Goal: Feedback & Contribution: Contribute content

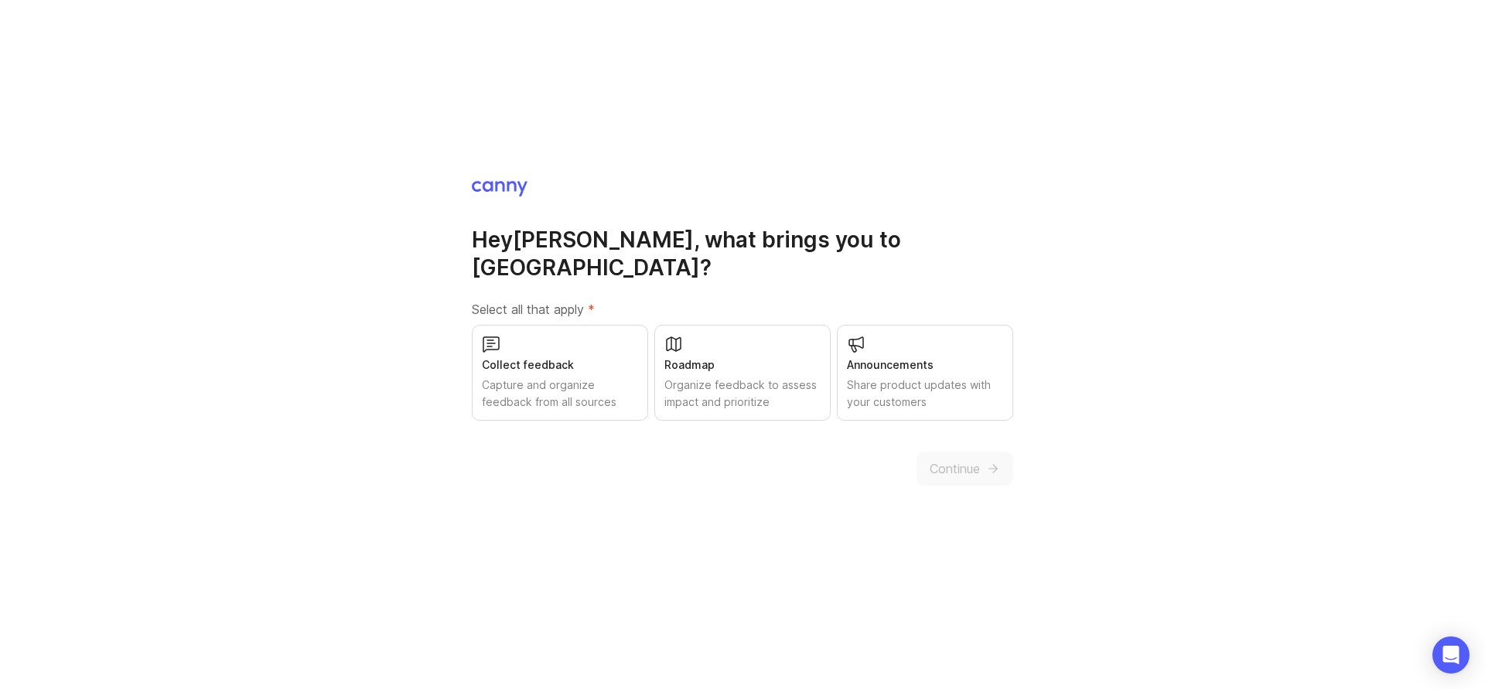
click at [588, 382] on div "Capture and organize feedback from all sources" at bounding box center [560, 394] width 156 height 34
click at [797, 357] on div "Roadmap" at bounding box center [743, 365] width 156 height 17
click at [973, 377] on div "Share product updates with your customers" at bounding box center [925, 394] width 156 height 34
click at [965, 460] on span "Continue" at bounding box center [955, 469] width 50 height 19
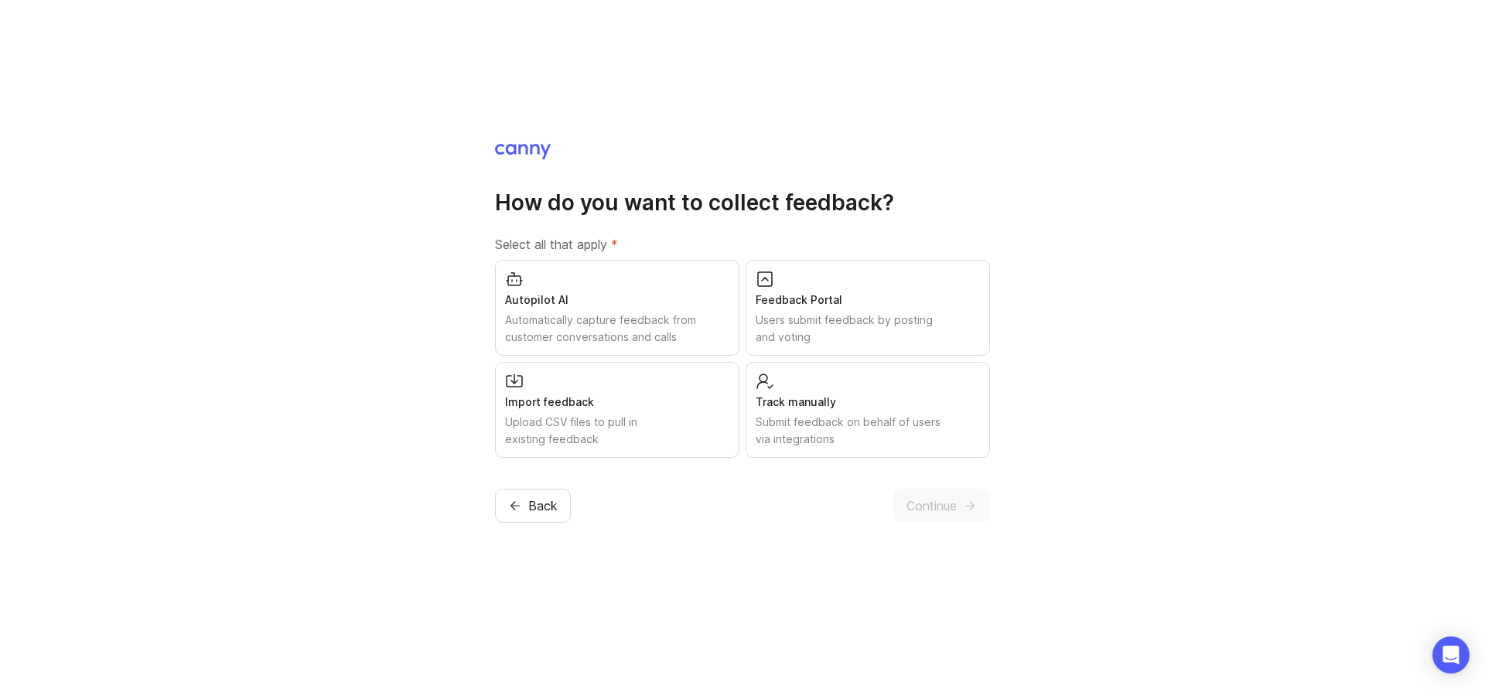
click at [901, 343] on div "Users submit feedback by posting and voting" at bounding box center [868, 329] width 224 height 34
click at [620, 296] on div "Autopilot AI" at bounding box center [617, 300] width 224 height 17
click at [860, 446] on div "Submit feedback on behalf of users via integrations" at bounding box center [868, 431] width 224 height 34
click at [970, 501] on icon "submit" at bounding box center [972, 505] width 4 height 9
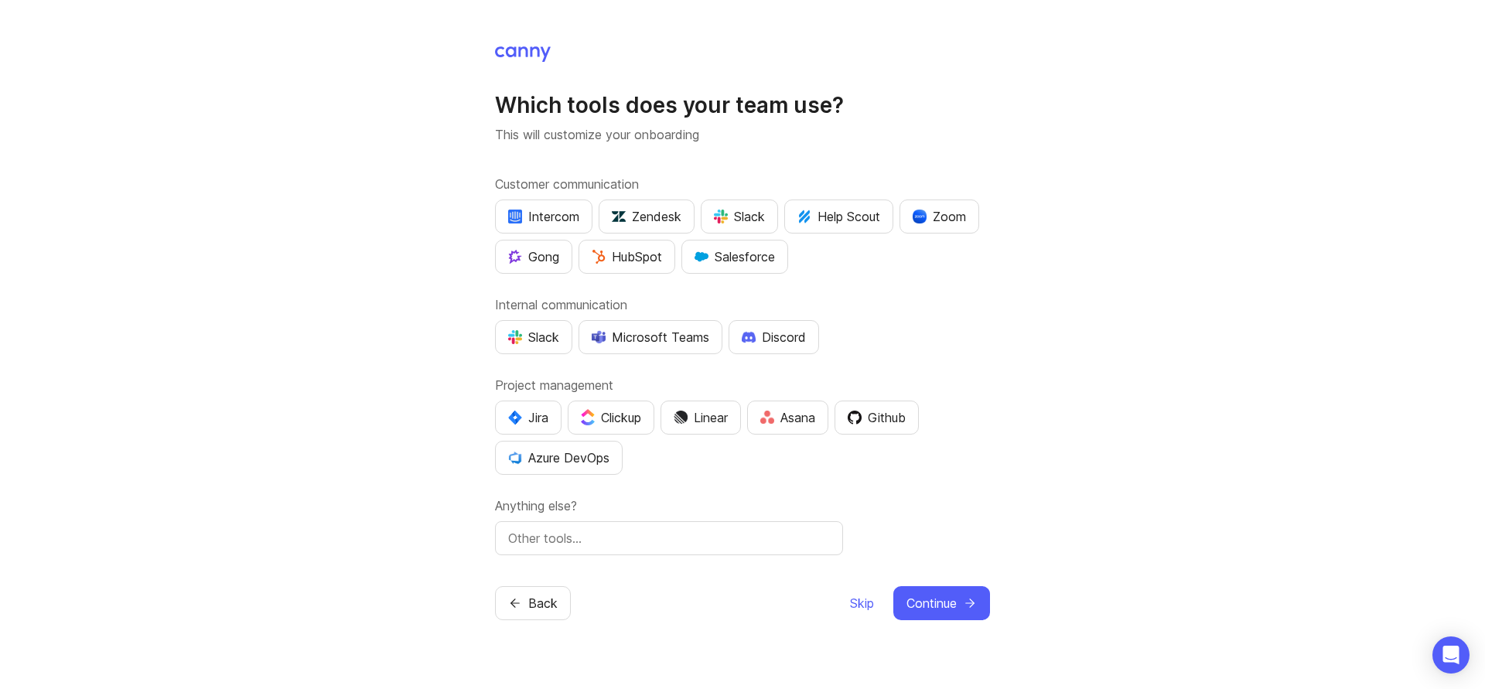
click at [727, 215] on img "button" at bounding box center [721, 217] width 14 height 14
click at [914, 221] on button "Zoom" at bounding box center [940, 217] width 80 height 34
click at [542, 415] on div "Jira" at bounding box center [528, 417] width 40 height 19
click at [557, 334] on div "Slack" at bounding box center [533, 337] width 51 height 19
click at [771, 213] on button "Slack" at bounding box center [739, 217] width 77 height 34
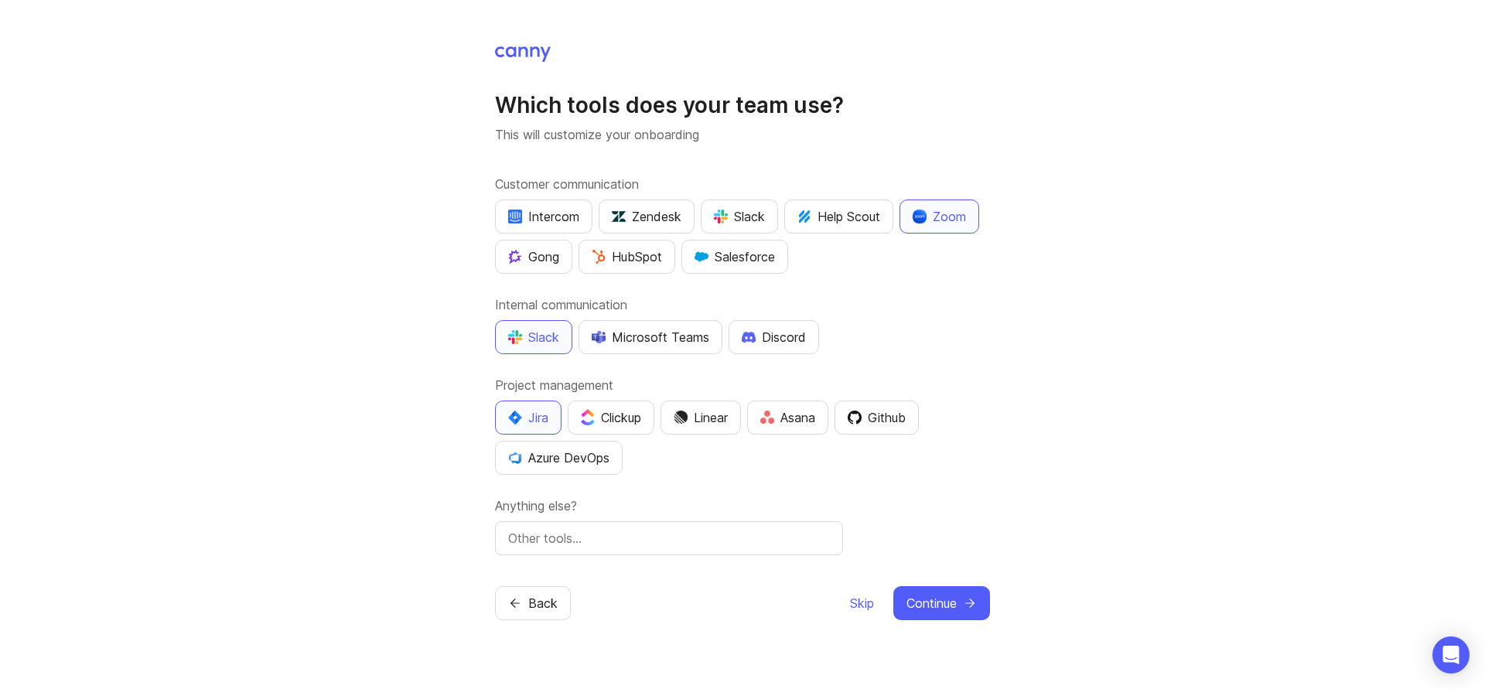
click at [763, 218] on div "Slack" at bounding box center [739, 216] width 51 height 19
click at [766, 543] on input "text" at bounding box center [669, 538] width 322 height 19
click at [1088, 528] on div "Which tools does your team use? This will customize your onboarding Customer co…" at bounding box center [742, 344] width 1485 height 689
click at [958, 607] on button "Continue" at bounding box center [942, 603] width 97 height 34
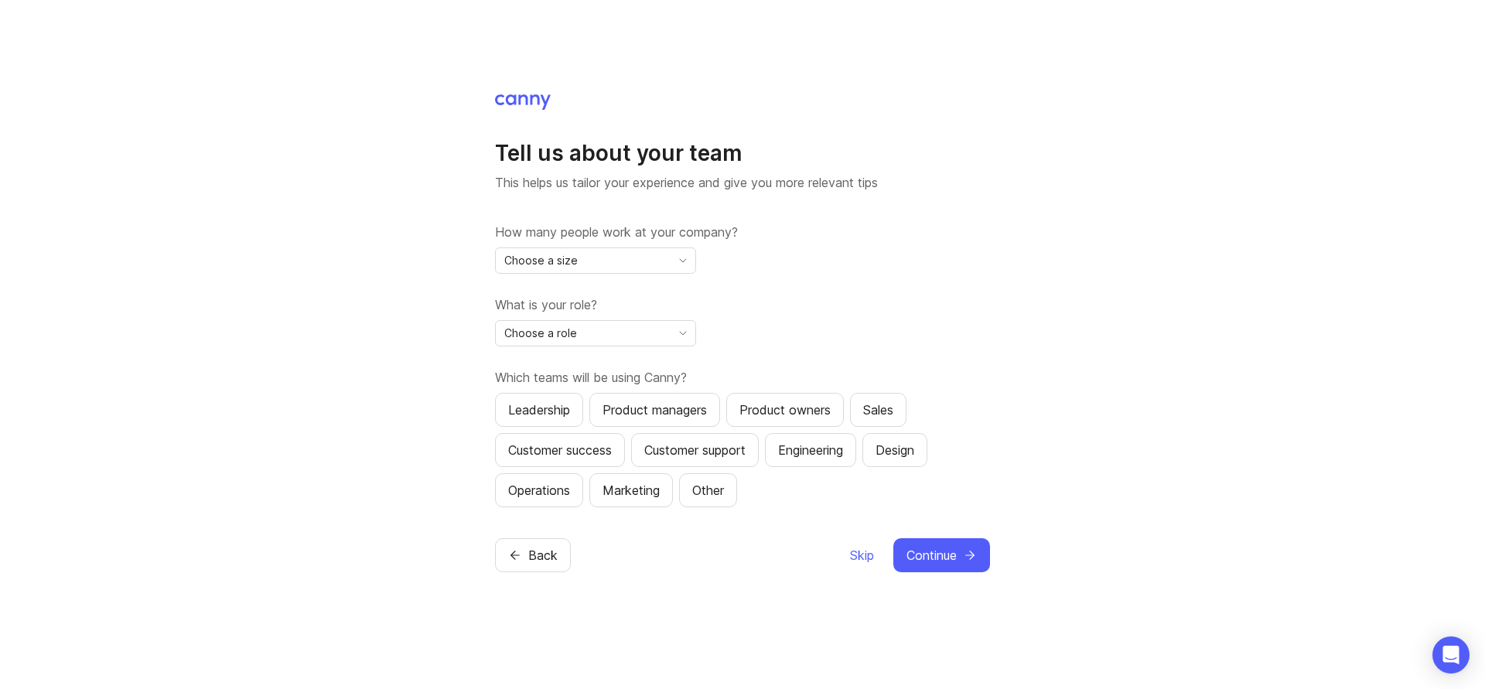
click at [665, 256] on div "Choose a size" at bounding box center [583, 260] width 175 height 25
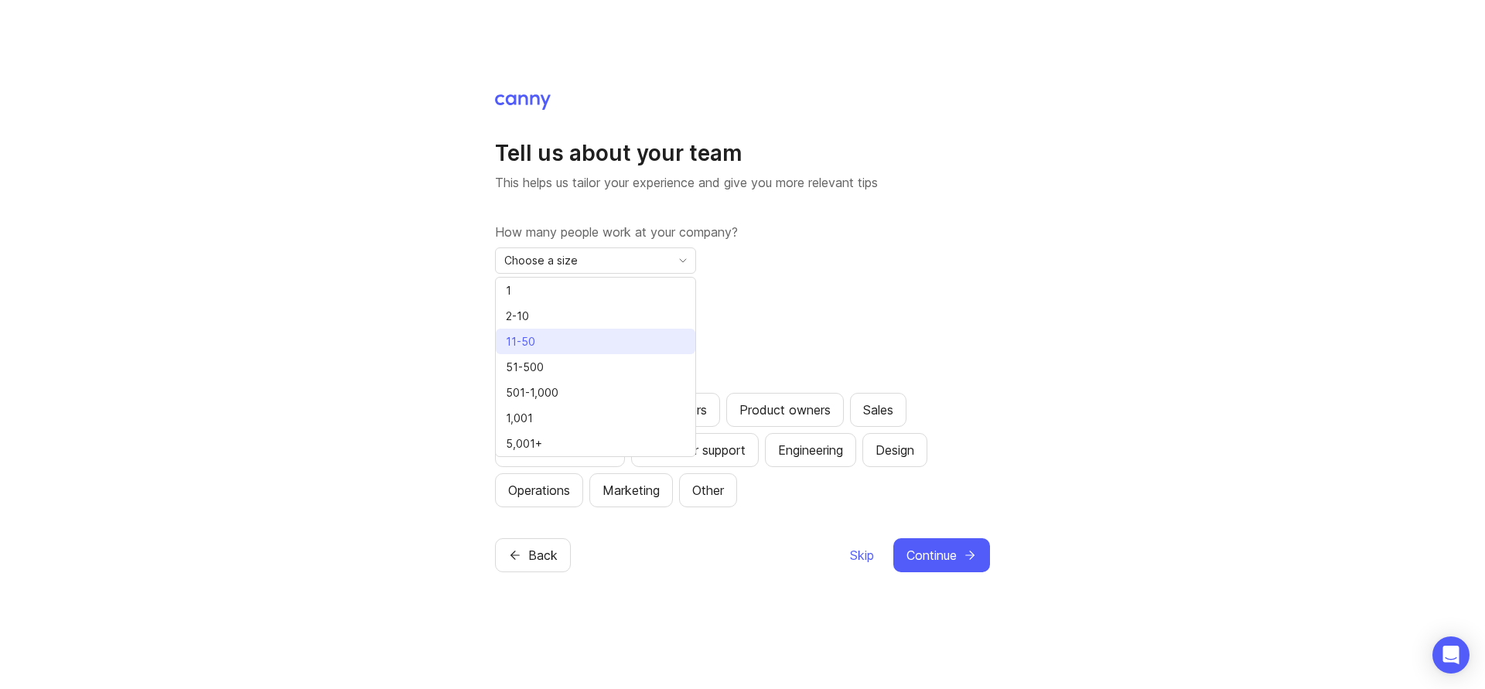
click at [645, 338] on li "11-50" at bounding box center [596, 342] width 200 height 26
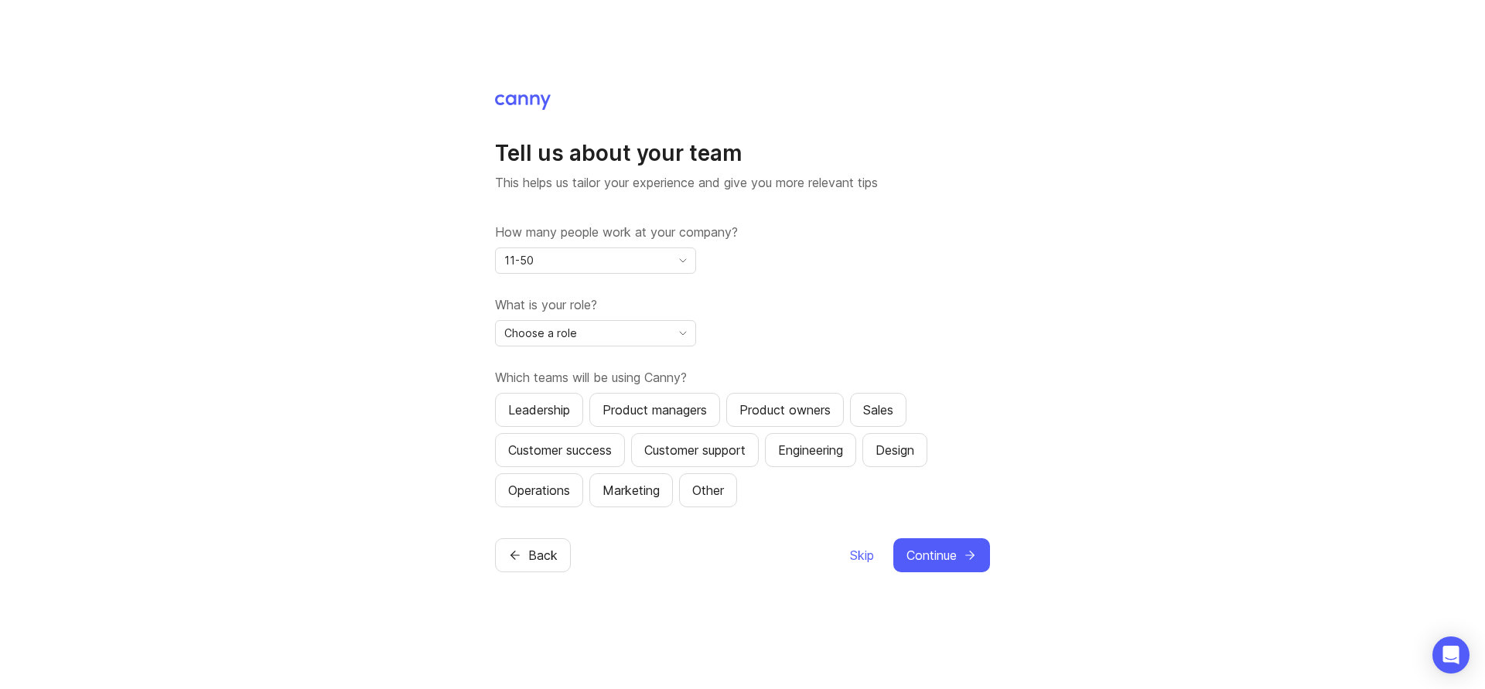
click at [651, 334] on div "Choose a role" at bounding box center [583, 333] width 175 height 25
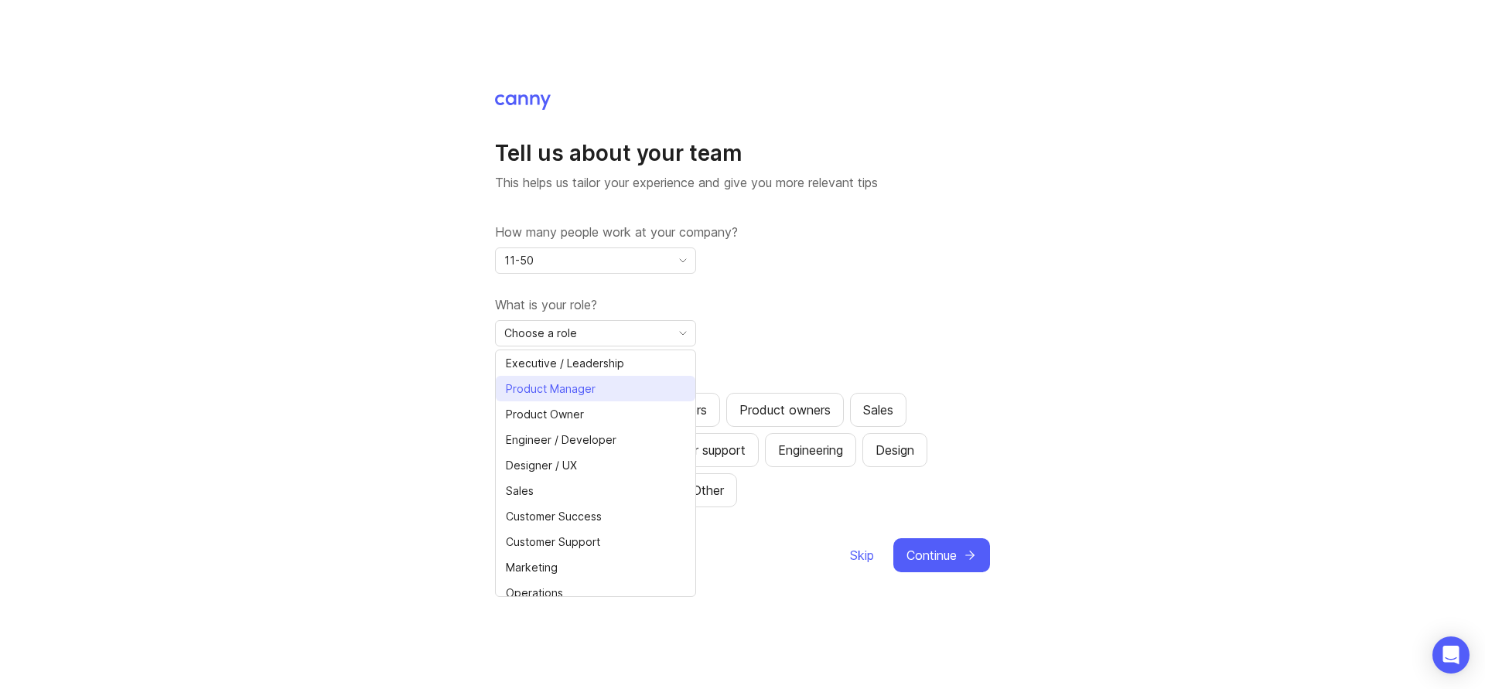
click at [639, 385] on li "Product Manager" at bounding box center [596, 389] width 200 height 26
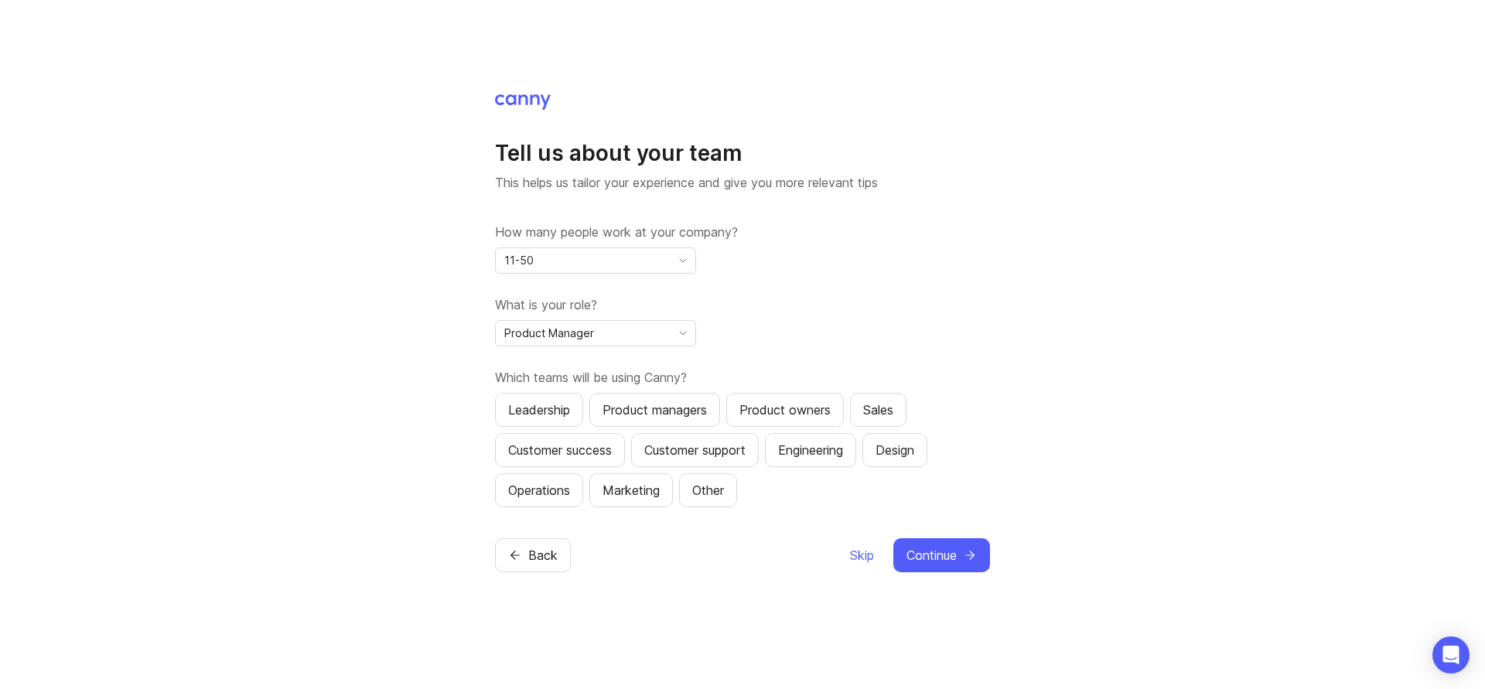
click at [702, 411] on div "Product managers" at bounding box center [655, 410] width 104 height 19
click at [553, 406] on div "Leadership" at bounding box center [539, 410] width 62 height 19
click at [942, 557] on span "Continue" at bounding box center [932, 555] width 50 height 19
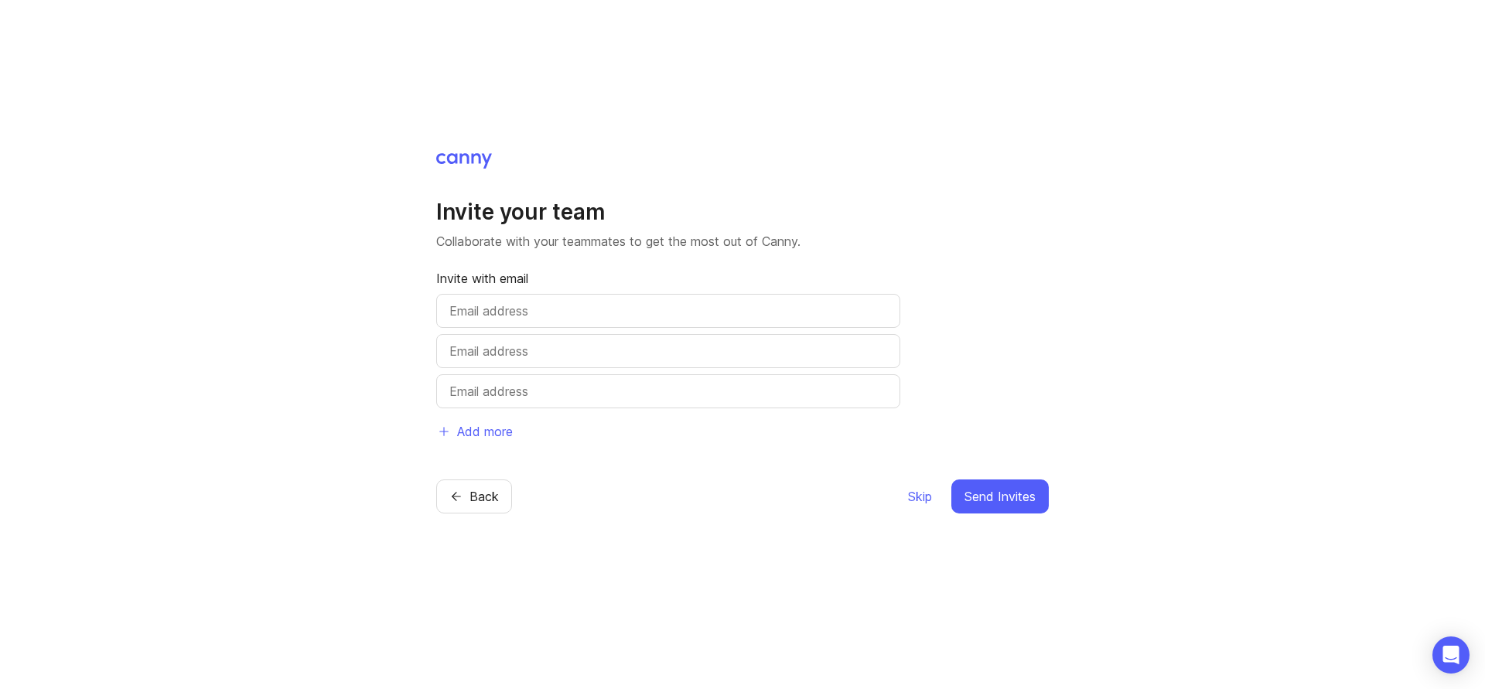
click at [680, 313] on input "text" at bounding box center [669, 311] width 438 height 19
click at [928, 501] on span "Skip" at bounding box center [920, 496] width 24 height 19
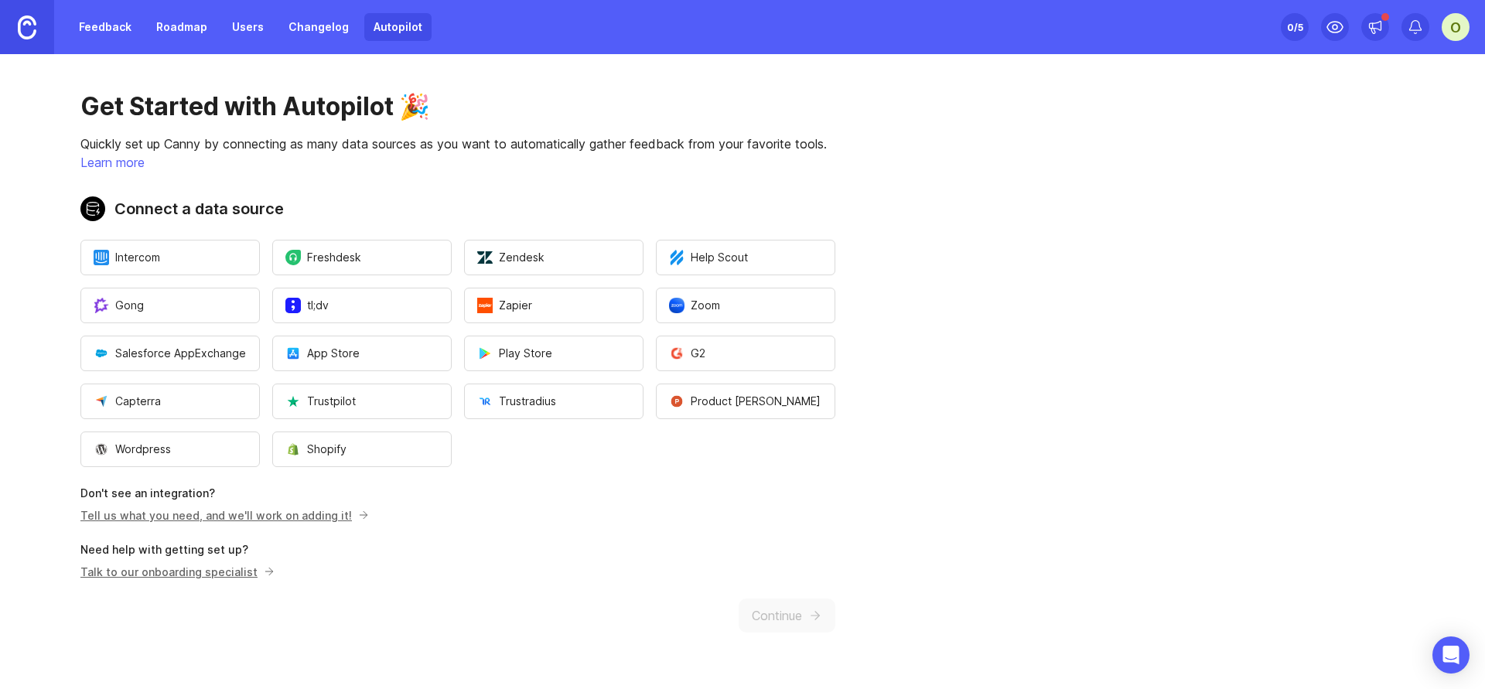
click at [186, 23] on link "Roadmap" at bounding box center [182, 27] width 70 height 28
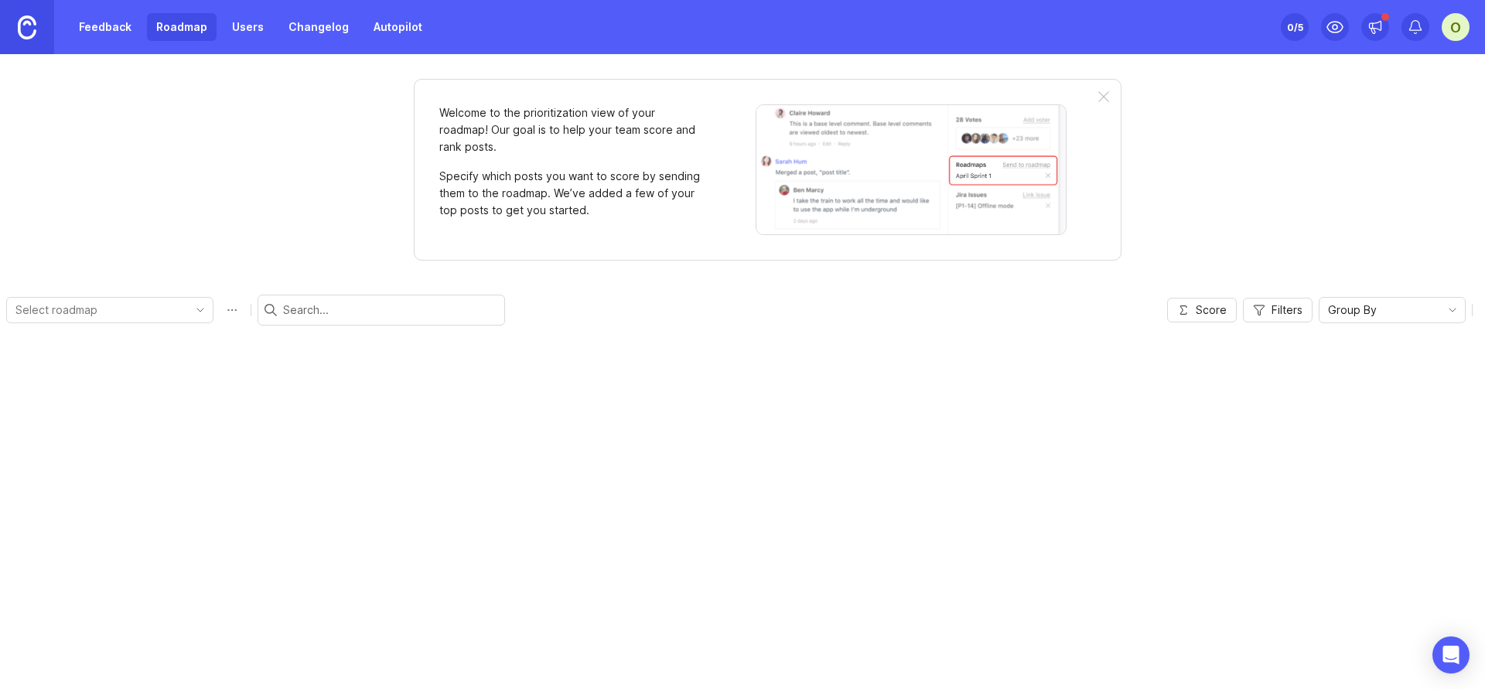
click at [124, 26] on link "Feedback" at bounding box center [105, 27] width 71 height 28
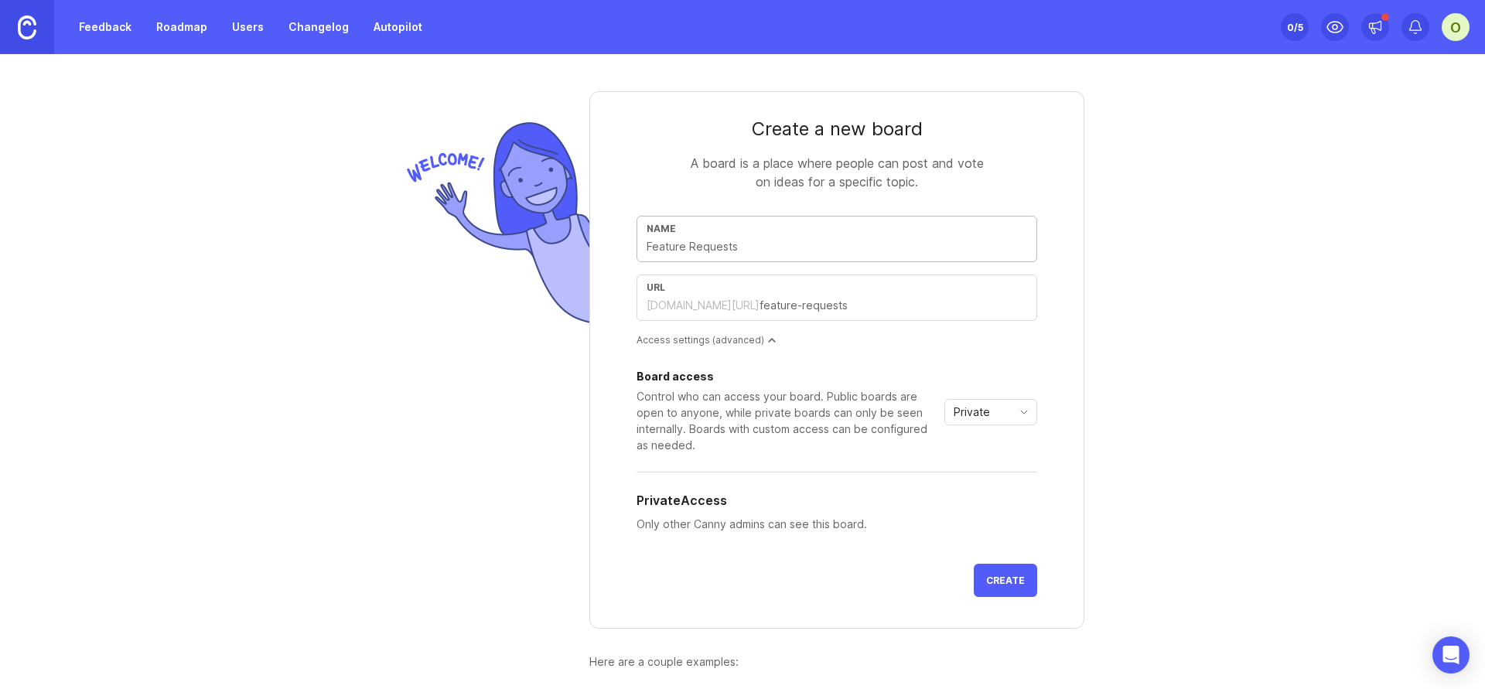
click at [907, 301] on input "text" at bounding box center [894, 305] width 268 height 17
click at [742, 251] on input "text" at bounding box center [837, 246] width 381 height 17
click at [992, 415] on div "Private" at bounding box center [978, 412] width 67 height 25
click at [990, 487] on span "Custom" at bounding box center [972, 493] width 45 height 17
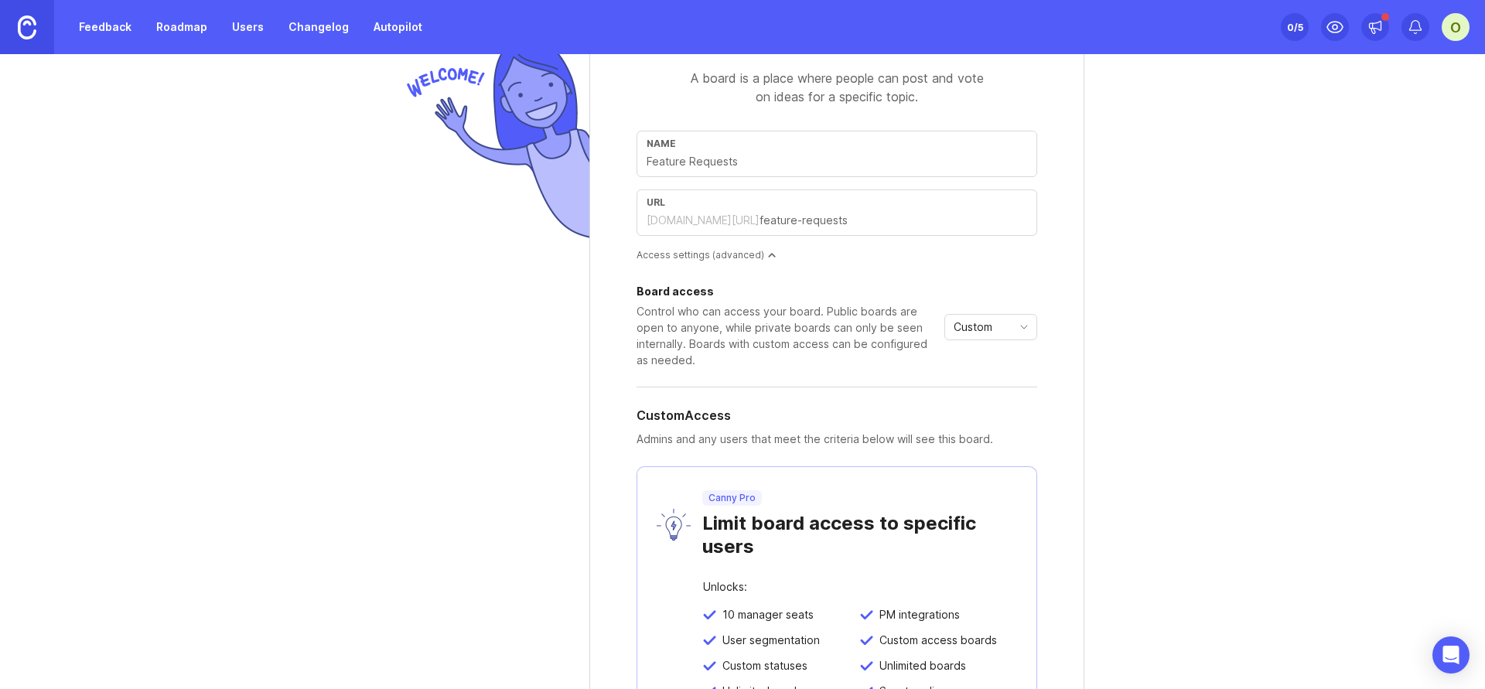
scroll to position [83, 0]
click at [994, 335] on div "Custom" at bounding box center [978, 329] width 67 height 25
click at [994, 364] on li "Private" at bounding box center [985, 360] width 91 height 26
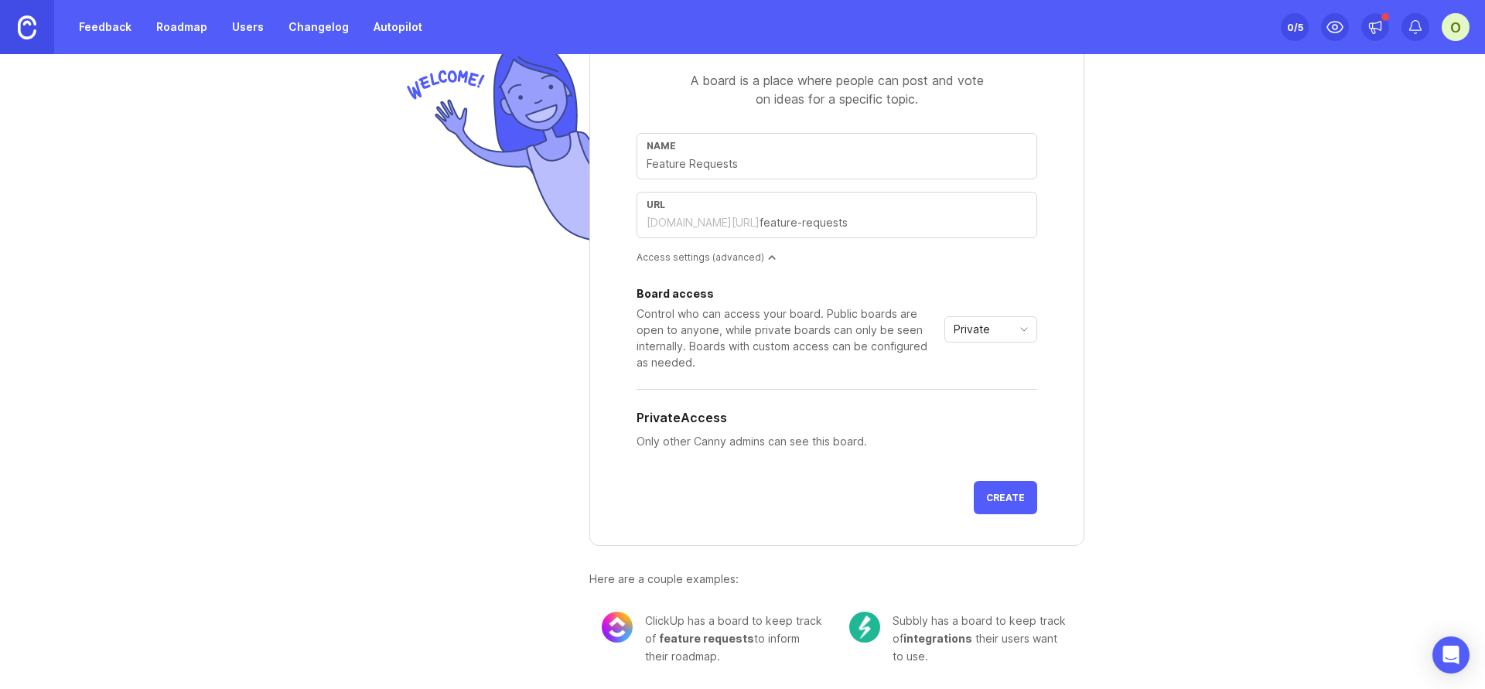
click at [805, 170] on input "text" at bounding box center [837, 164] width 381 height 17
type input "ק"
type input "R"
type input "r"
type input "Re"
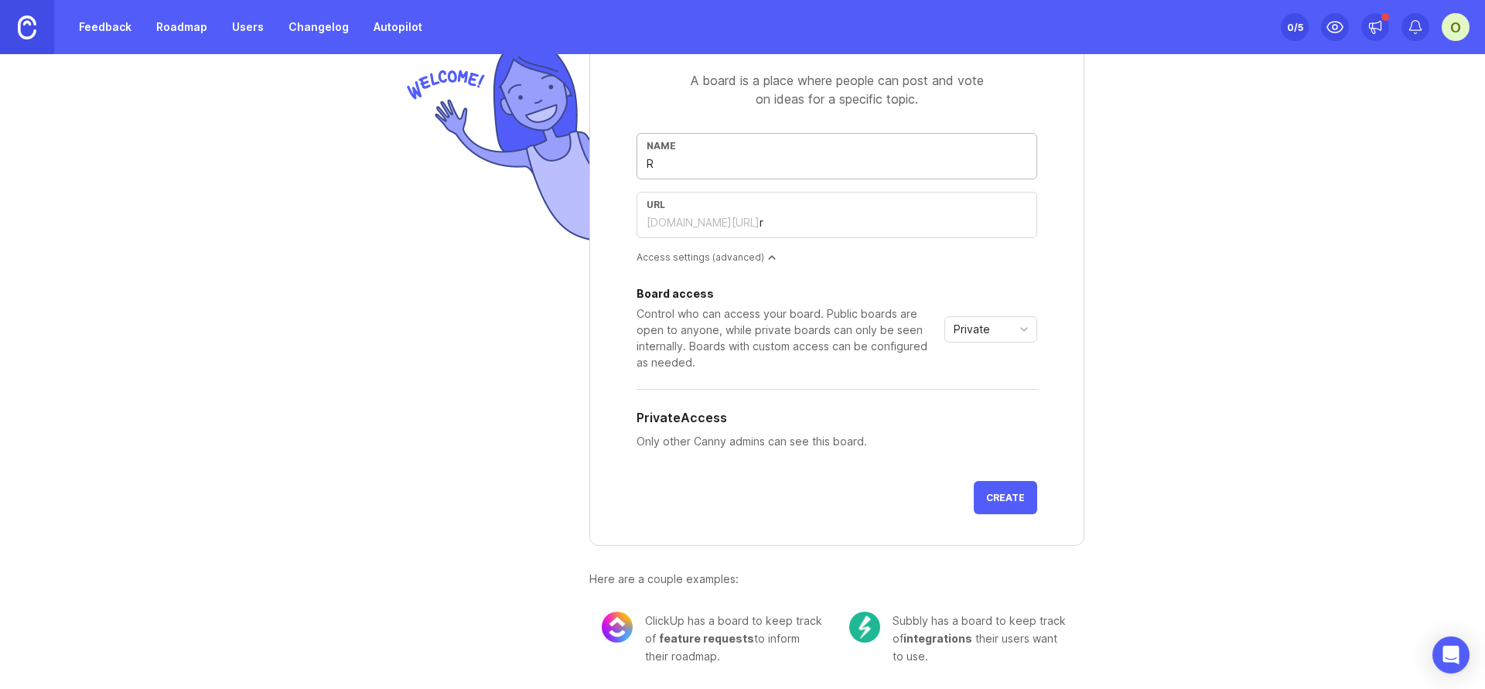
type input "re"
type input "Ret"
type input "ret"
type input "Retr"
type input "retr"
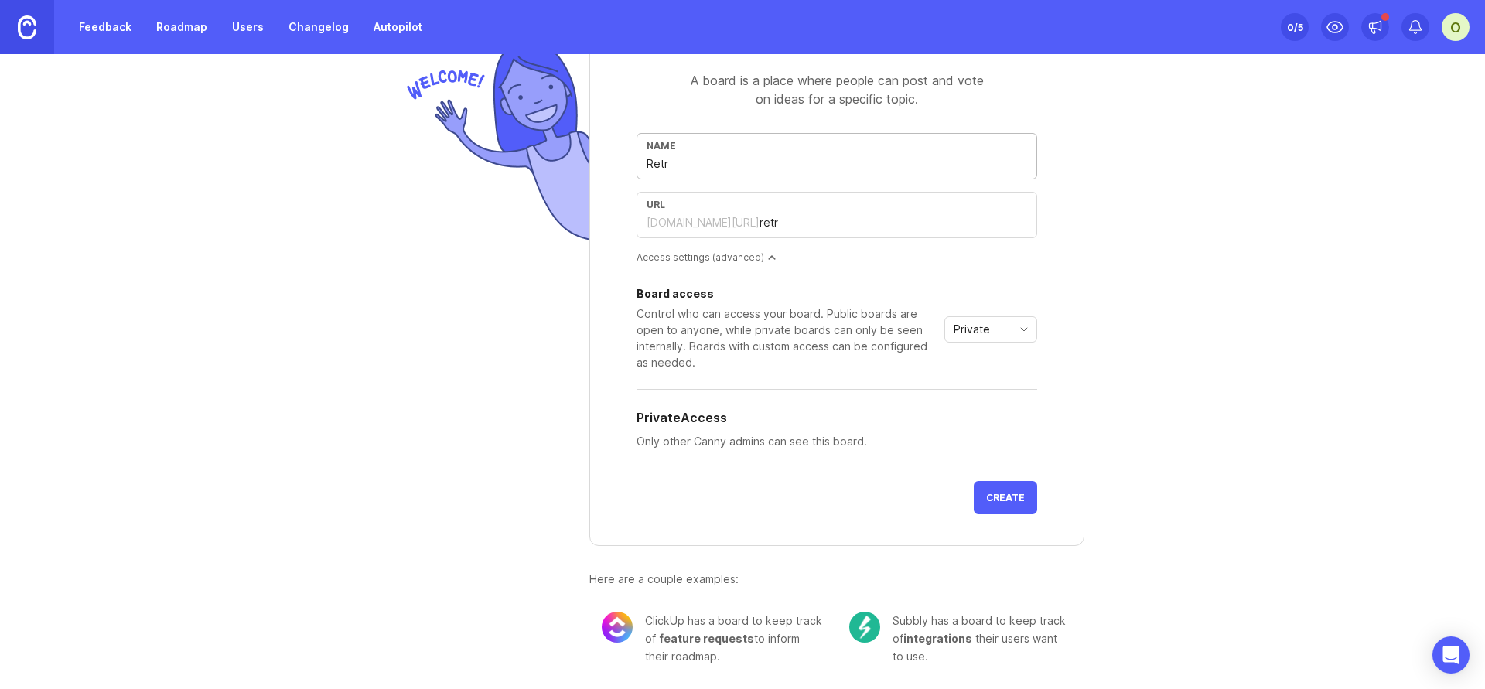
type input "Retry"
type input "retry"
type input "Retry a"
type input "retry-a"
type input "Retry ab"
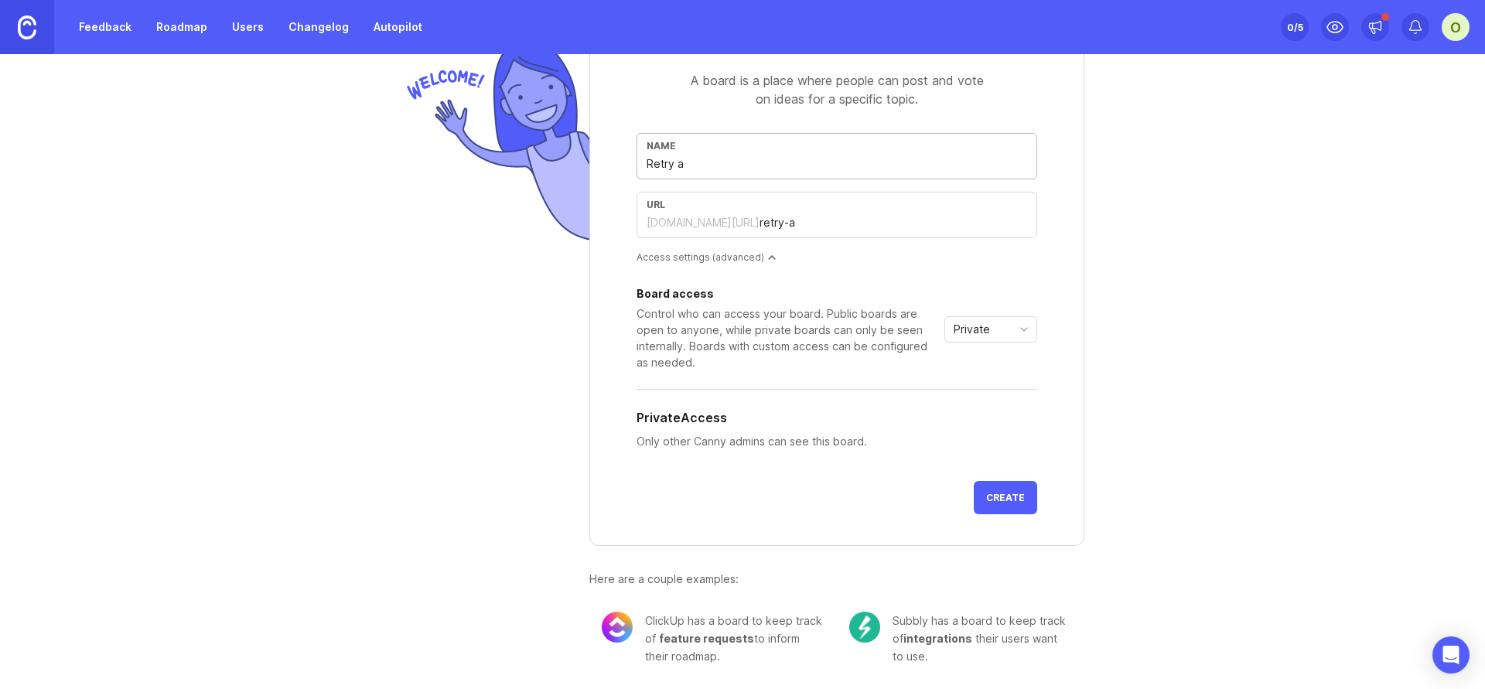
type input "retry-ab"
type input "Retry abi"
type input "retry-abi"
type input "Retry abil"
type input "retry-abil"
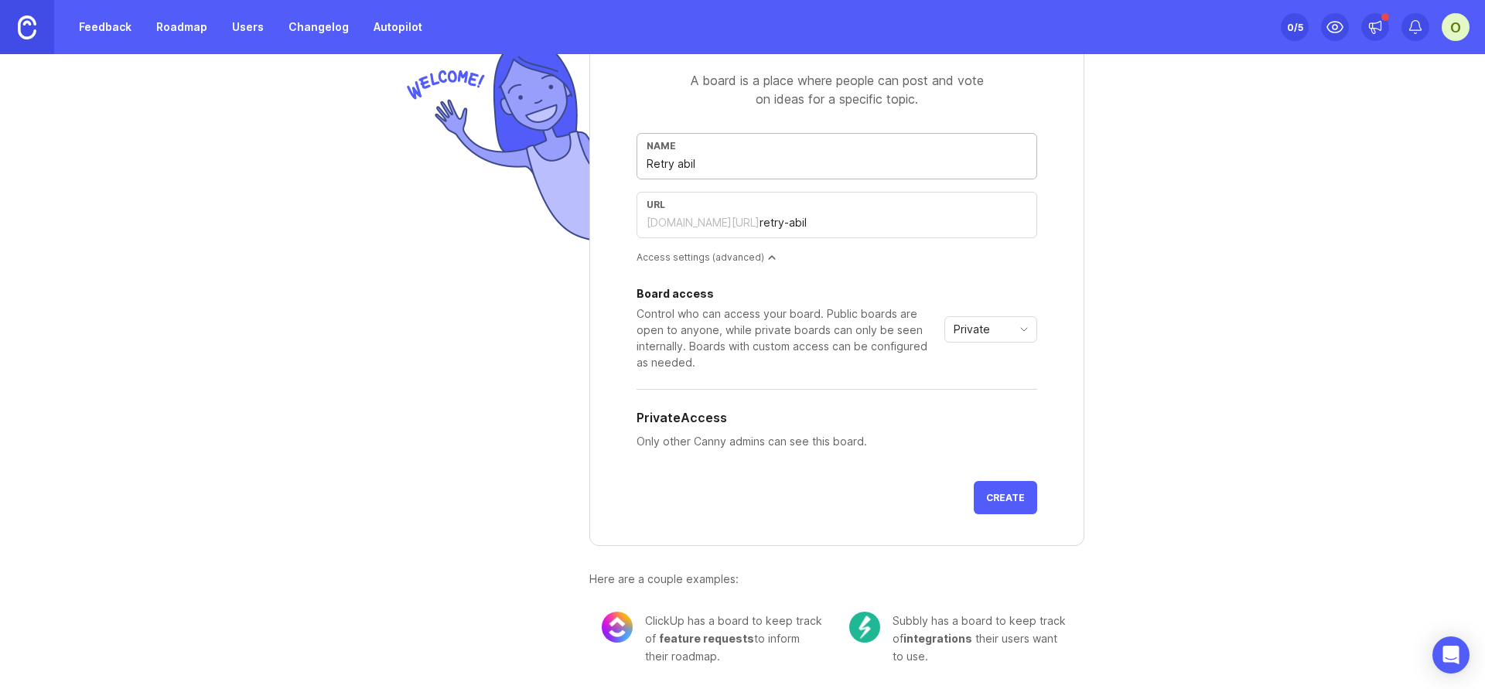
type input "Retry abili"
type input "retry-abili"
type input "Retry abilit"
type input "retry-abilit"
type input "Retry ability"
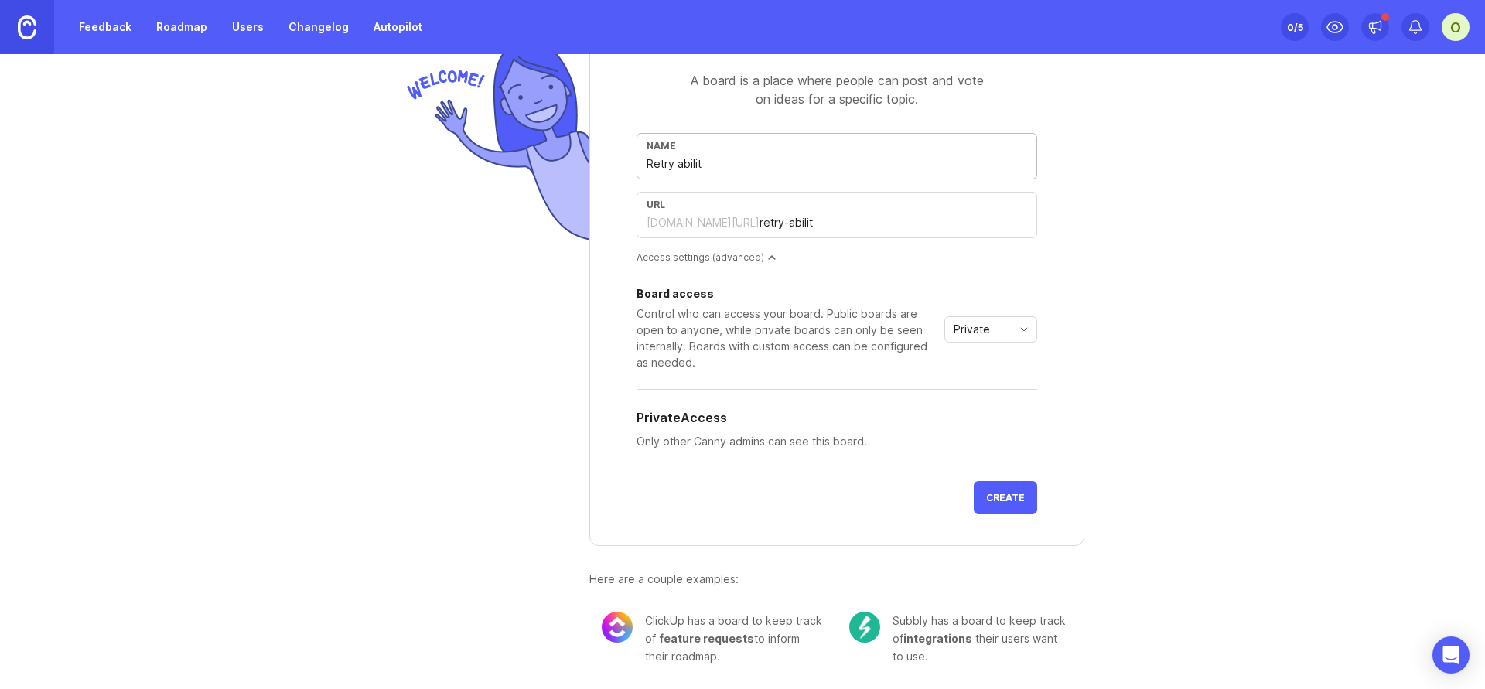
type input "retry-ability"
type input "Retry ability i"
type input "retry-ability-i"
type input "Retry ability in"
type input "retry-ability-in"
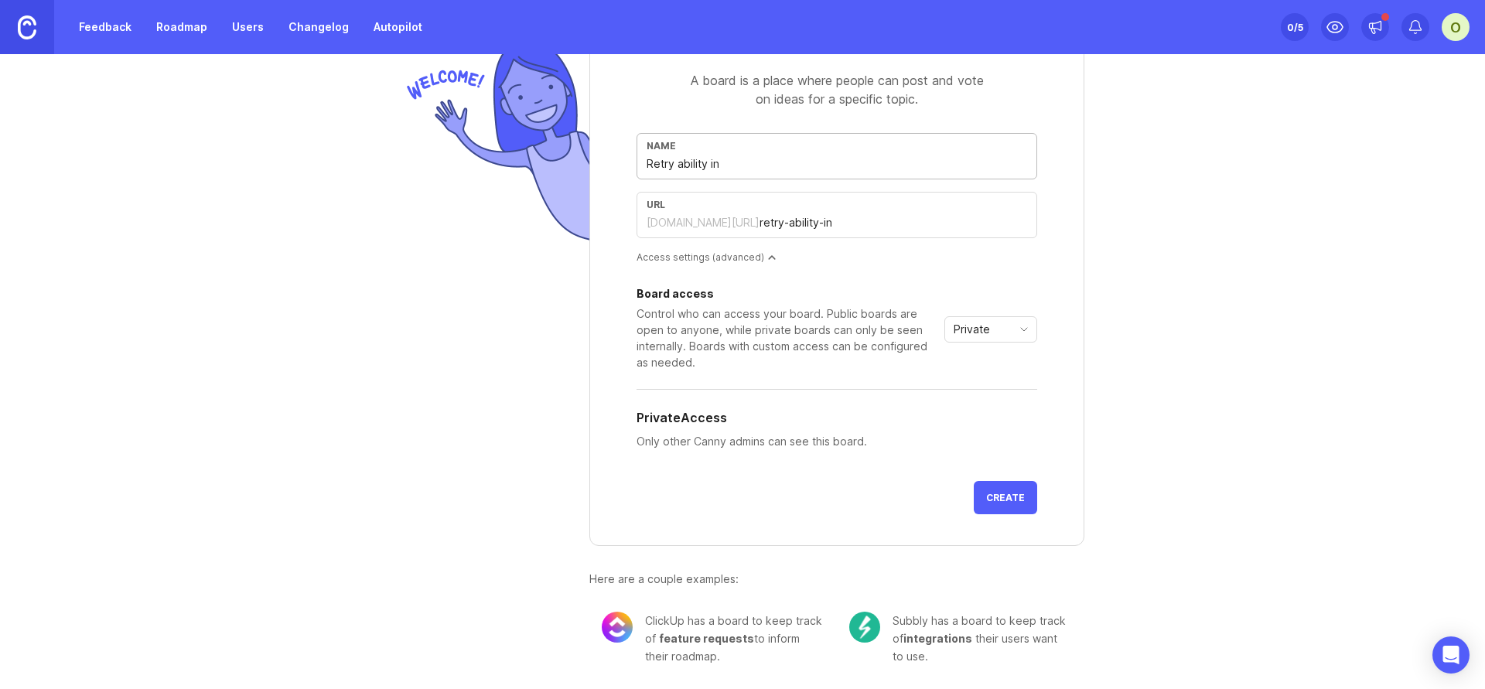
type input "Retry ability in B"
type input "retry-ability-in-b"
type input "Retry ability in BW"
type input "retry-ability-in-bw"
type input "Retry ability in BW"
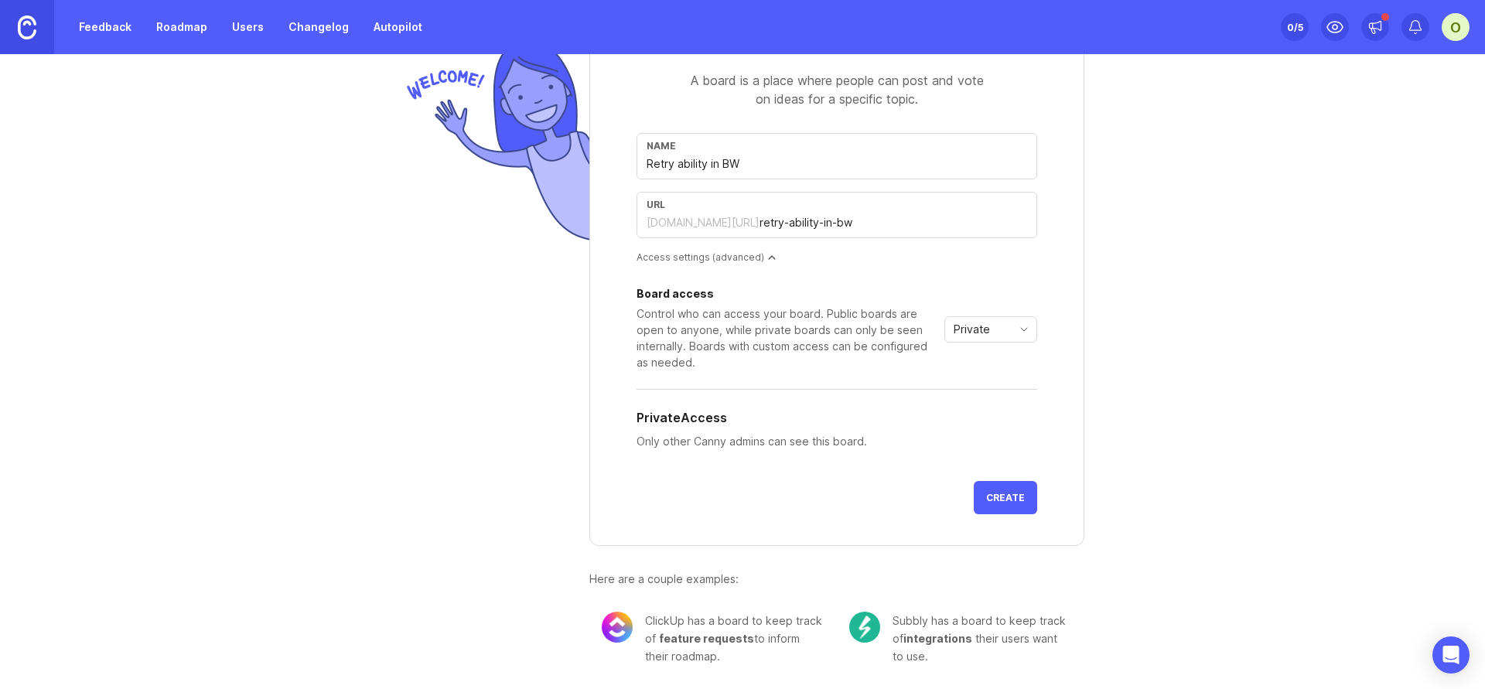
click at [1009, 496] on span "Create" at bounding box center [1005, 498] width 39 height 12
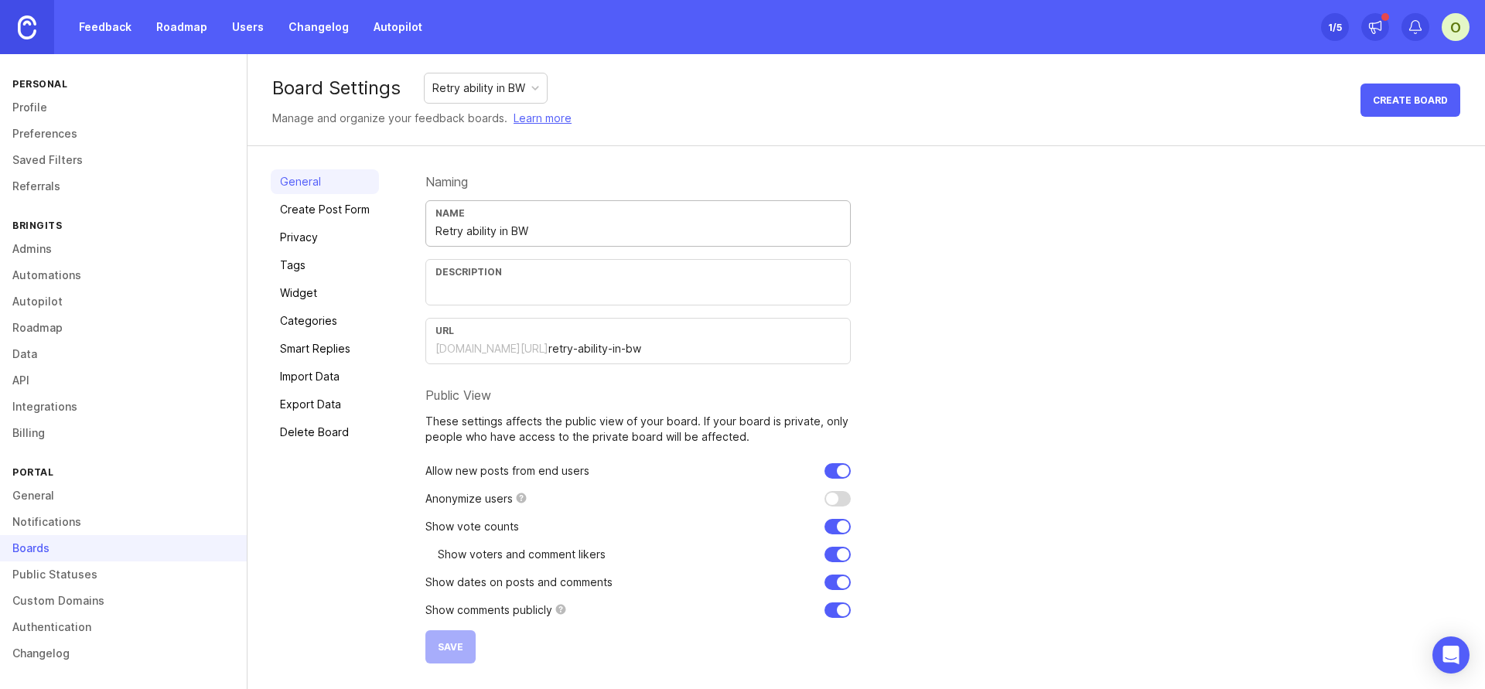
click at [516, 239] on input "Retry ability in BW" at bounding box center [638, 231] width 405 height 17
click at [515, 239] on input "Retry ability in BW" at bounding box center [638, 231] width 405 height 17
type input "BW Feature requests"
click at [715, 351] on input "retry-ability-in-bw" at bounding box center [695, 348] width 292 height 17
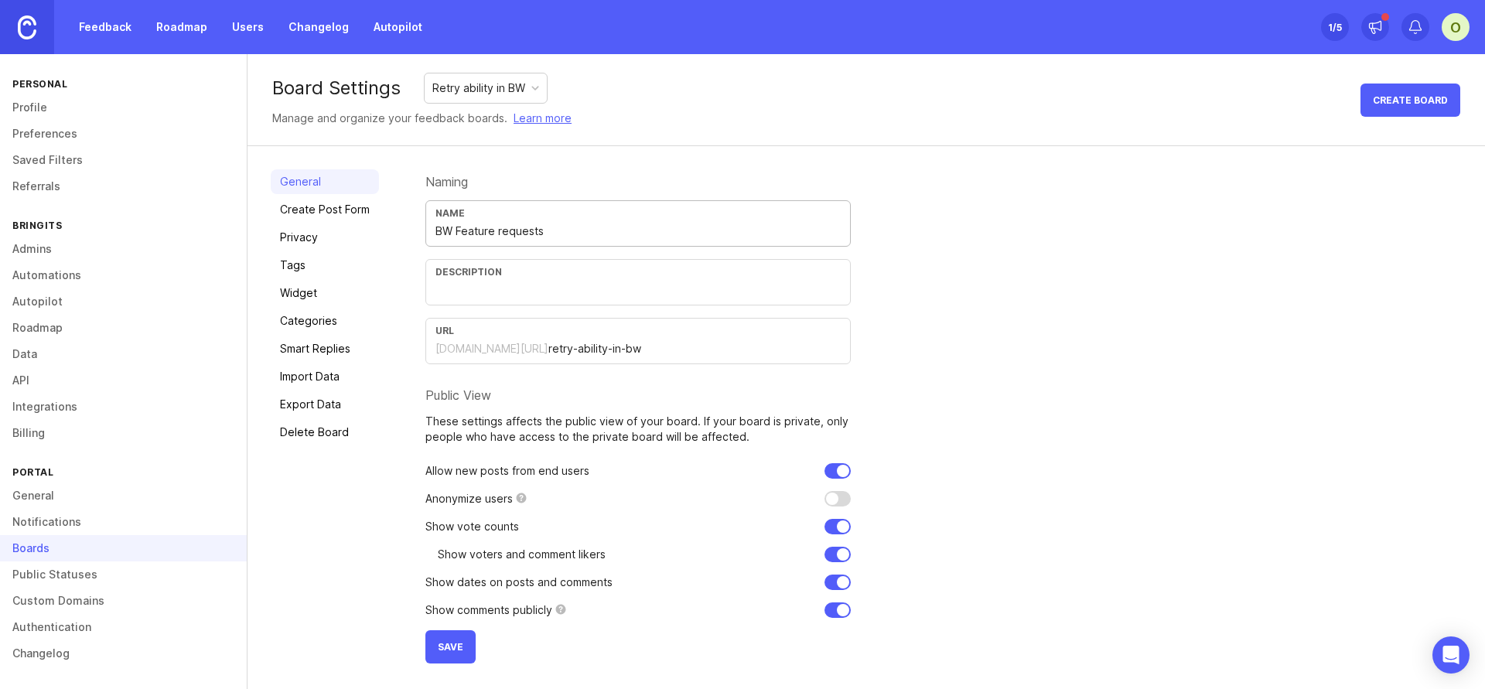
drag, startPoint x: 601, startPoint y: 233, endPoint x: 330, endPoint y: 227, distance: 271.6
click at [330, 227] on div "General Create Post Form Privacy Tags Widget Categories Smart Replies Import Da…" at bounding box center [867, 416] width 1238 height 541
drag, startPoint x: 680, startPoint y: 358, endPoint x: 588, endPoint y: 347, distance: 92.8
click at [554, 350] on div "URL [DOMAIN_NAME][URL] retry-ability-in-bw" at bounding box center [639, 341] width 426 height 46
drag, startPoint x: 667, startPoint y: 347, endPoint x: 525, endPoint y: 347, distance: 142.4
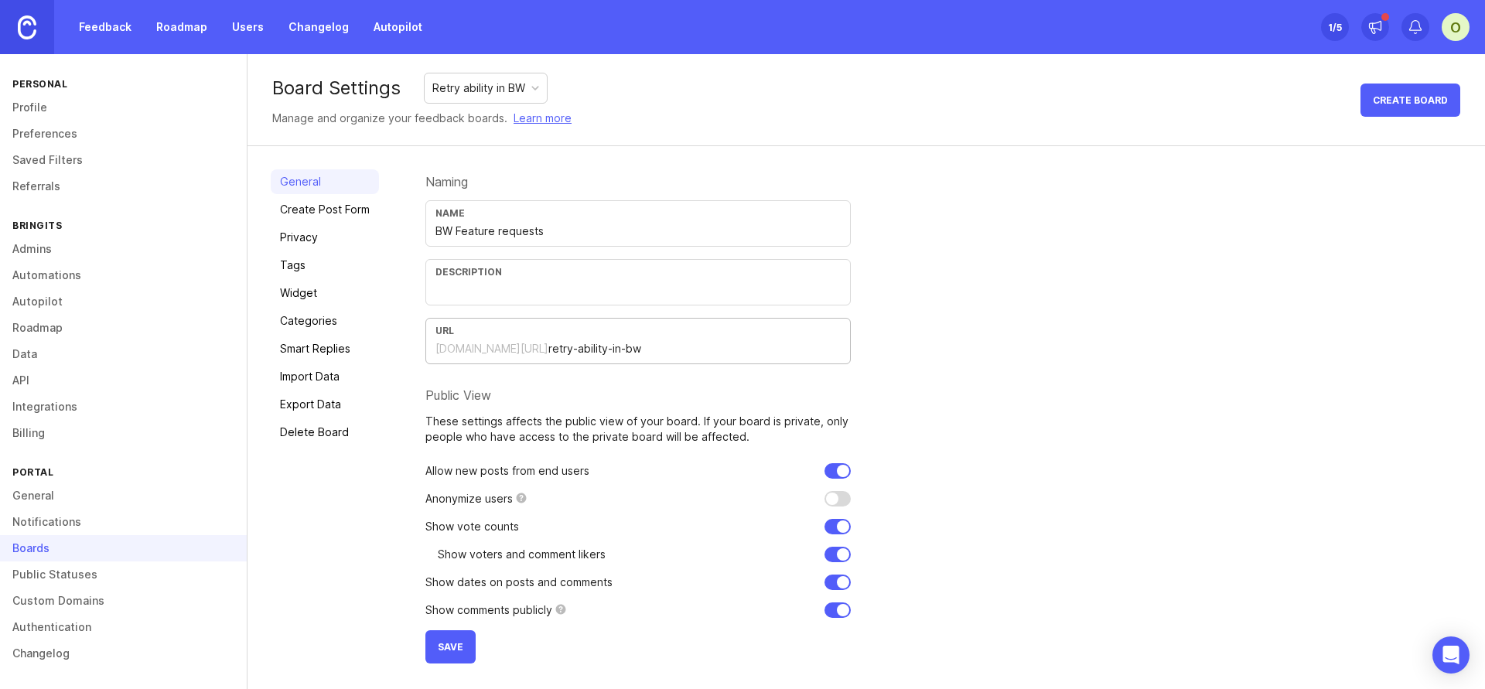
click at [549, 347] on input "retry-ability-in-bw" at bounding box center [695, 348] width 292 height 17
type input "r"
paste input "bw-feature-requests"
type input "bw-feature-requests"
click at [843, 498] on input "checkbox" at bounding box center [838, 498] width 26 height 15
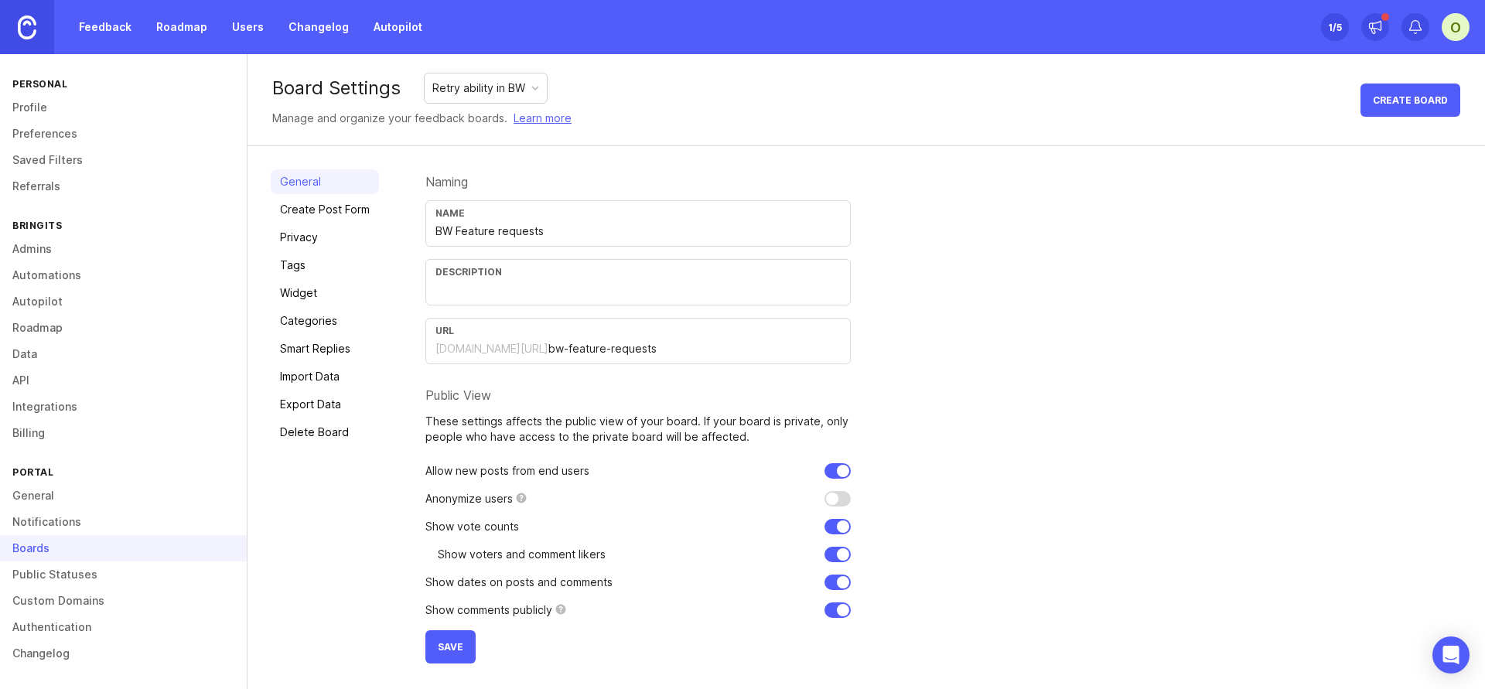
checkbox input "false"
click at [369, 210] on link "Create Post Form" at bounding box center [325, 209] width 108 height 25
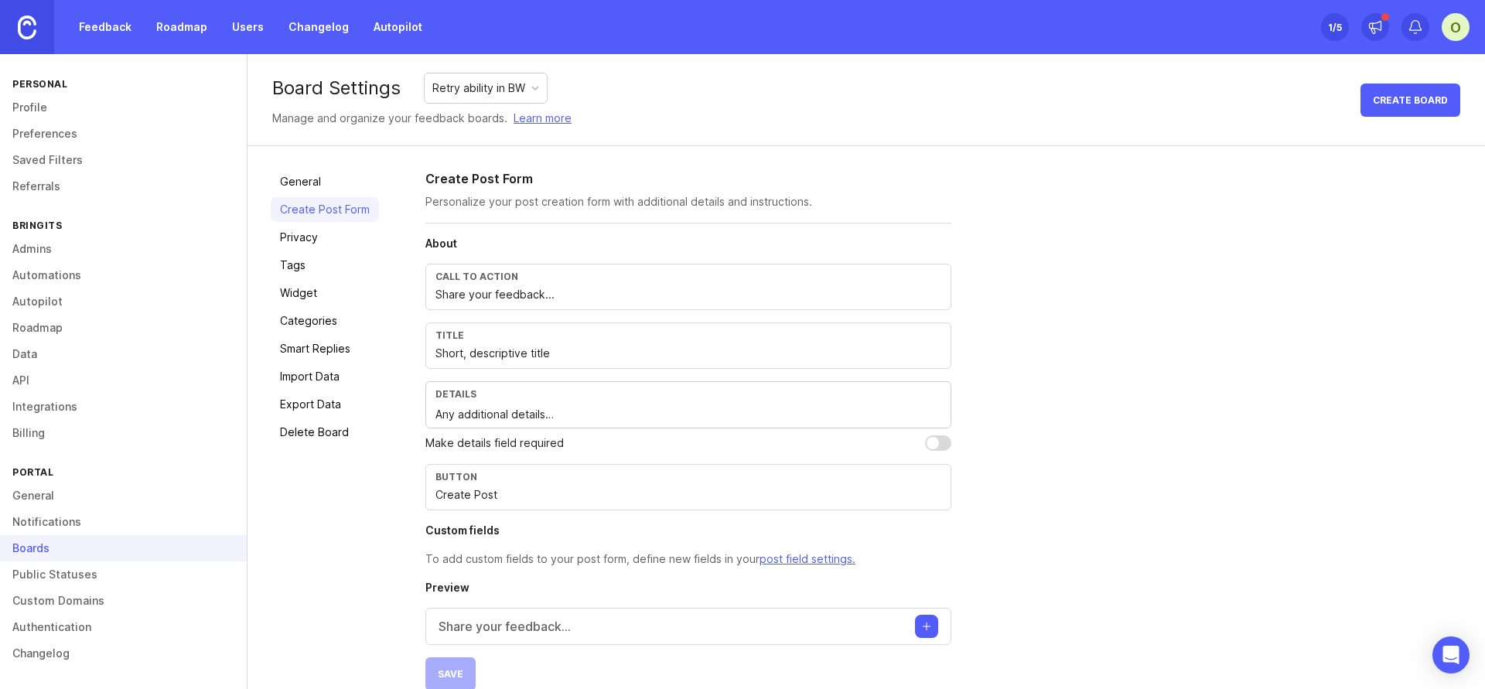
click at [361, 180] on link "General" at bounding box center [325, 181] width 108 height 25
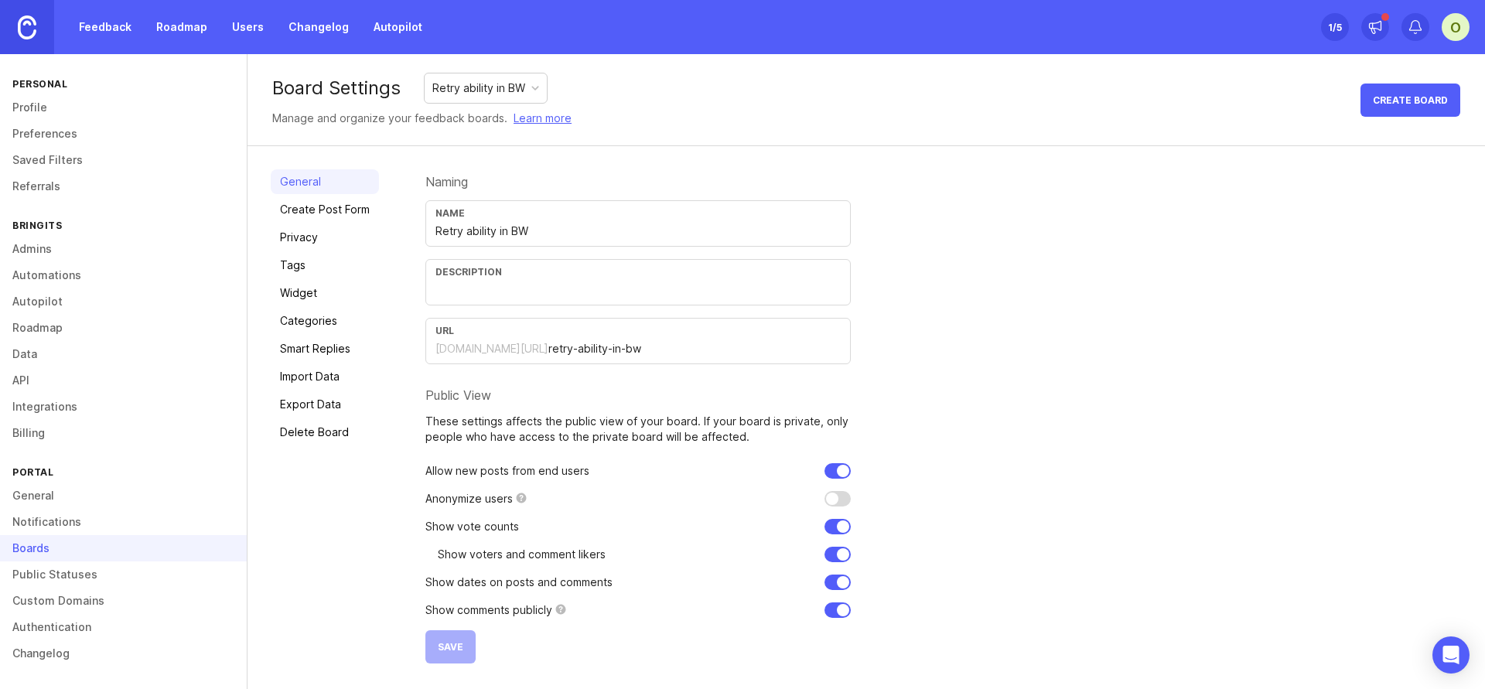
click at [574, 220] on div "Name Retry ability in BW" at bounding box center [639, 223] width 426 height 46
click at [568, 221] on div "Name Retry ability in BW" at bounding box center [639, 223] width 426 height 46
click at [573, 230] on input "Retry ability in BW" at bounding box center [638, 231] width 405 height 17
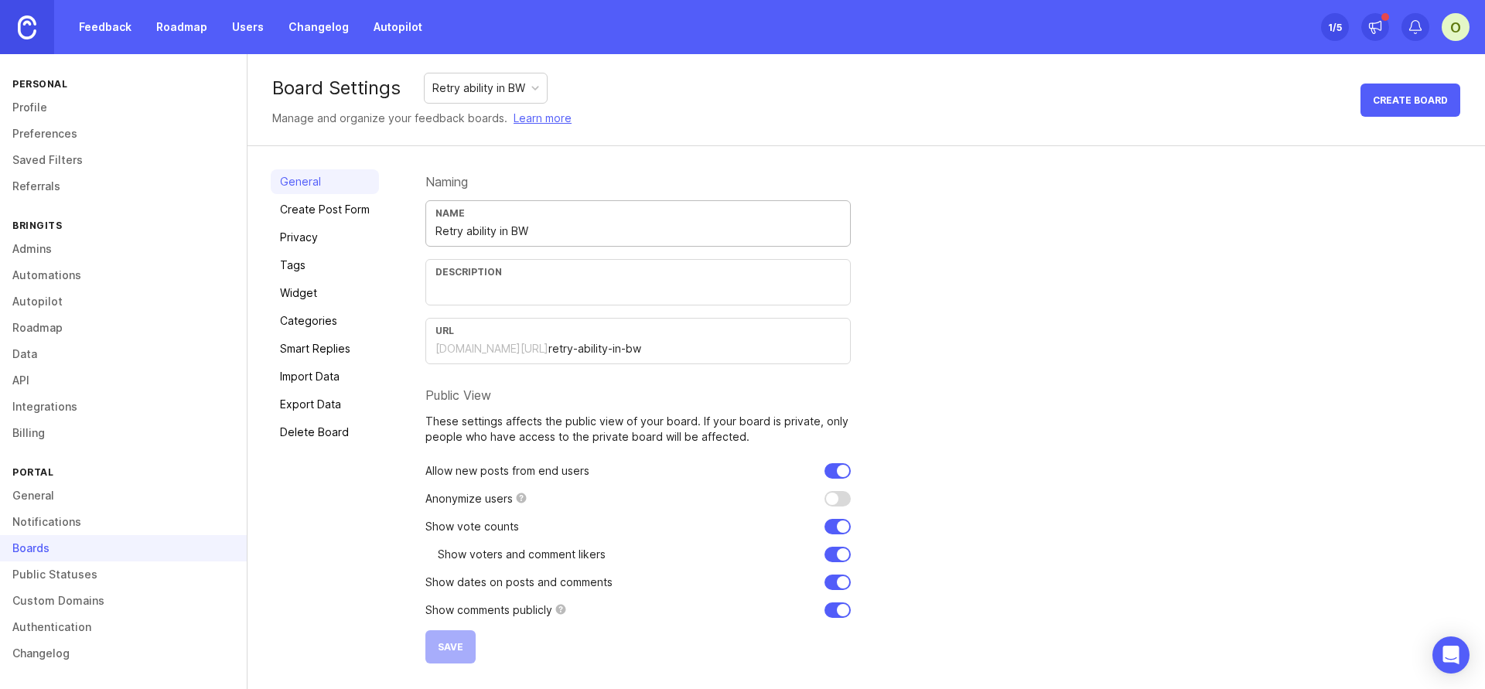
click at [573, 230] on input "Retry ability in BW" at bounding box center [638, 231] width 405 height 17
type input "Feature Requests"
drag, startPoint x: 649, startPoint y: 358, endPoint x: 542, endPoint y: 347, distance: 108.1
click at [520, 348] on div "URL [DOMAIN_NAME][URL] retry-ability-in-bw" at bounding box center [639, 341] width 426 height 46
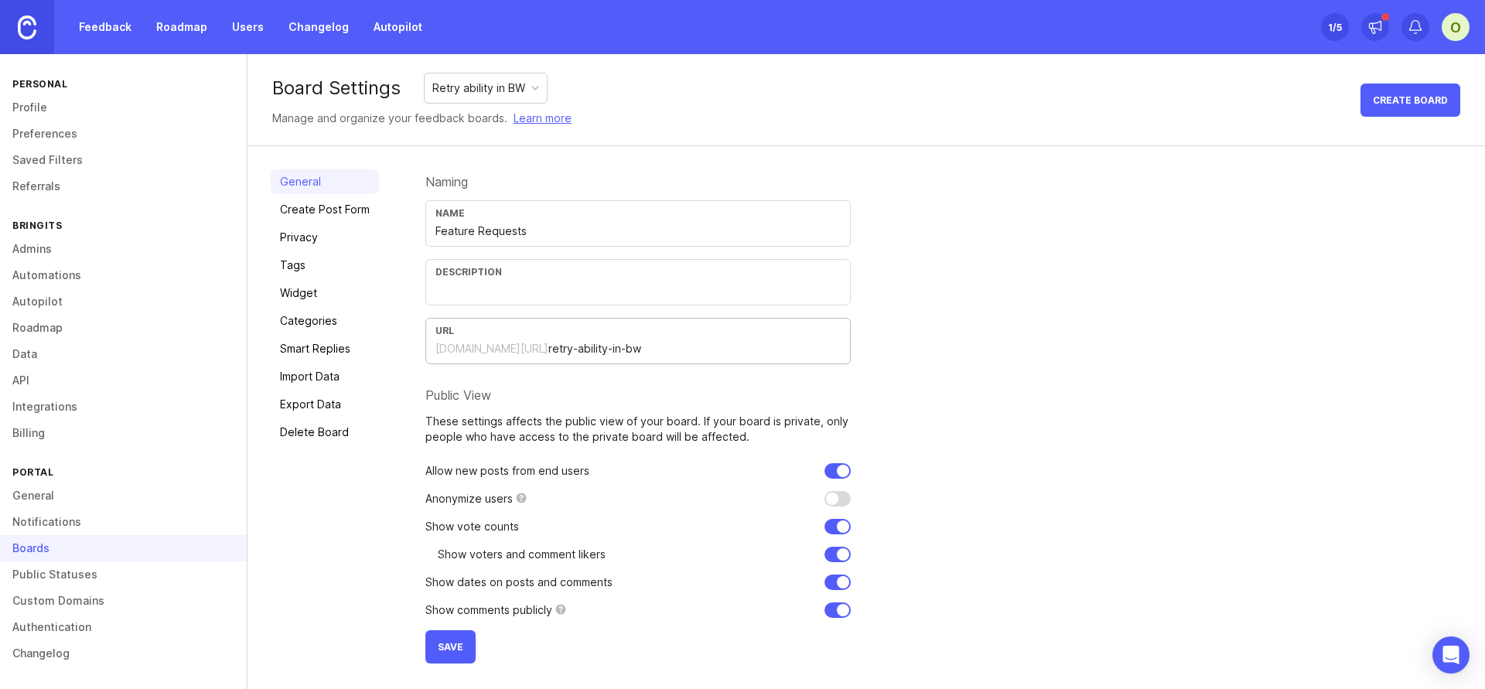
click at [549, 347] on input "retry-ability-in-bw" at bounding box center [695, 348] width 292 height 17
drag, startPoint x: 633, startPoint y: 345, endPoint x: 524, endPoint y: 348, distance: 109.1
click at [549, 348] on input "retry-ability-in-bw" at bounding box center [695, 348] width 292 height 17
paste input "feature-requests"
type input "feature-requests"
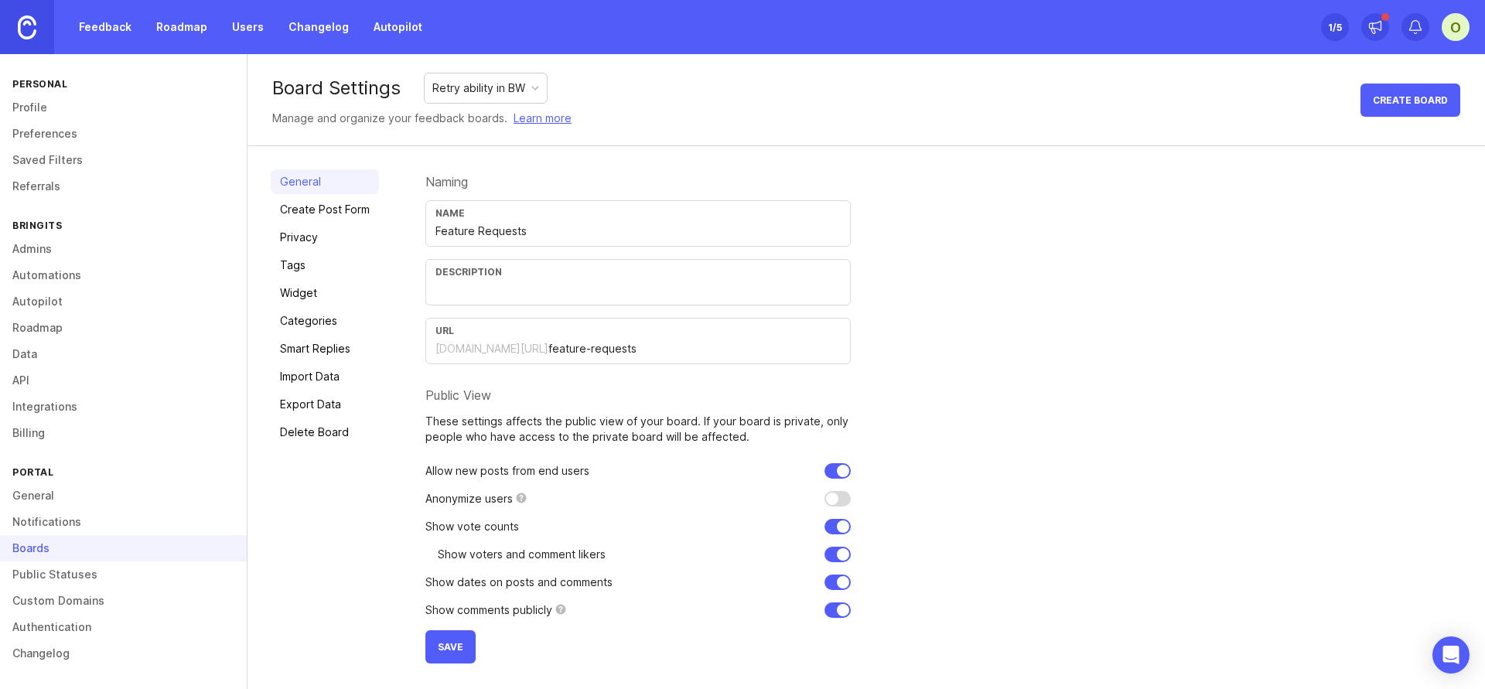
click at [456, 650] on span "Save" at bounding box center [451, 647] width 26 height 12
click at [877, 170] on div "Naming Name Feature Requests Description URL [DOMAIN_NAME][URL] feature-request…" at bounding box center [944, 416] width 1037 height 494
click at [106, 101] on link "Profile" at bounding box center [123, 107] width 247 height 26
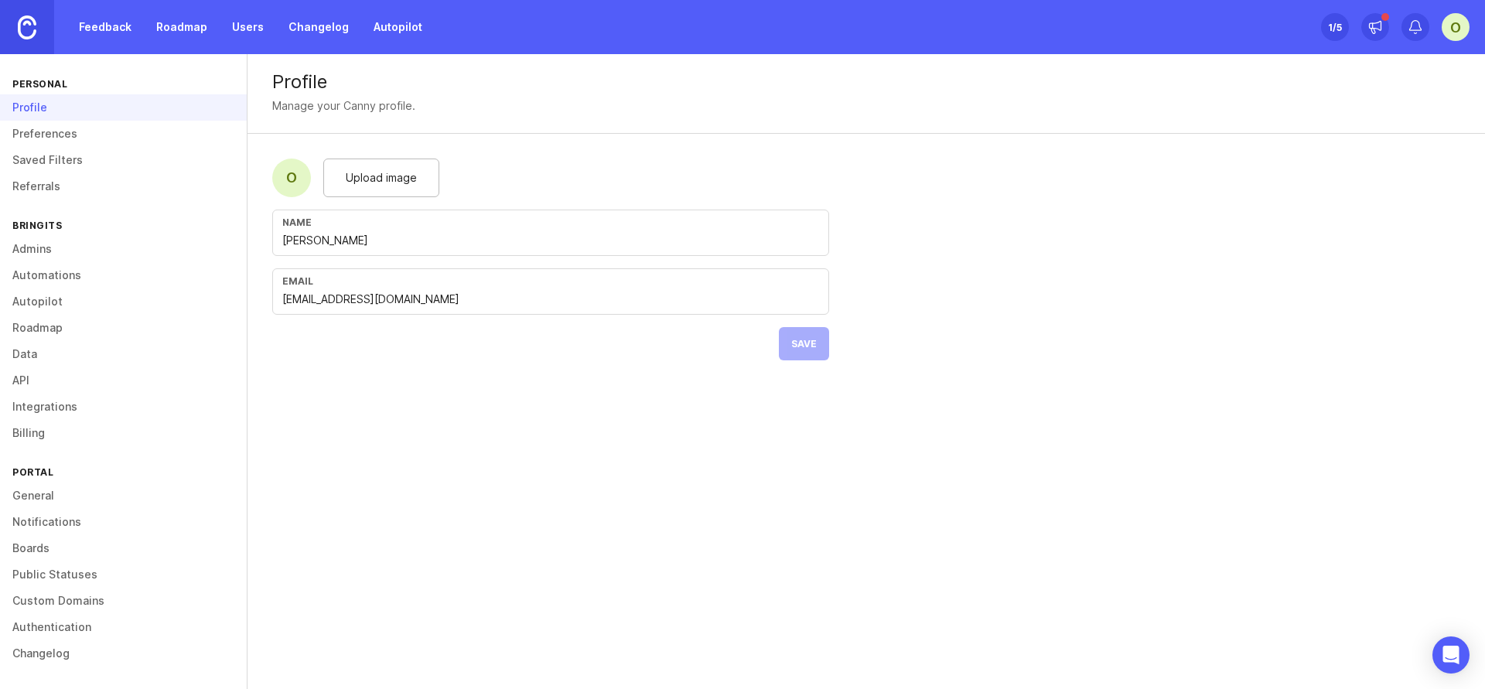
click at [76, 251] on link "Admins" at bounding box center [123, 249] width 247 height 26
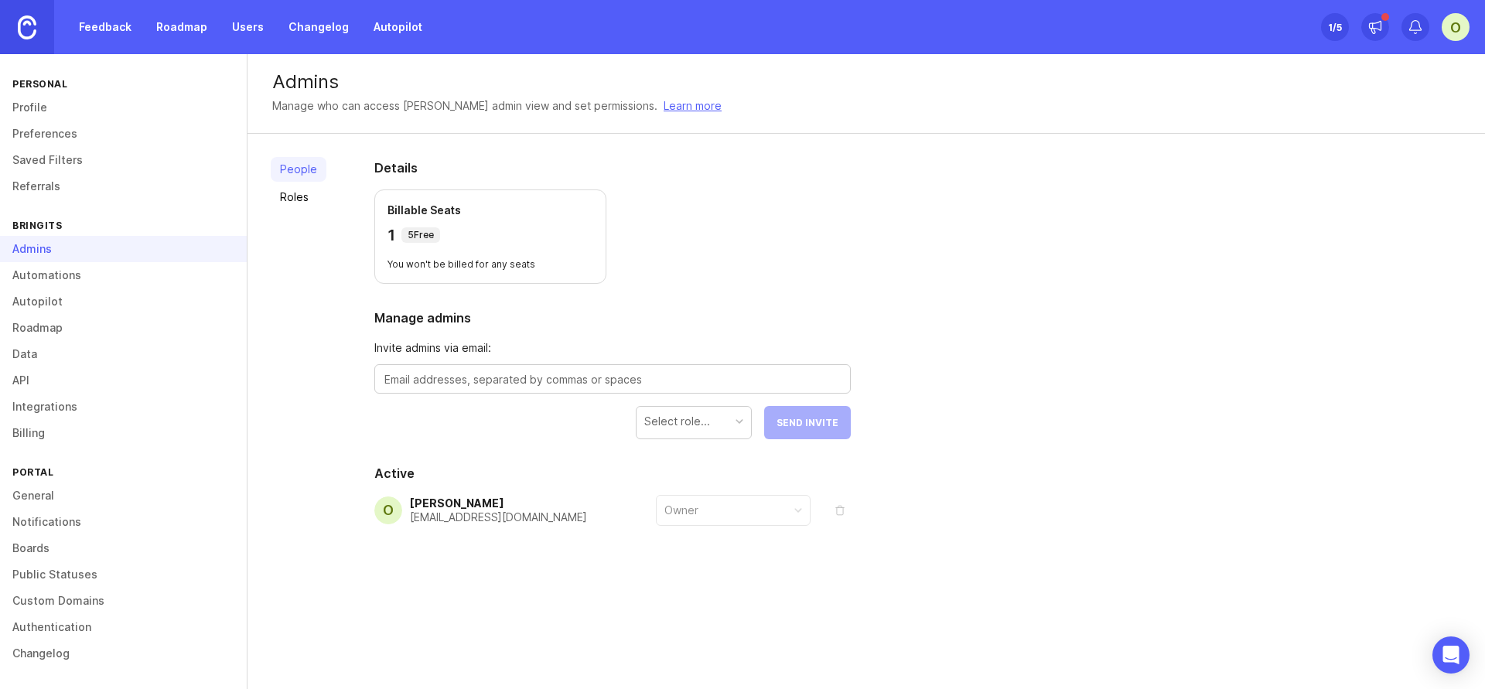
click at [69, 495] on link "General" at bounding box center [123, 496] width 247 height 26
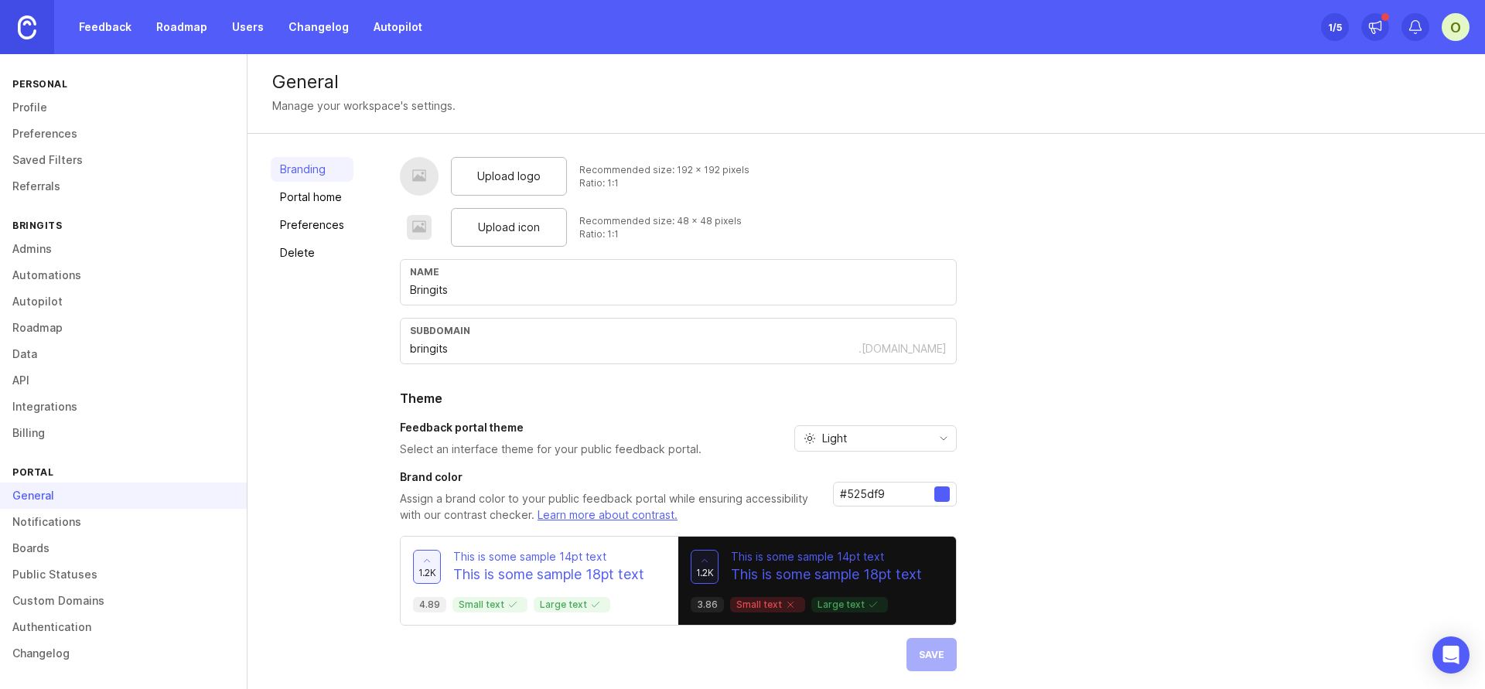
click at [84, 542] on link "Boards" at bounding box center [123, 548] width 247 height 26
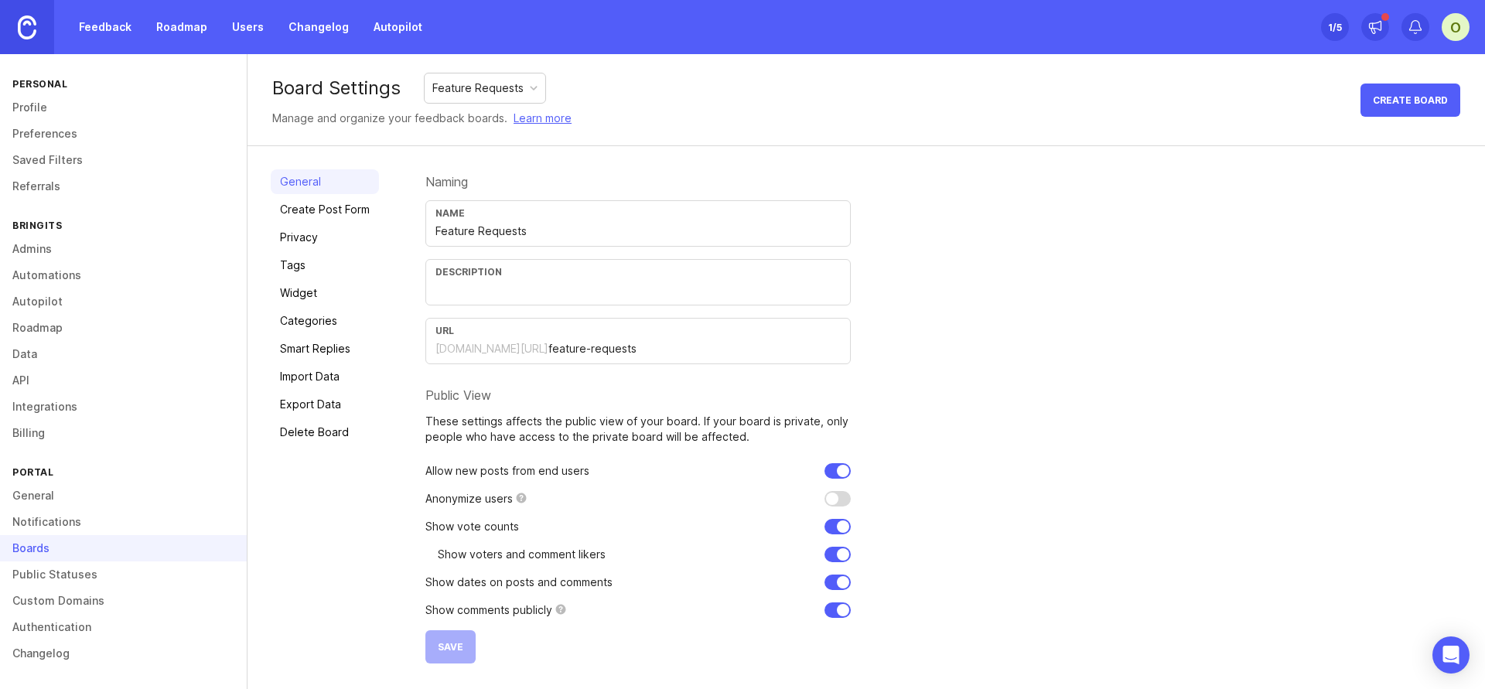
click at [473, 81] on div "Feature Requests" at bounding box center [477, 88] width 91 height 17
drag, startPoint x: 818, startPoint y: 93, endPoint x: 829, endPoint y: 92, distance: 11.6
click at [829, 93] on div "Board Settings Feature Requests Manage and organize your feedback boards. Learn…" at bounding box center [867, 100] width 1238 height 92
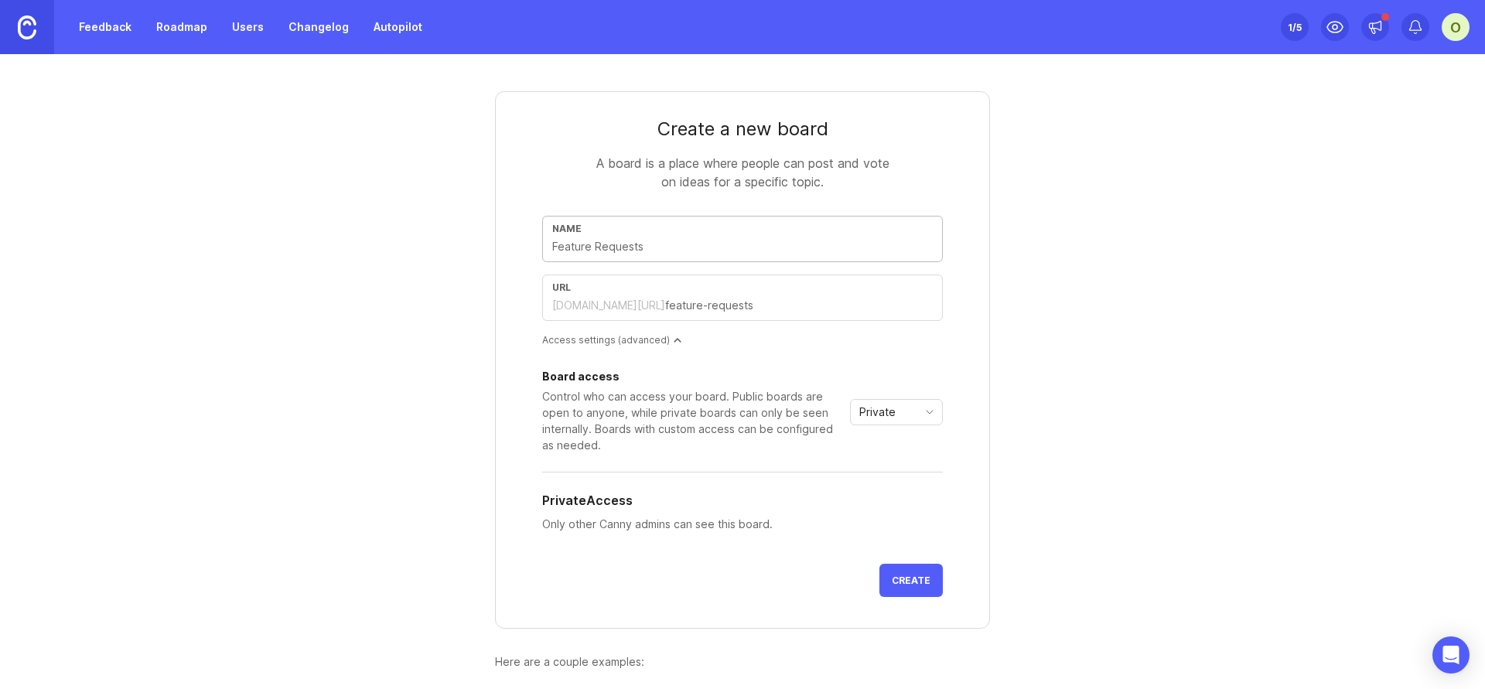
click at [395, 34] on link "Autopilot" at bounding box center [397, 27] width 67 height 28
click at [193, 32] on link "Roadmap" at bounding box center [182, 27] width 70 height 28
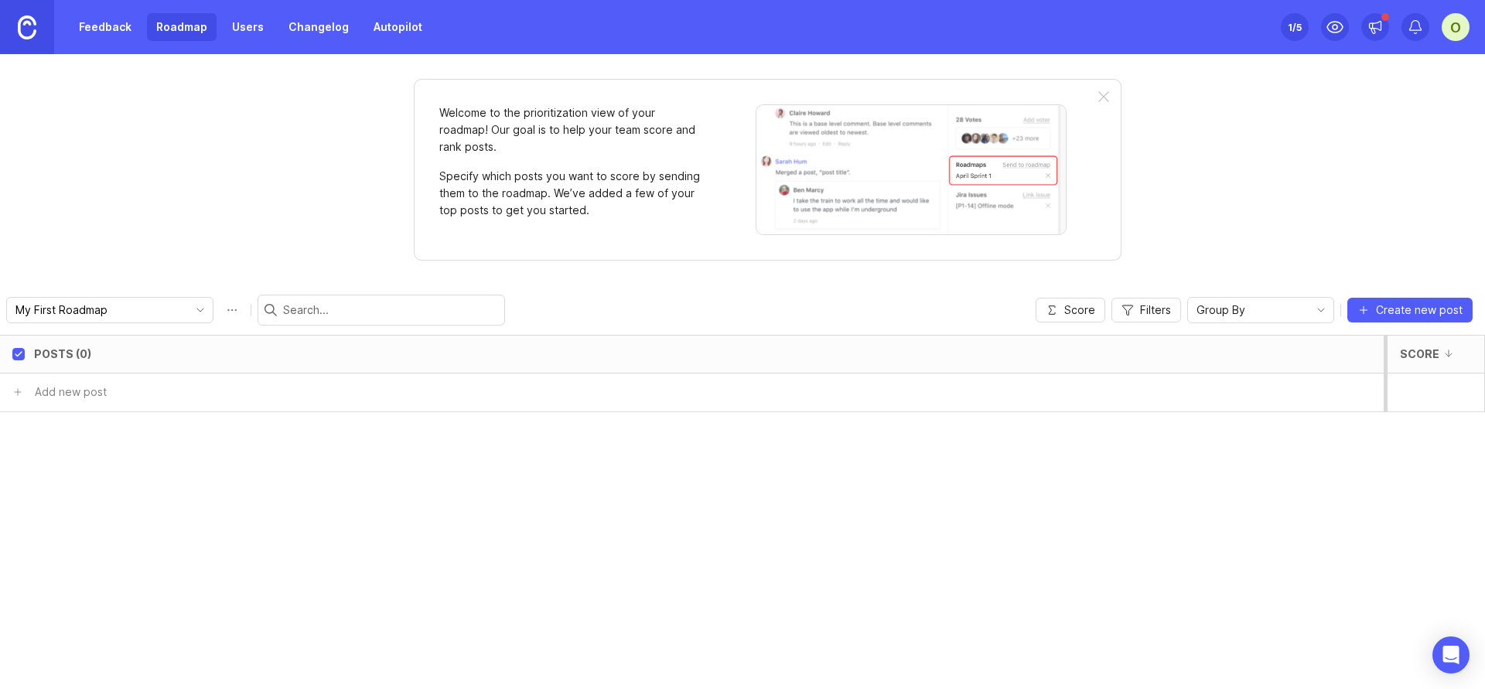
click at [113, 25] on link "Feedback" at bounding box center [105, 27] width 71 height 28
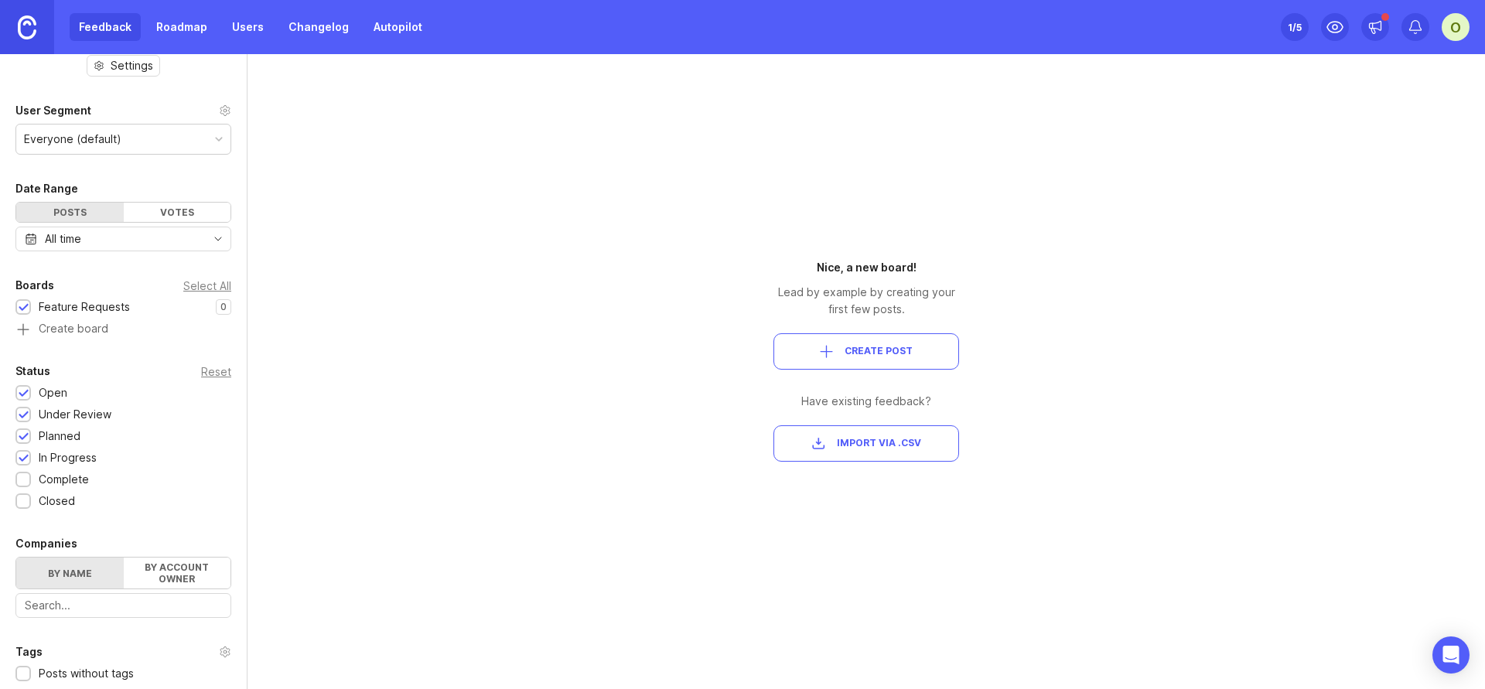
scroll to position [31, 0]
click at [70, 478] on div "Complete" at bounding box center [64, 478] width 50 height 17
click at [53, 506] on div "Closed" at bounding box center [57, 500] width 36 height 17
click at [0, 0] on div "1" at bounding box center [0, 0] width 0 height 0
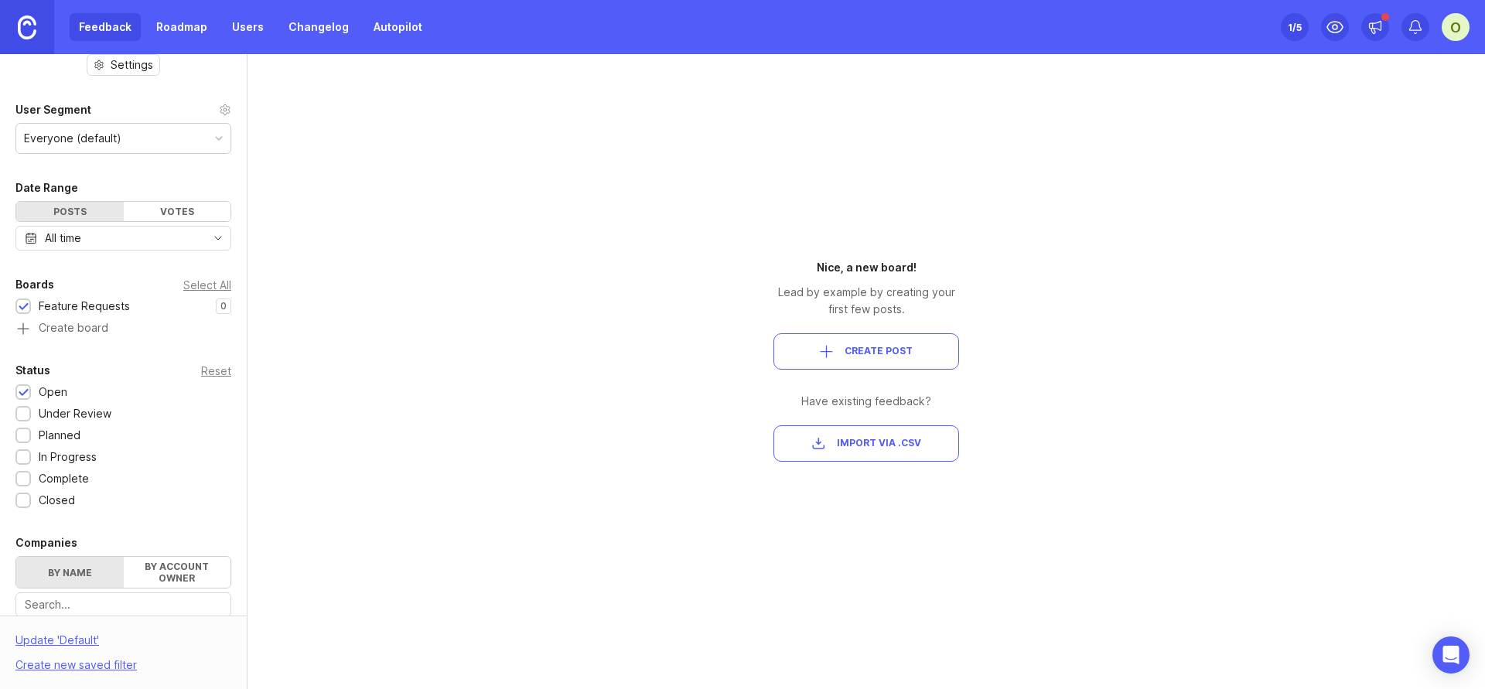
click at [49, 418] on div "Under Review" at bounding box center [75, 413] width 73 height 17
click at [44, 444] on div "Status Reset Open 1 Under Review 1 Planned 1 In Progress 1 Complete 1 Closed 1" at bounding box center [123, 435] width 247 height 148
click at [51, 431] on div "Planned" at bounding box center [60, 435] width 42 height 17
click at [53, 460] on div "In Progress" at bounding box center [68, 457] width 58 height 17
click at [54, 473] on div "Complete" at bounding box center [64, 478] width 50 height 17
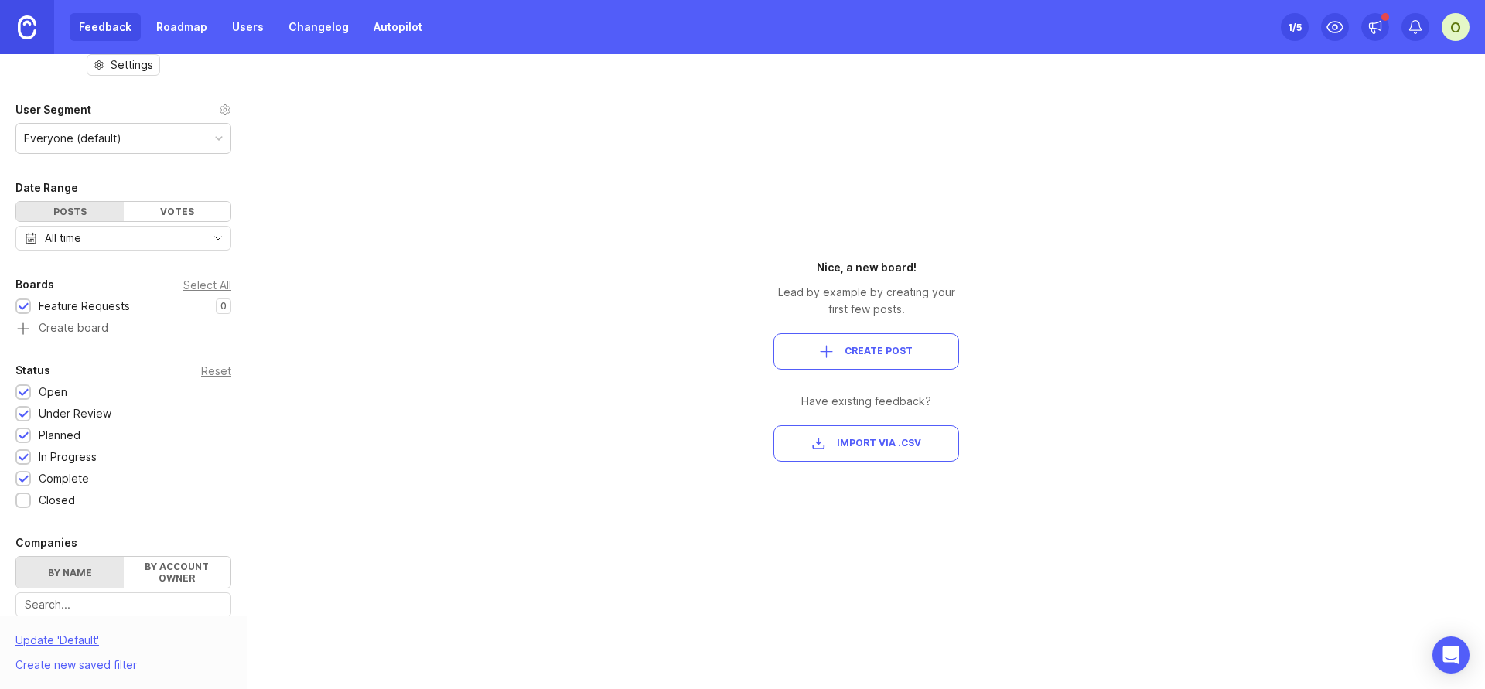
click at [51, 495] on div "Closed" at bounding box center [57, 500] width 36 height 17
click at [908, 354] on span "Create Post" at bounding box center [879, 351] width 68 height 13
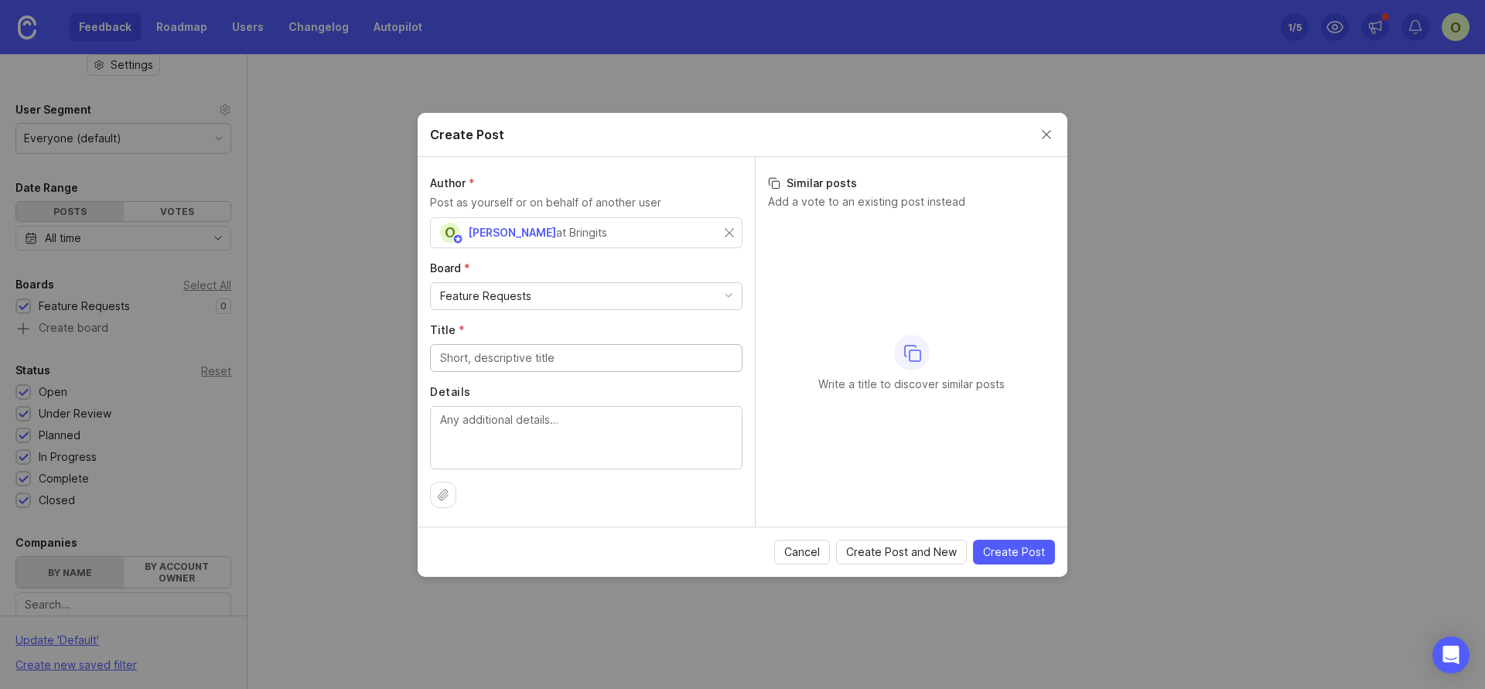
click at [572, 238] on div "at Bringits" at bounding box center [581, 232] width 51 height 17
click at [555, 288] on div "Feature Requests" at bounding box center [586, 296] width 311 height 26
click at [689, 275] on label "Board *" at bounding box center [586, 268] width 313 height 15
click at [845, 321] on div "Write a title to discover similar posts" at bounding box center [911, 363] width 287 height 289
click at [563, 360] on input "Title *" at bounding box center [586, 358] width 292 height 17
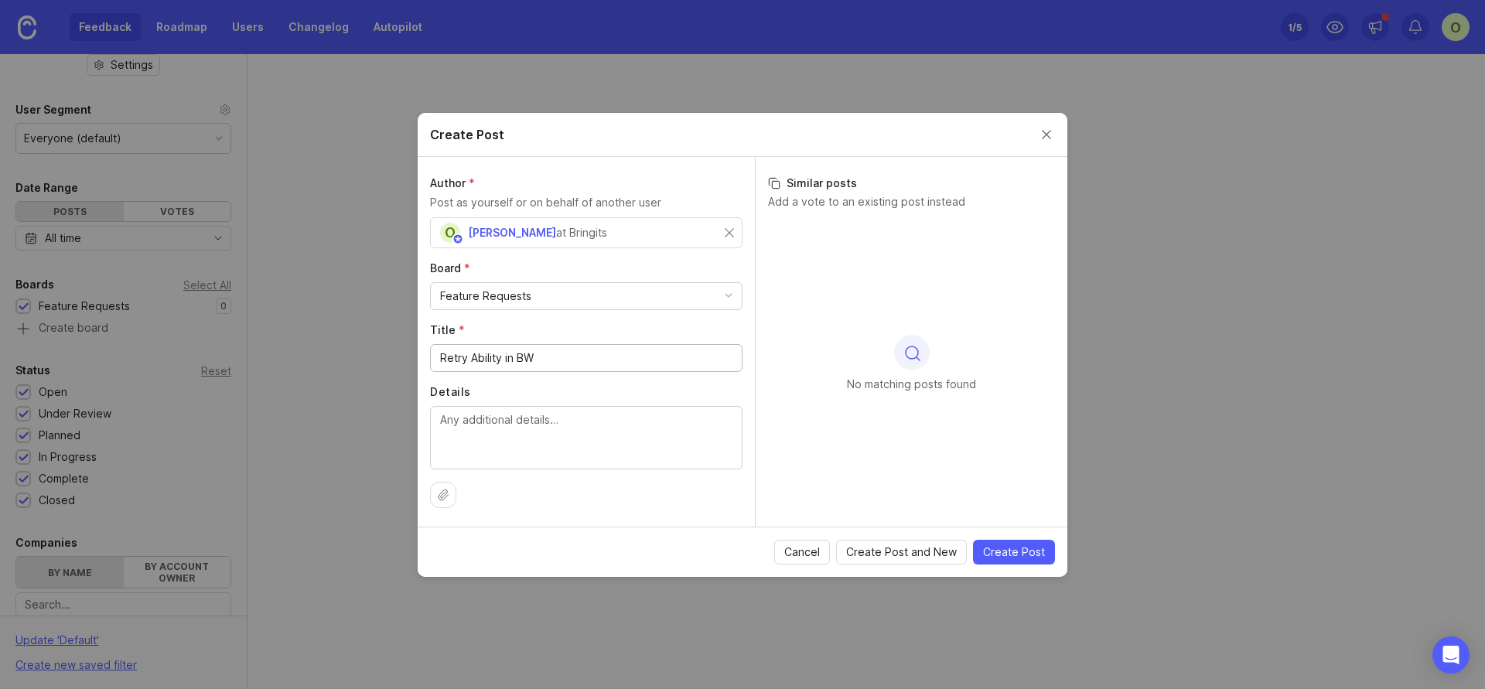
type input "Retry Ability in BW"
click at [597, 423] on textarea "Details" at bounding box center [586, 437] width 292 height 51
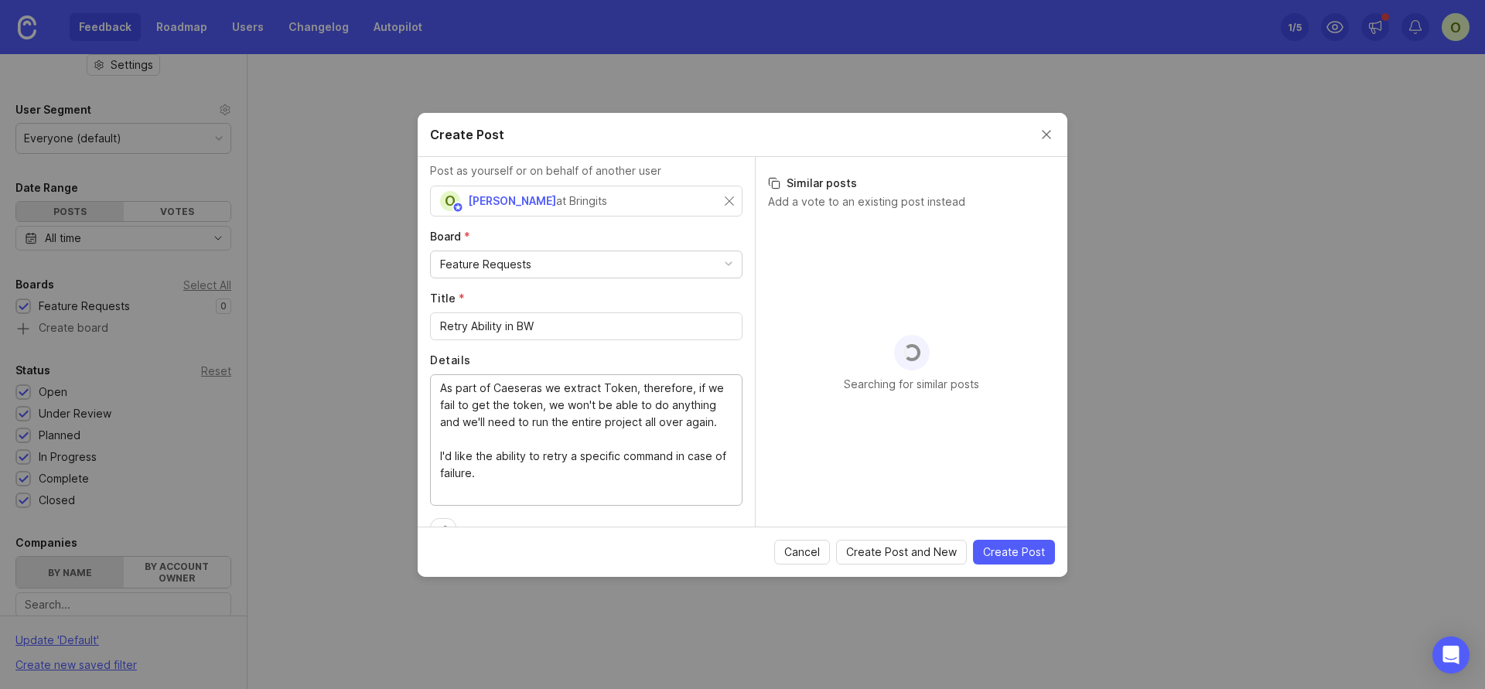
scroll to position [68, 0]
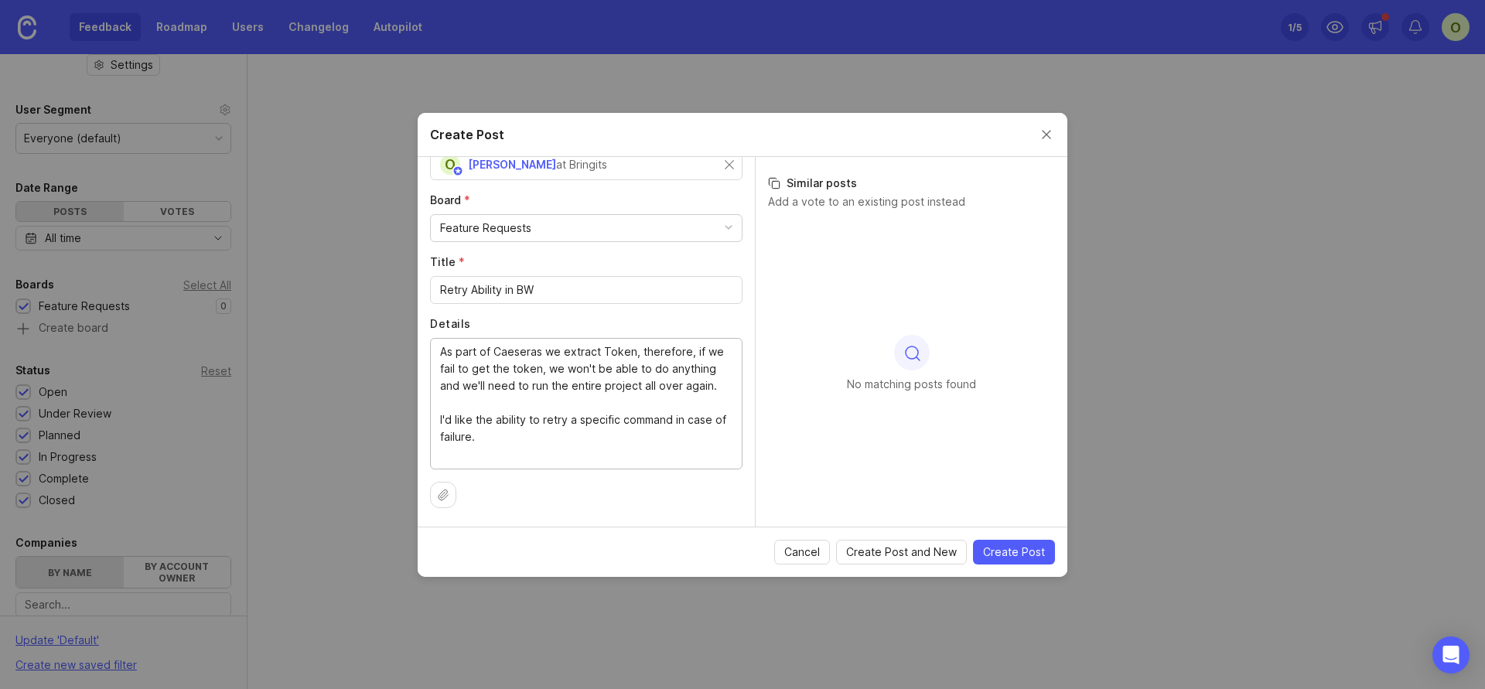
type textarea "As part of Caeseras we extract Token, therefore, if we fail to get the token, w…"
click at [1039, 560] on button "Create Post" at bounding box center [1014, 552] width 82 height 25
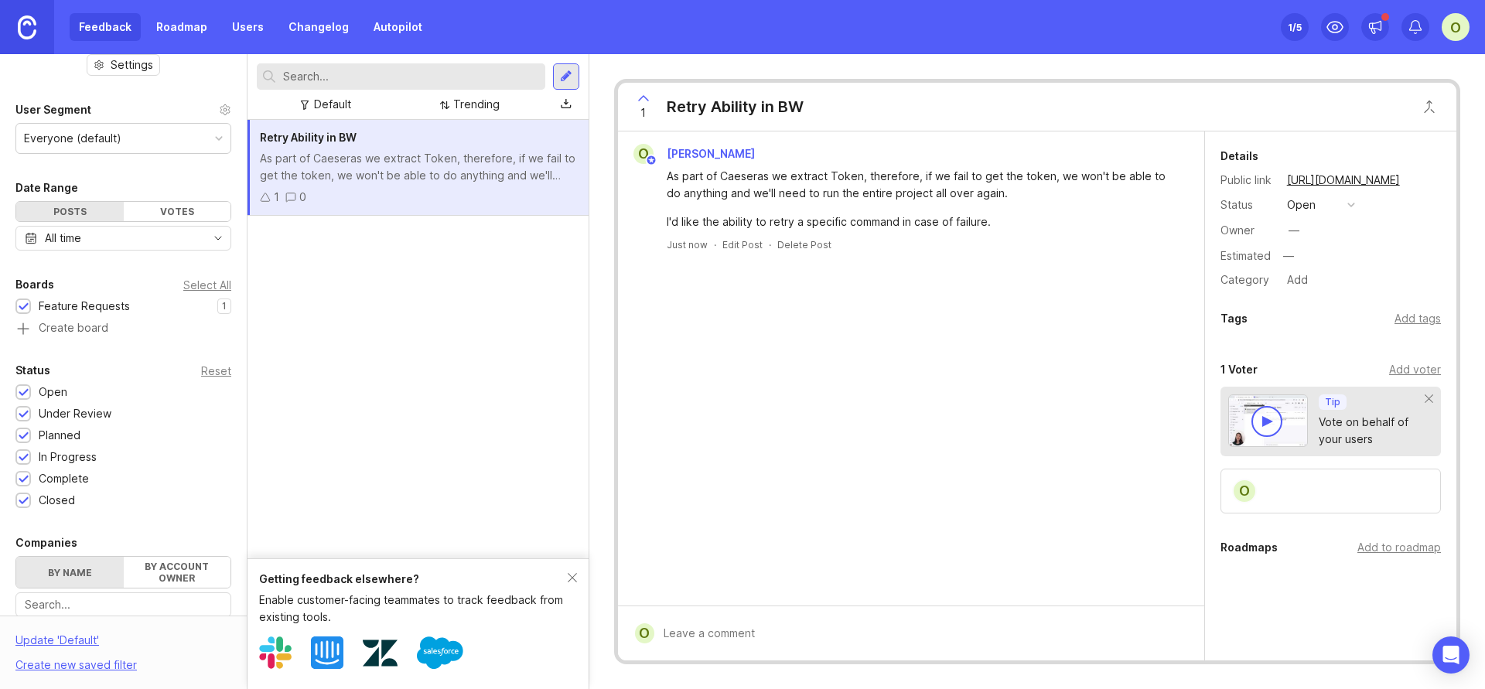
click at [266, 201] on icon at bounding box center [265, 197] width 11 height 11
click at [268, 197] on icon at bounding box center [265, 197] width 11 height 11
click at [1353, 205] on div "button" at bounding box center [1352, 205] width 8 height 8
click at [978, 483] on div "O [PERSON_NAME] As part of Caeseras we extract Token, therefore, if we fail to …" at bounding box center [911, 369] width 586 height 474
click at [118, 33] on div "Feedback Roadmap Users Changelog Autopilot" at bounding box center [251, 27] width 362 height 28
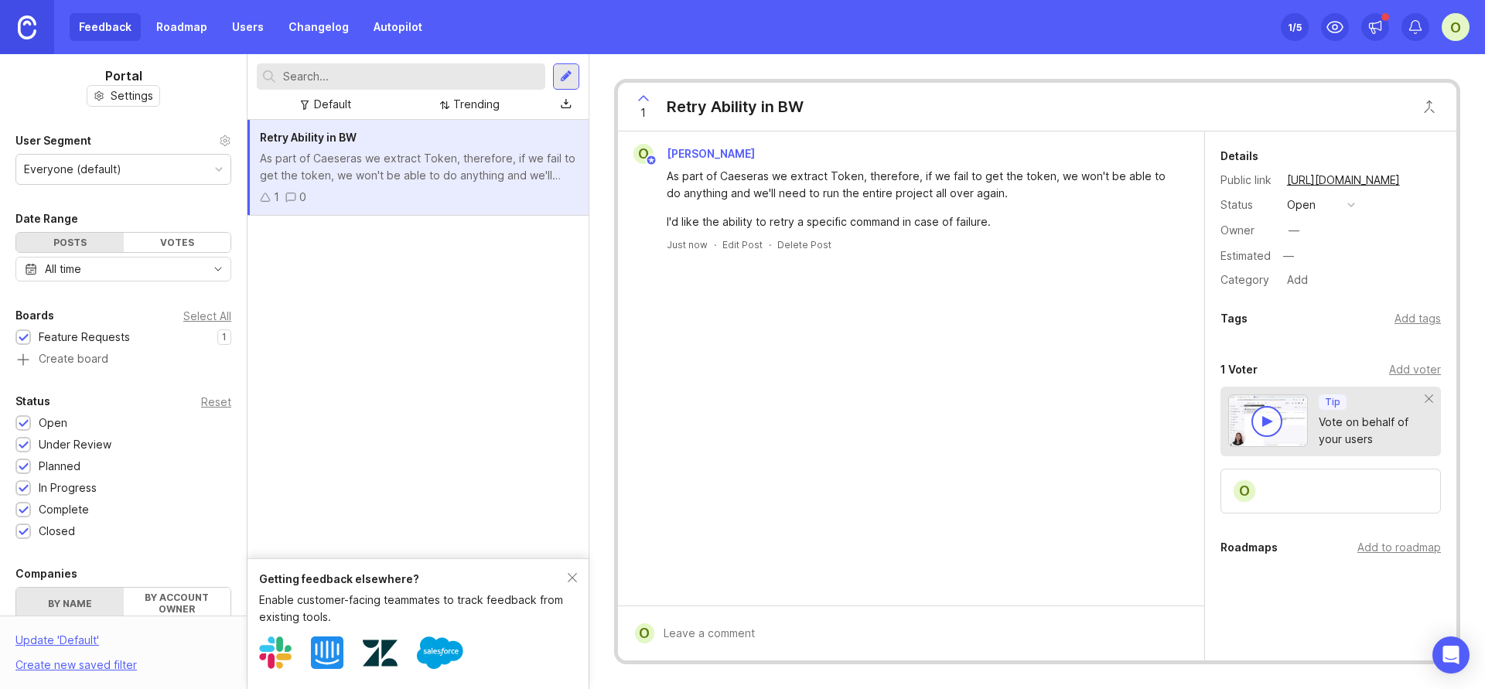
click at [634, 98] on icon at bounding box center [643, 98] width 19 height 19
click at [640, 100] on icon at bounding box center [643, 98] width 19 height 19
click at [645, 100] on icon at bounding box center [643, 98] width 19 height 19
click at [646, 101] on icon at bounding box center [643, 98] width 19 height 19
click at [1450, 30] on div "O" at bounding box center [1456, 27] width 28 height 28
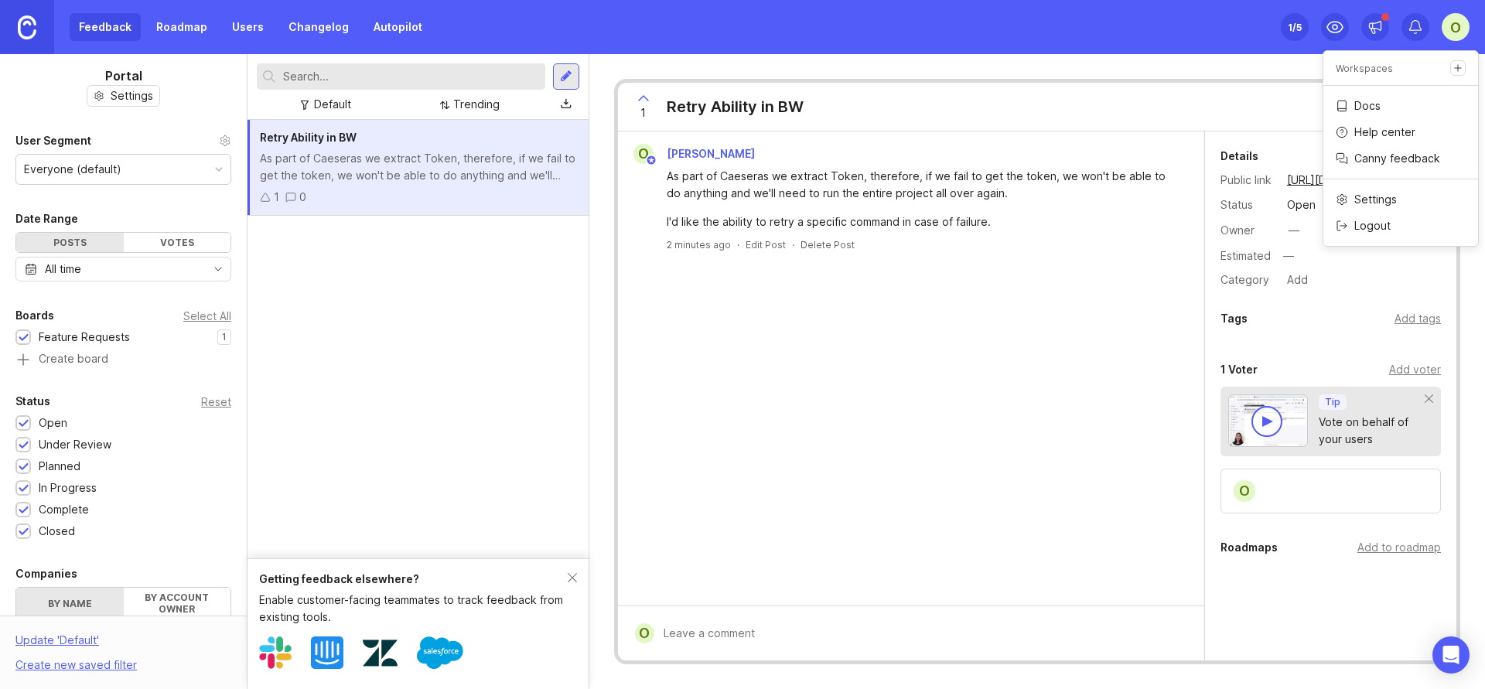
click at [192, 29] on link "Roadmap" at bounding box center [182, 27] width 70 height 28
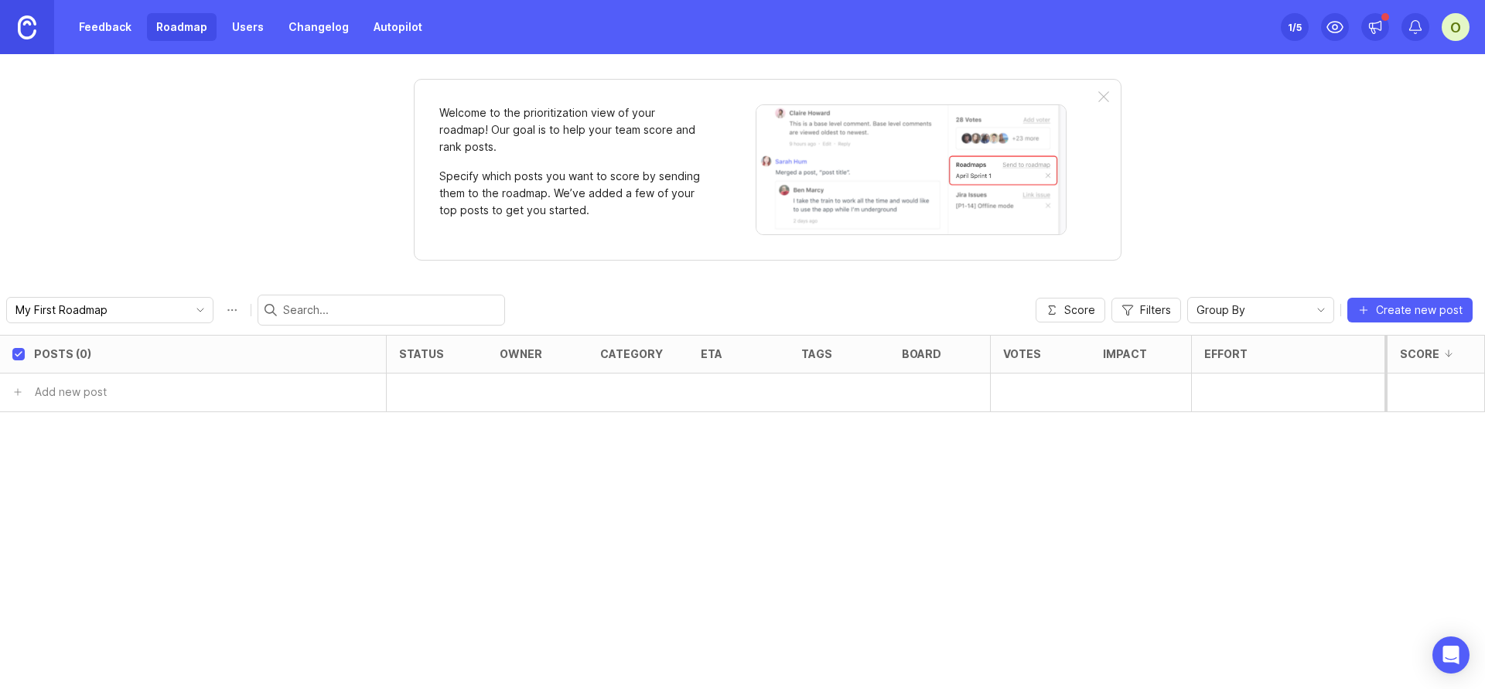
click at [7, 32] on link at bounding box center [27, 27] width 54 height 54
click at [34, 35] on img at bounding box center [27, 27] width 19 height 24
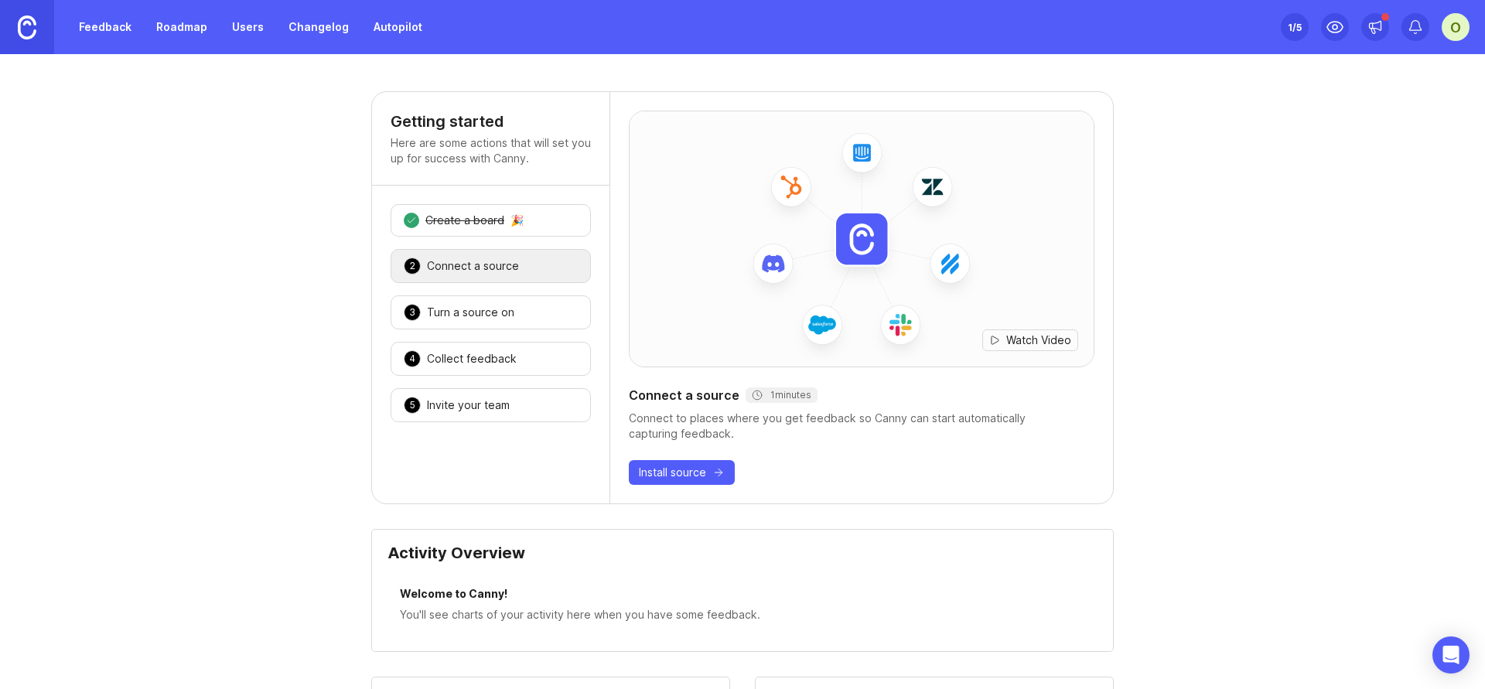
click at [670, 487] on div "Watch Video Connect a source 1 minutes Connect to places where you get feedback…" at bounding box center [861, 298] width 503 height 412
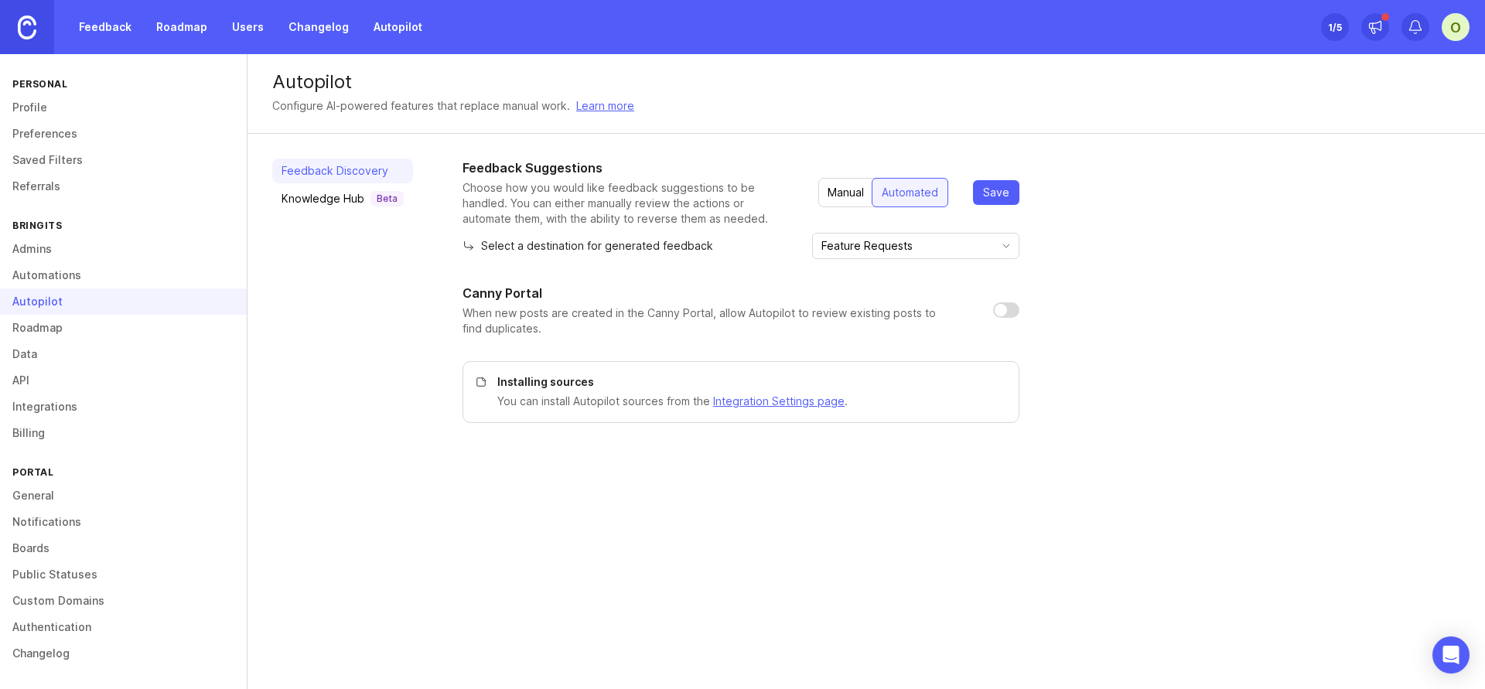
click at [1038, 247] on div "Feedback Suggestions Choose how you would like feedback suggestions to be handl…" at bounding box center [962, 291] width 998 height 265
click at [994, 252] on span "toggle menu" at bounding box center [1006, 246] width 25 height 17
click at [1118, 236] on div "Feedback Suggestions Choose how you would like feedback suggestions to be handl…" at bounding box center [962, 291] width 998 height 265
click at [672, 306] on p "When new posts are created in the Canny Portal, allow Autopilot to review exist…" at bounding box center [716, 321] width 506 height 31
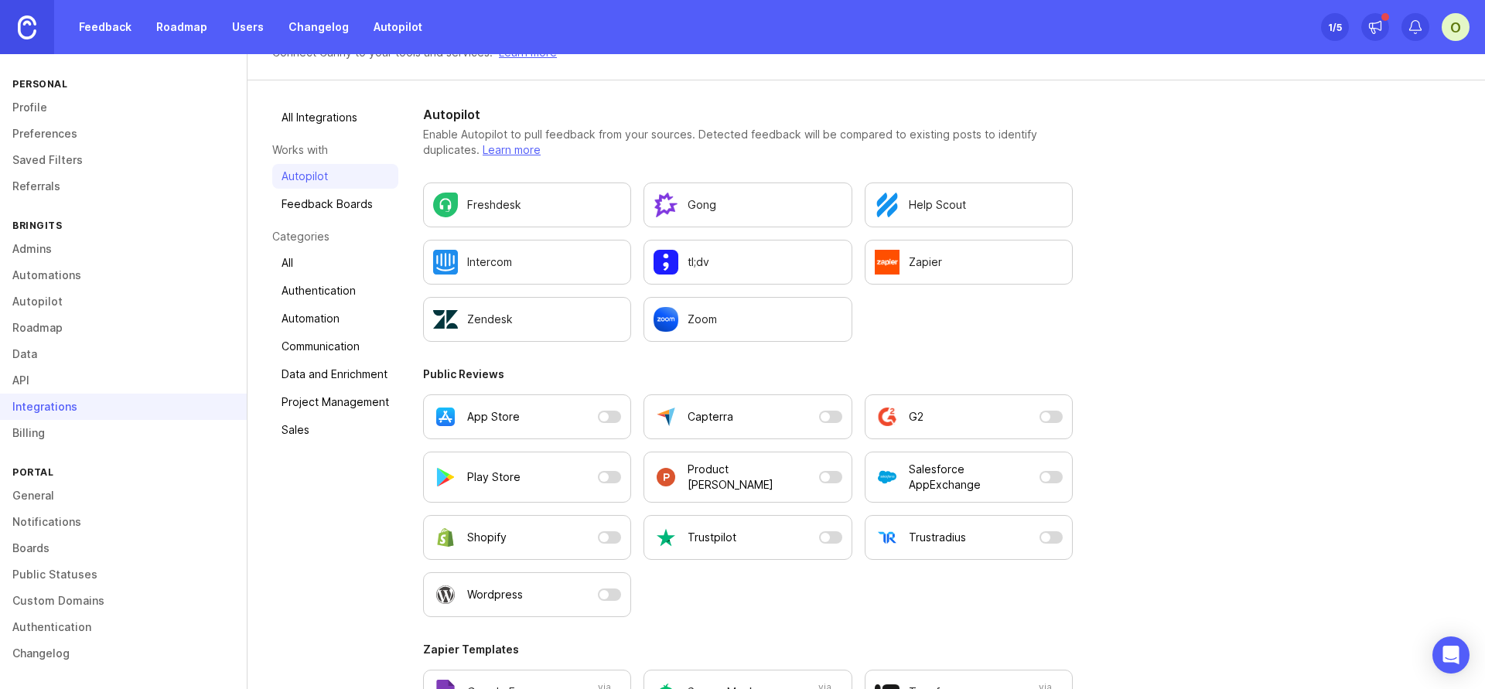
scroll to position [104, 0]
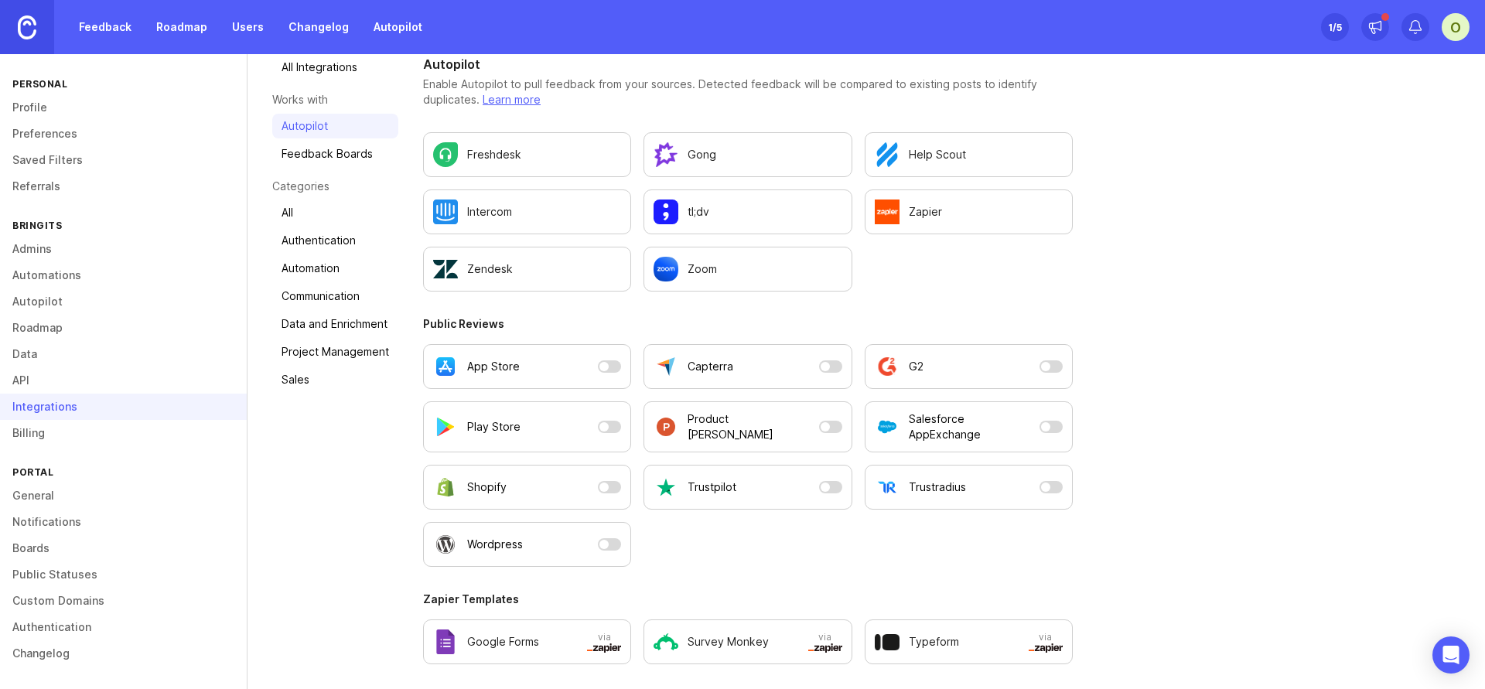
click at [361, 207] on link "All" at bounding box center [335, 212] width 126 height 25
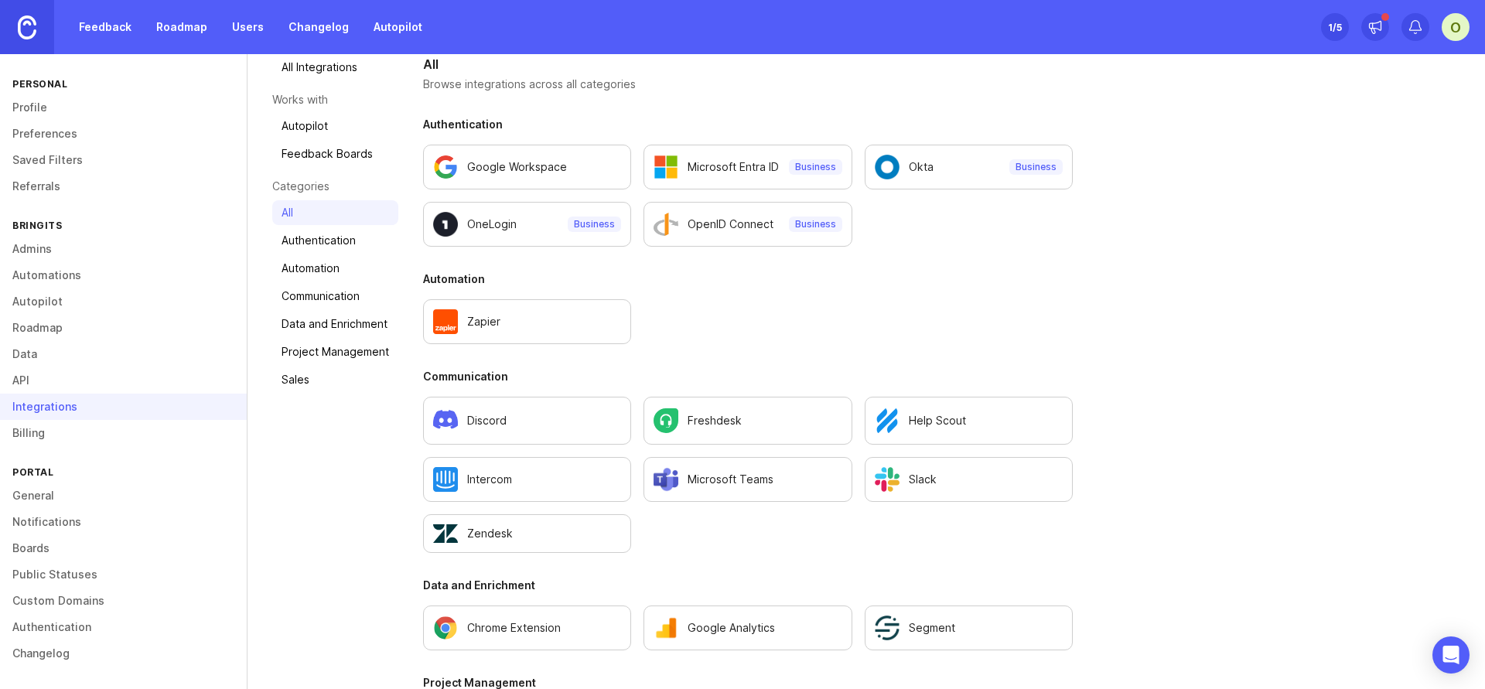
click at [358, 238] on link "Authentication" at bounding box center [335, 240] width 126 height 25
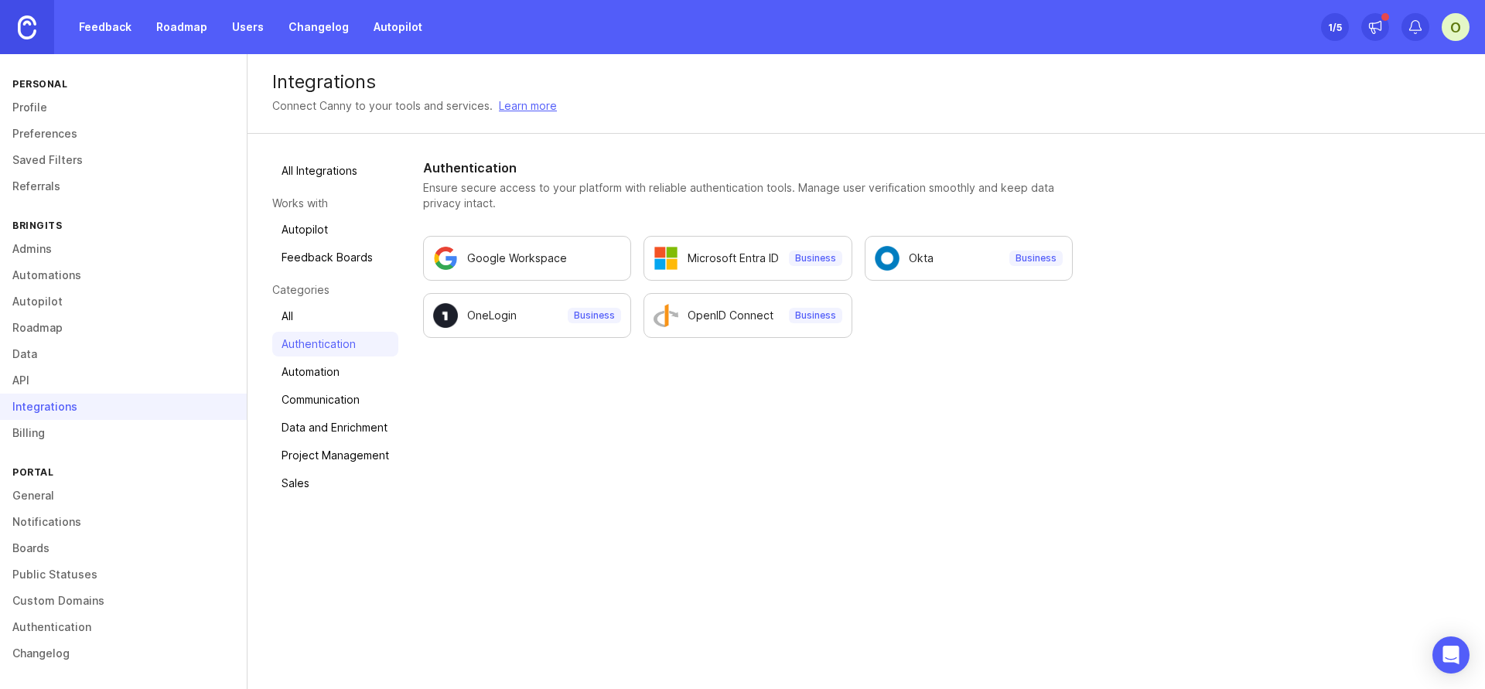
click at [366, 371] on link "Automation" at bounding box center [335, 372] width 126 height 25
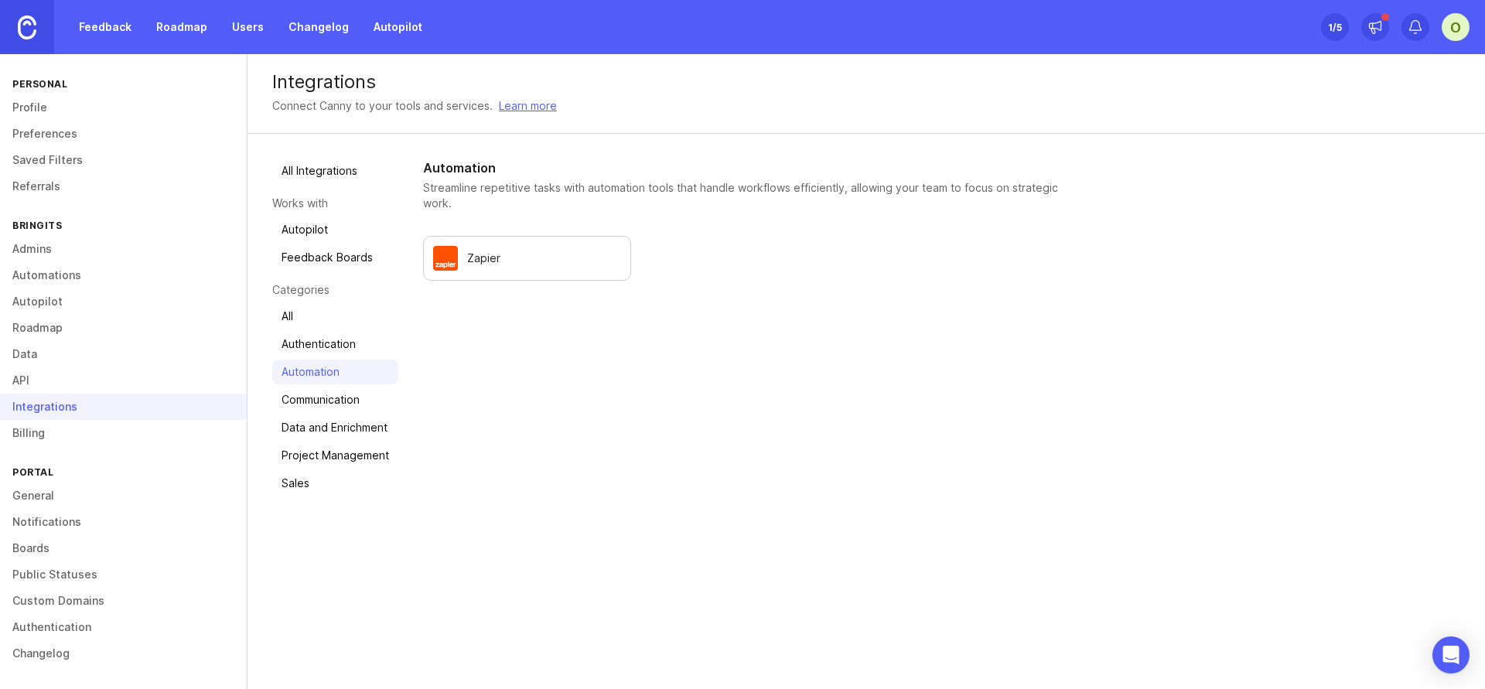
click at [355, 394] on link "Communication" at bounding box center [335, 400] width 126 height 25
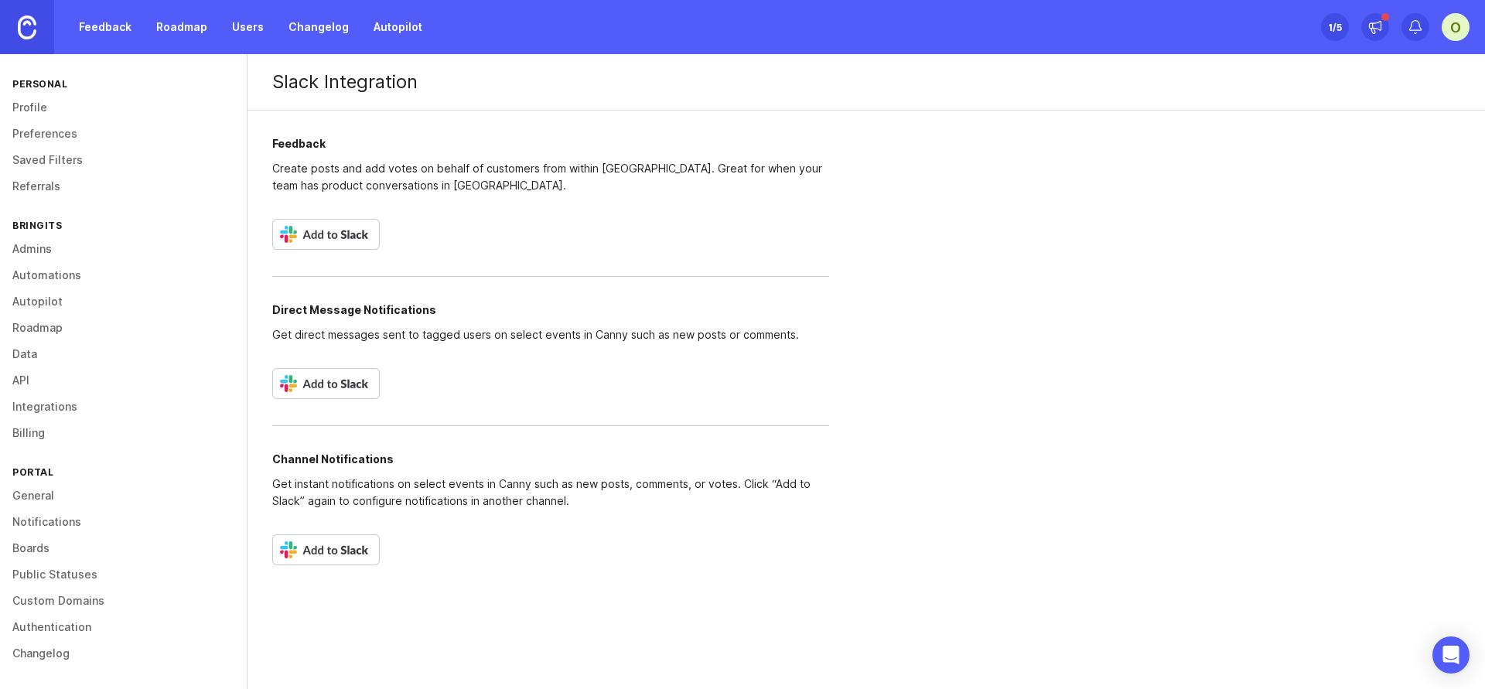
click at [353, 242] on img at bounding box center [326, 234] width 108 height 31
click at [361, 386] on img at bounding box center [326, 383] width 108 height 31
click at [337, 236] on img at bounding box center [326, 234] width 108 height 31
click at [317, 555] on img at bounding box center [326, 550] width 108 height 31
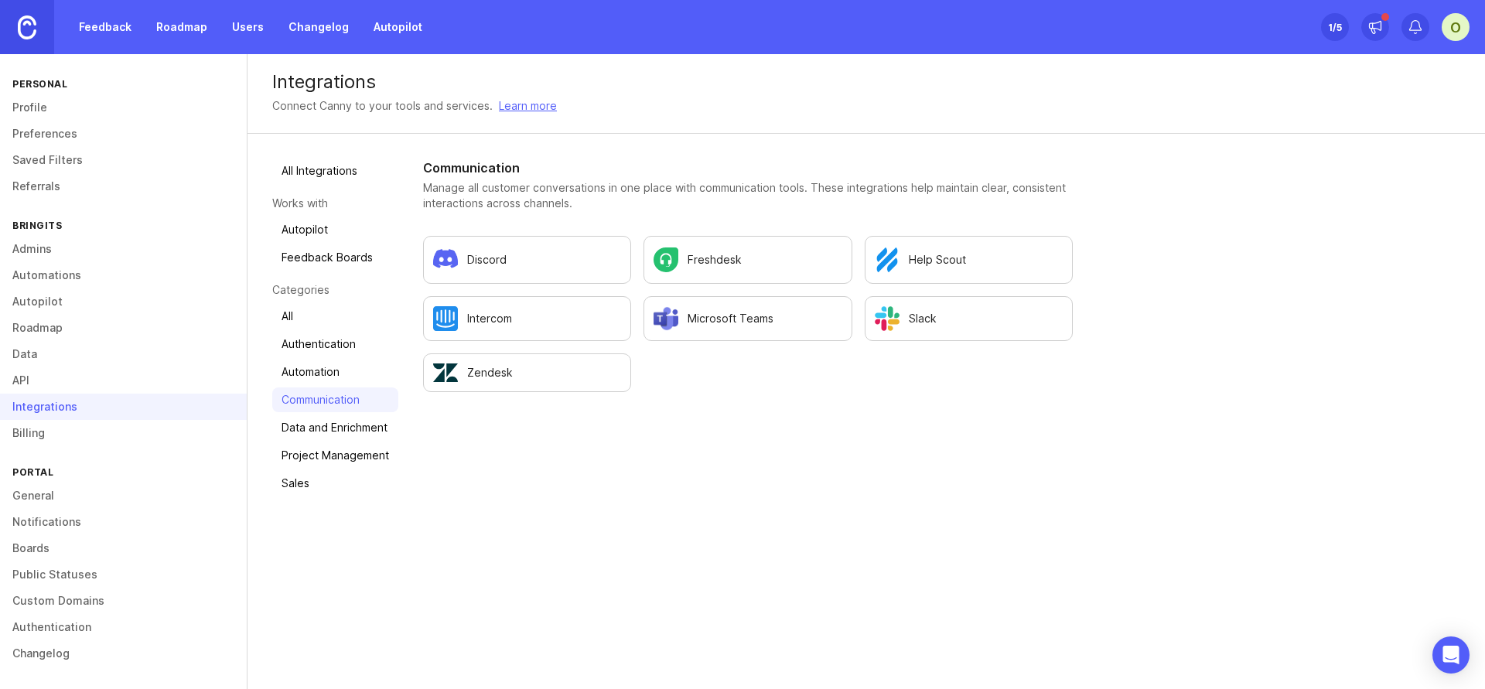
click at [314, 428] on link "Data and Enrichment" at bounding box center [335, 427] width 126 height 25
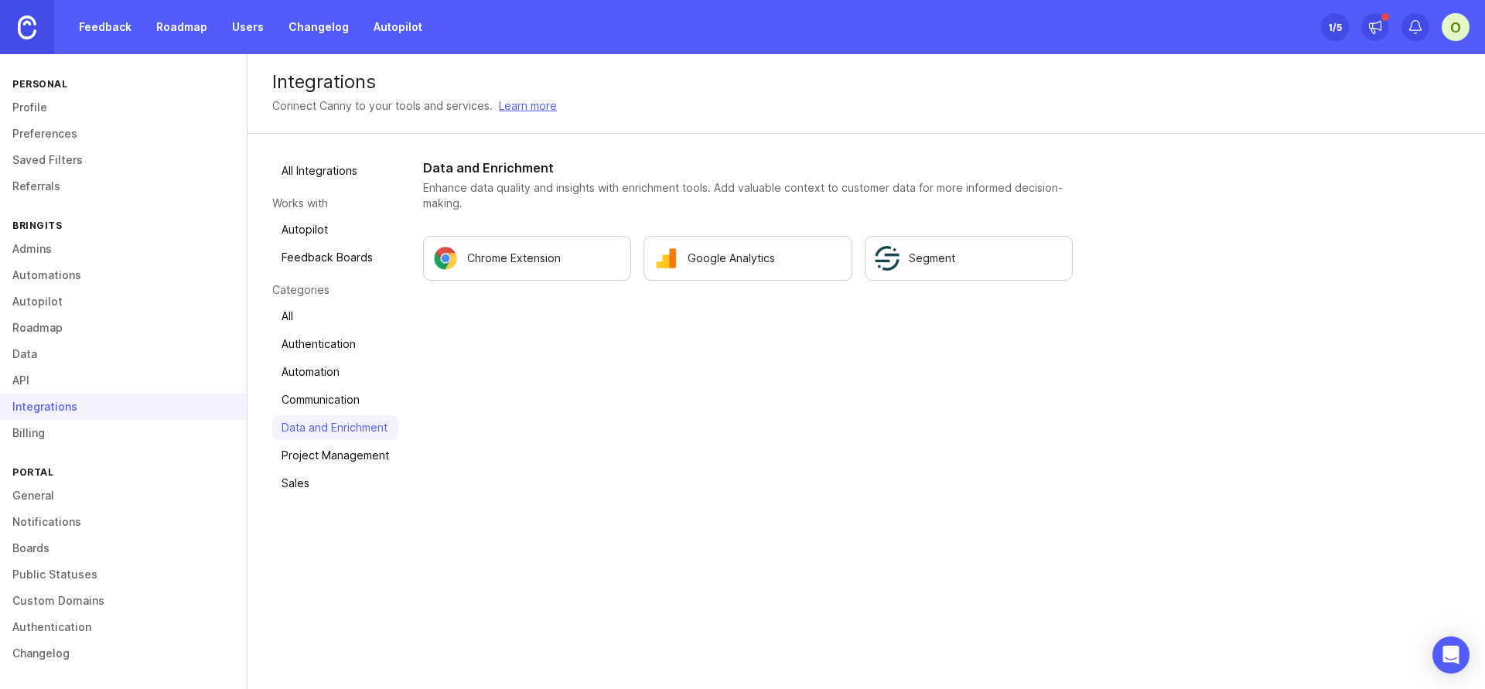
click at [358, 458] on link "Project Management" at bounding box center [335, 455] width 126 height 25
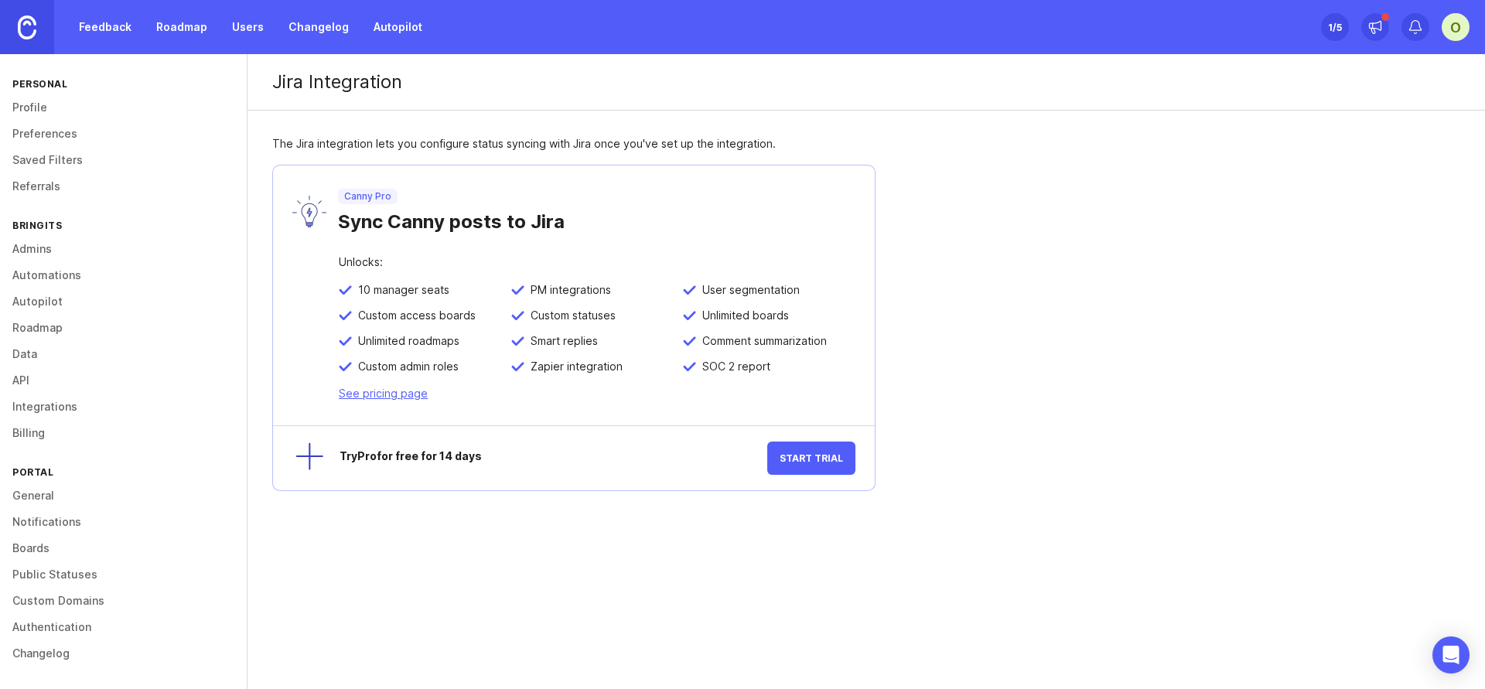
click at [838, 450] on button "Start Trial" at bounding box center [811, 458] width 88 height 33
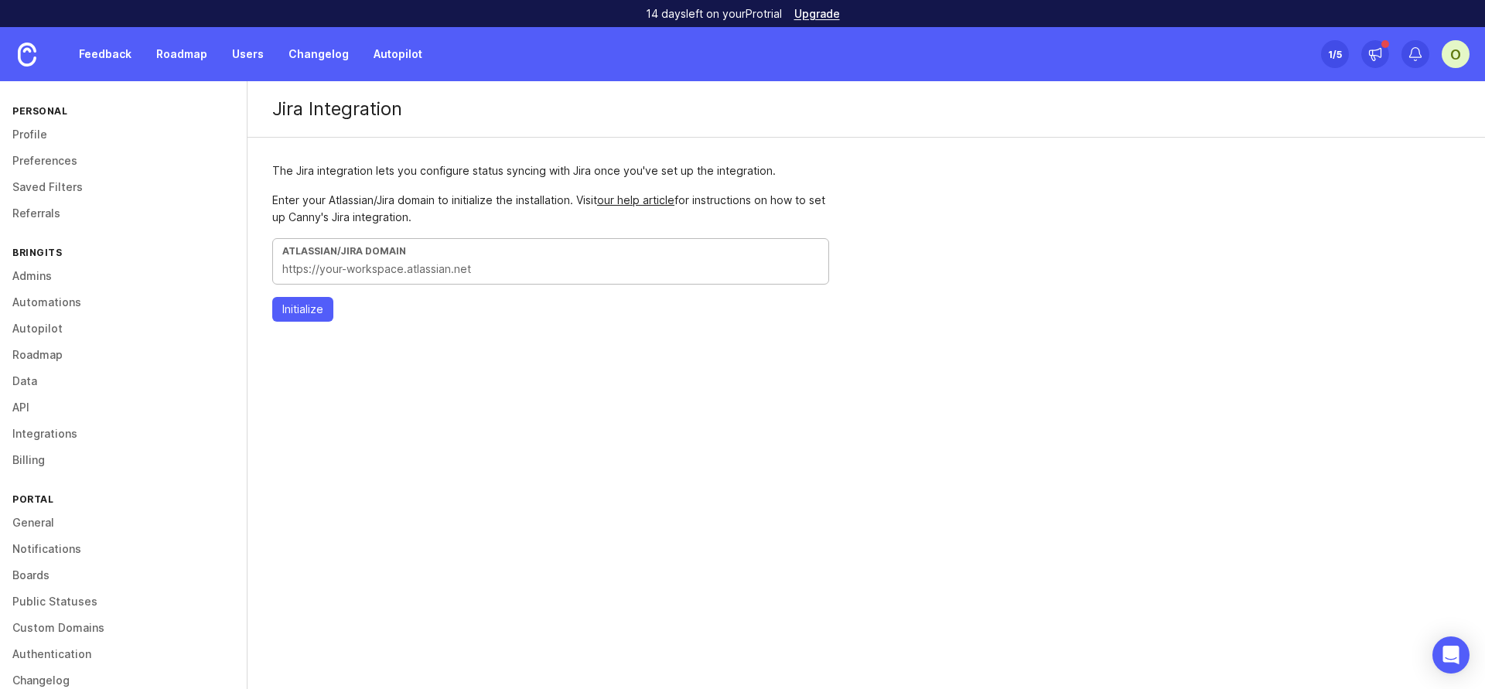
click at [505, 268] on input "text" at bounding box center [550, 269] width 537 height 17
click at [491, 262] on input "text" at bounding box center [550, 269] width 537 height 17
paste input "[DOMAIN_NAME]"
click at [302, 320] on button "Initialize" at bounding box center [302, 309] width 61 height 25
click at [470, 262] on input "[DOMAIN_NAME]" at bounding box center [550, 269] width 537 height 17
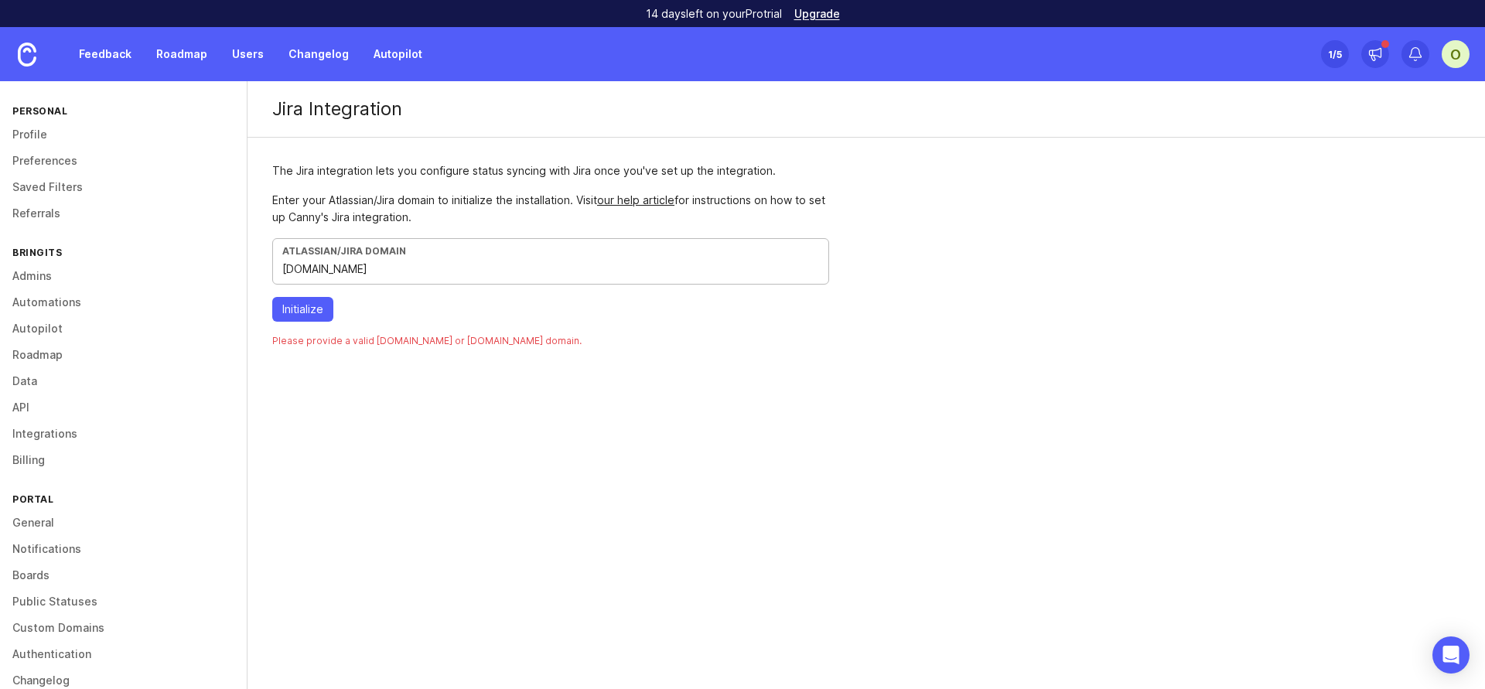
click at [470, 262] on input "[DOMAIN_NAME]" at bounding box center [550, 269] width 537 height 17
paste input "[URL][DOMAIN_NAME]"
type input "[URL][DOMAIN_NAME]"
click at [323, 310] on span "Initialize" at bounding box center [302, 309] width 41 height 15
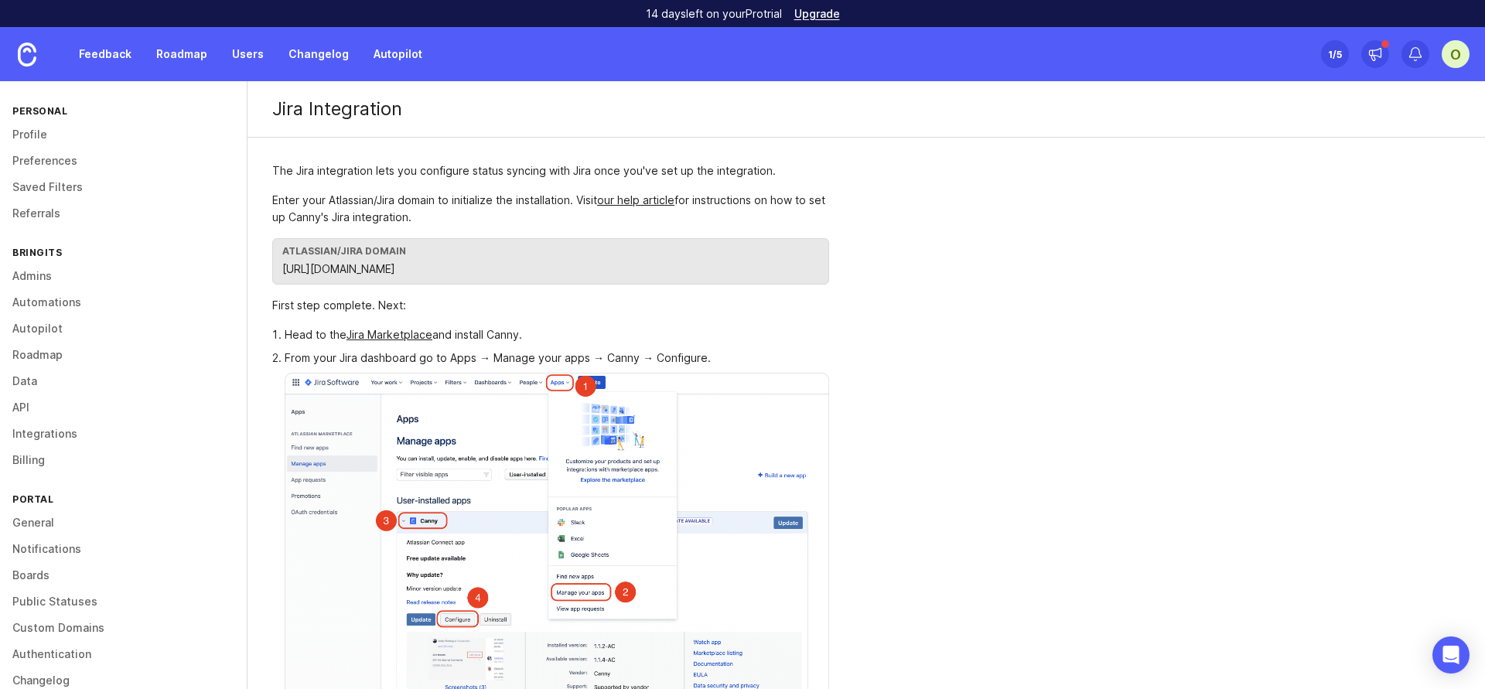
click at [426, 339] on link "Jira Marketplace" at bounding box center [390, 334] width 86 height 13
click at [120, 56] on link "Feedback" at bounding box center [105, 54] width 71 height 28
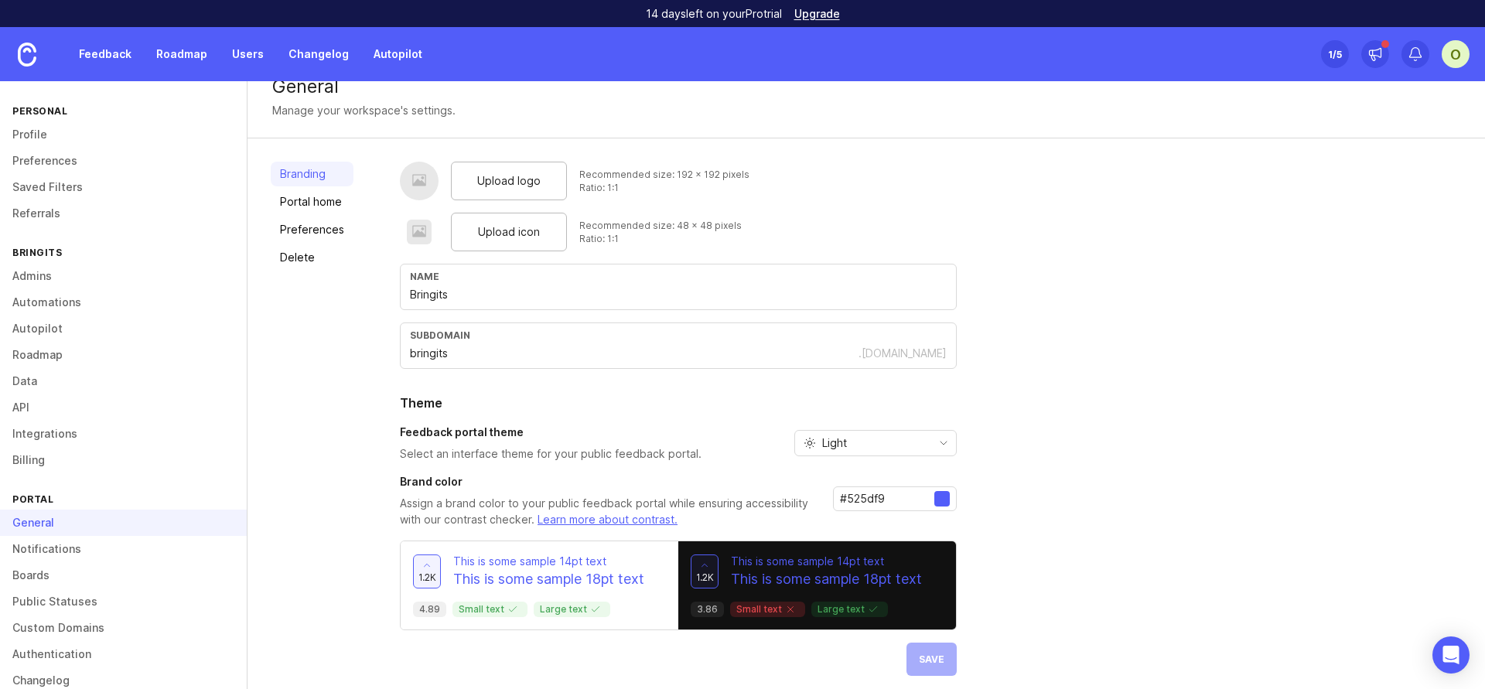
scroll to position [32, 0]
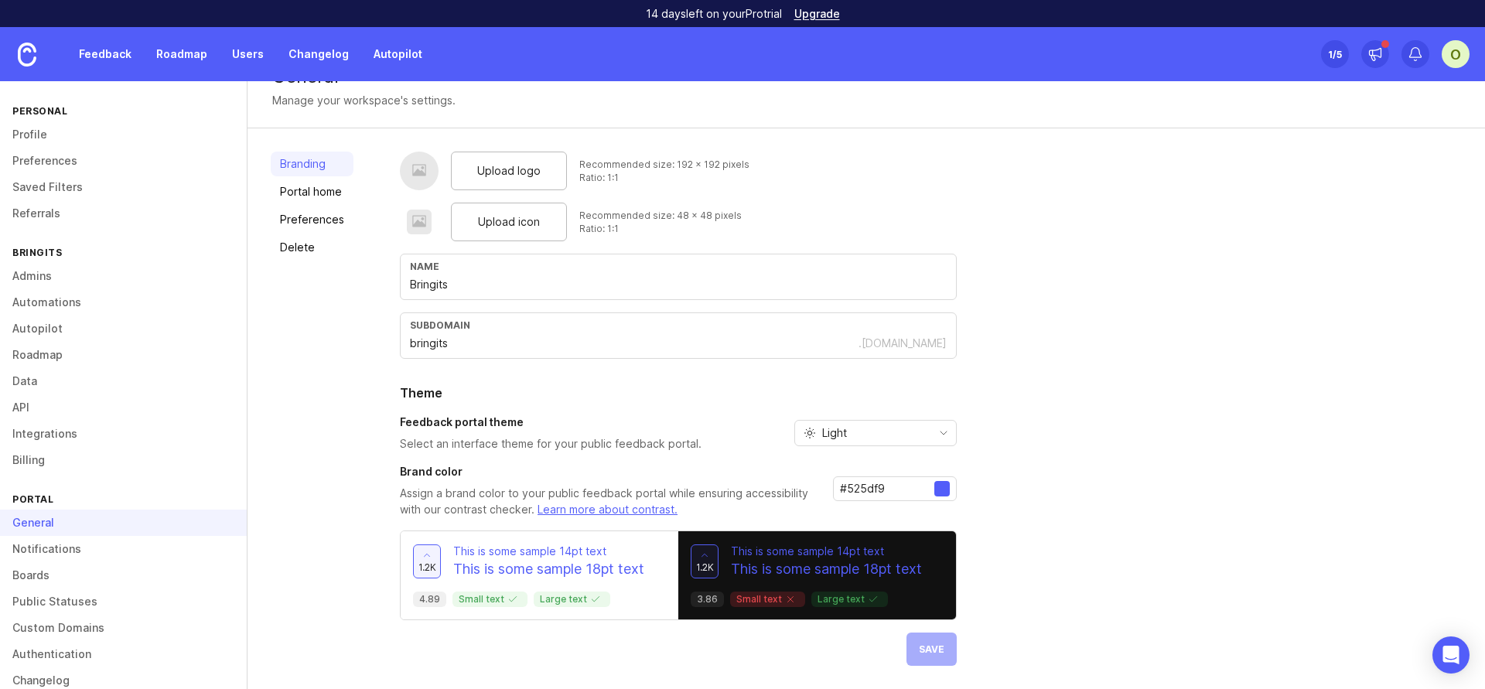
click at [897, 436] on div "Light" at bounding box center [863, 433] width 136 height 25
click at [882, 508] on li "Dark" at bounding box center [873, 514] width 161 height 26
click at [929, 651] on span "Save" at bounding box center [932, 650] width 26 height 12
click at [330, 193] on link "Portal home" at bounding box center [312, 191] width 83 height 25
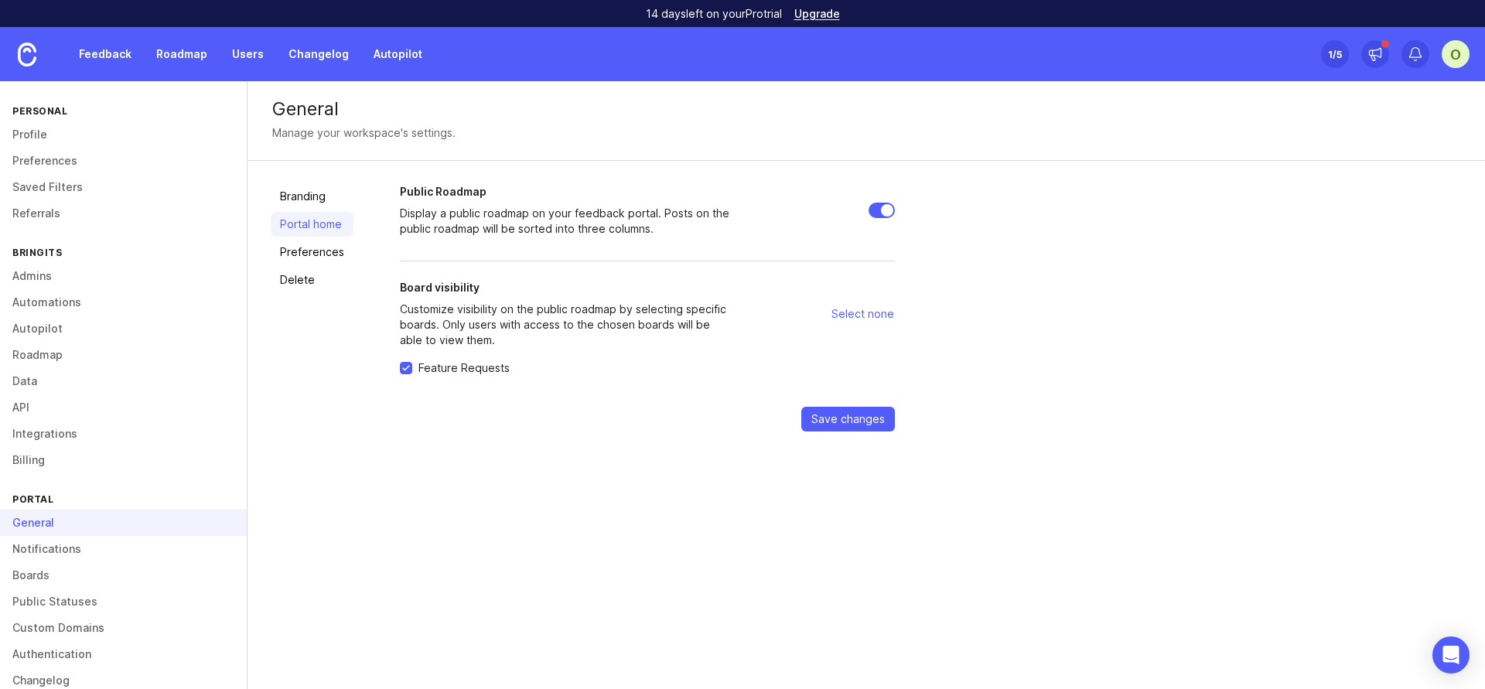
click at [332, 253] on link "Preferences" at bounding box center [312, 252] width 83 height 25
